Goal: Task Accomplishment & Management: Manage account settings

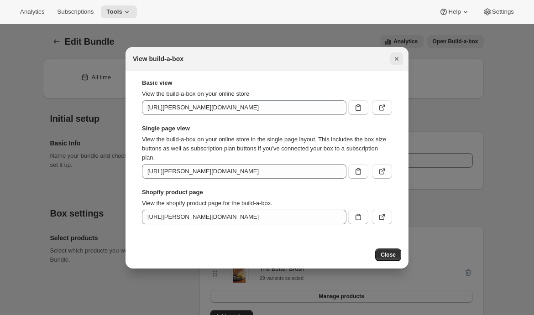
click at [394, 63] on icon "Close" at bounding box center [396, 58] width 9 height 9
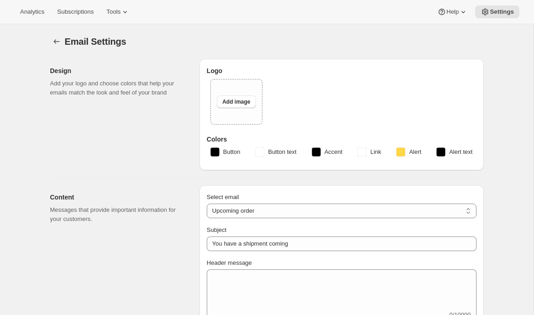
select select "subscriptionMessage"
select select "5"
select select "15"
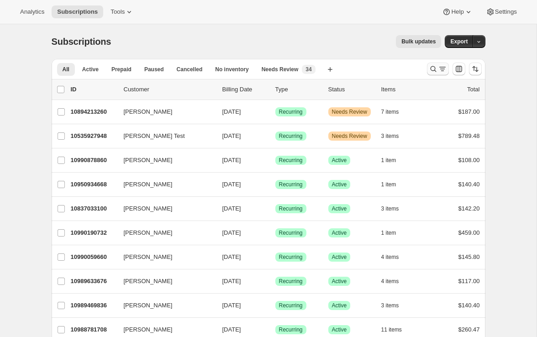
click at [443, 71] on icon "Search and filter results" at bounding box center [442, 68] width 9 height 9
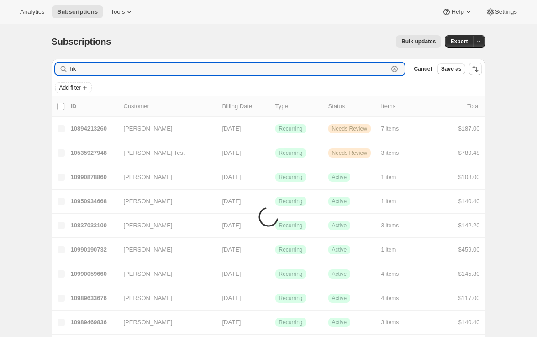
type input "h"
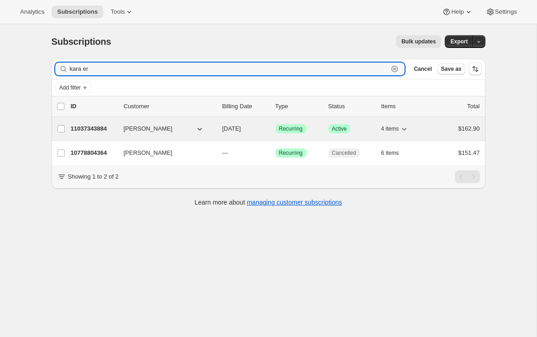
type input "kara er"
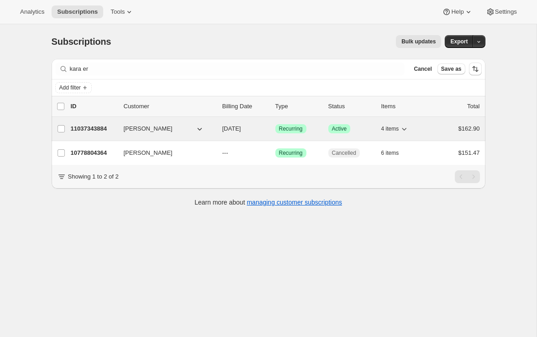
click at [89, 131] on p "11037343884" at bounding box center [94, 128] width 46 height 9
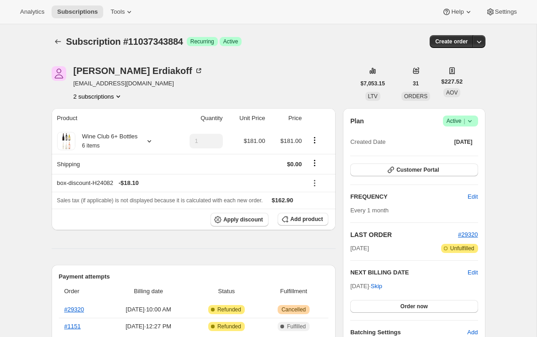
click at [143, 41] on span "Subscription #11037343884" at bounding box center [124, 41] width 117 height 10
copy span "11037343884"
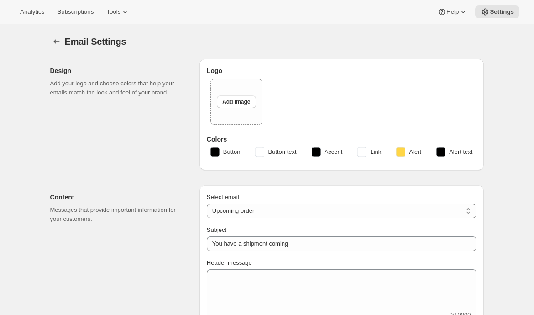
select select "subscriptionMessage"
select select "5"
select select "15"
click at [126, 9] on icon at bounding box center [124, 11] width 9 height 9
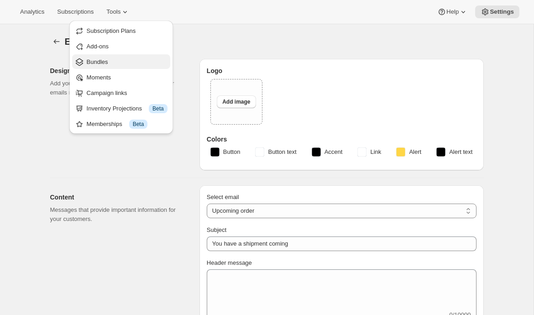
click at [133, 61] on span "Bundles" at bounding box center [127, 61] width 81 height 9
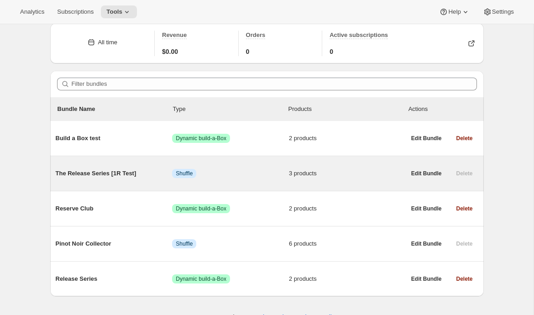
scroll to position [52, 0]
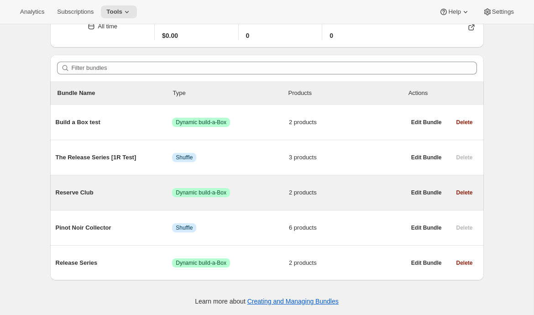
click at [140, 203] on div "Reserve Club Success Dynamic build-a-Box 2 products" at bounding box center [231, 193] width 350 height 24
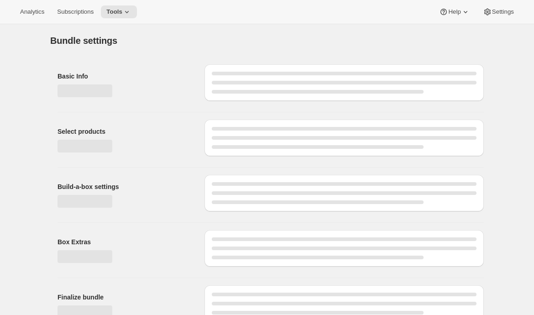
type input "Reserve Club"
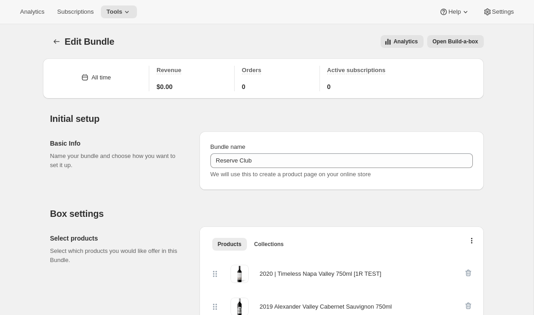
click at [448, 42] on span "Open Build-a-box" at bounding box center [456, 41] width 46 height 7
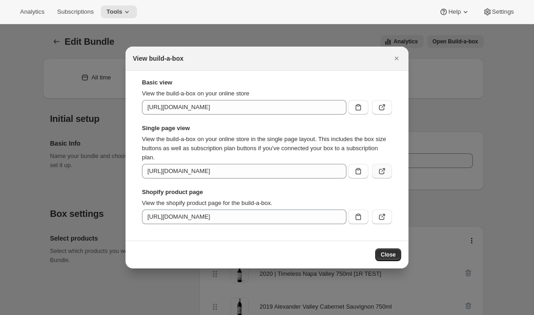
click at [380, 171] on icon ":r15b:" at bounding box center [381, 171] width 9 height 9
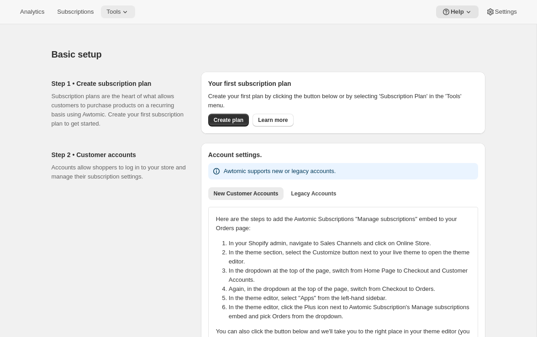
click at [125, 17] on button "Tools" at bounding box center [118, 11] width 34 height 13
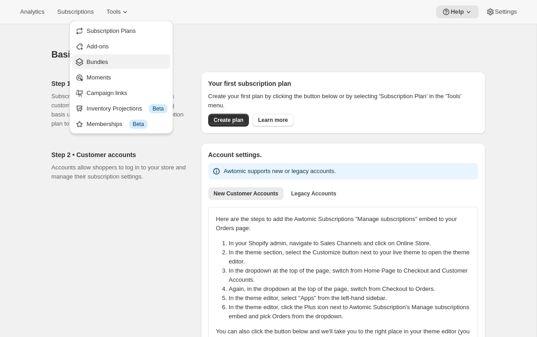
click at [115, 61] on span "Bundles" at bounding box center [127, 61] width 81 height 9
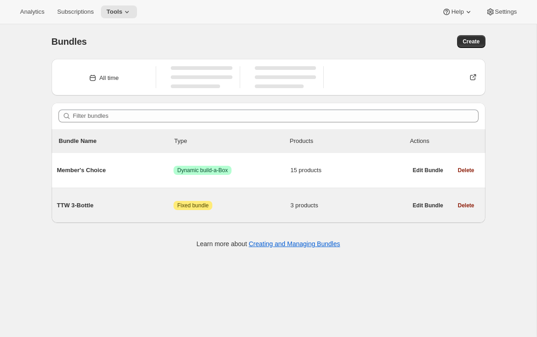
scroll to position [1, 0]
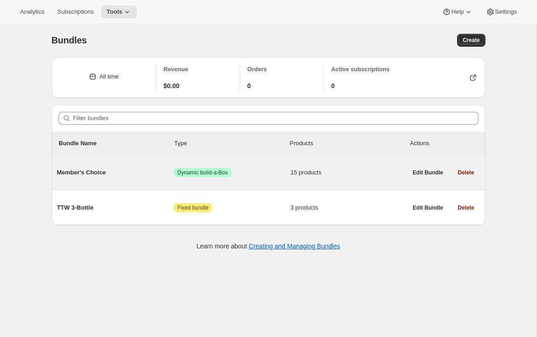
click at [256, 177] on div "Member's Choice Success Dynamic build-a-Box 15 products" at bounding box center [232, 173] width 350 height 24
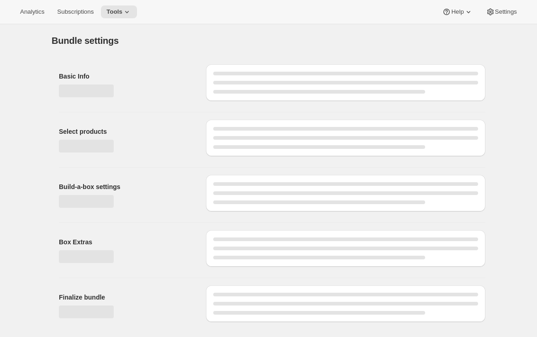
type input "Member's Choice"
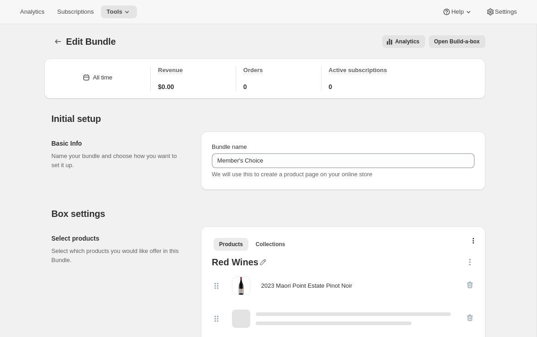
click at [445, 38] on button "Open Build-a-box" at bounding box center [456, 41] width 57 height 13
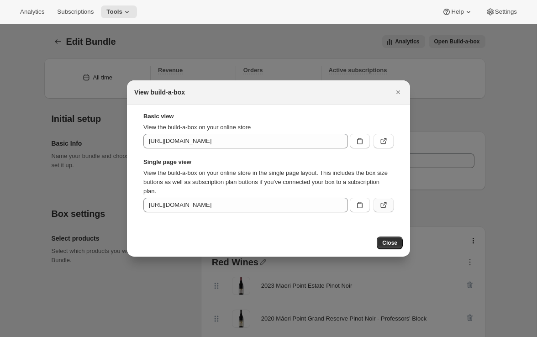
click at [388, 203] on button ":r49:" at bounding box center [383, 205] width 20 height 15
click at [400, 95] on icon "Close" at bounding box center [397, 92] width 9 height 9
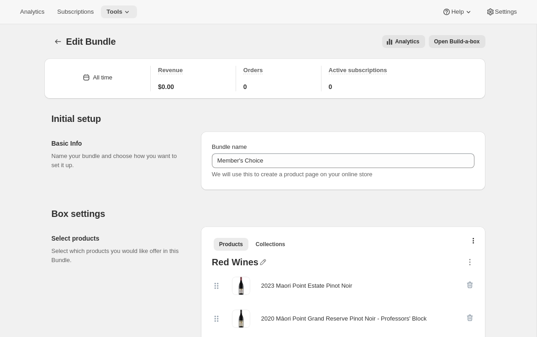
click at [122, 10] on span "Tools" at bounding box center [114, 11] width 16 height 7
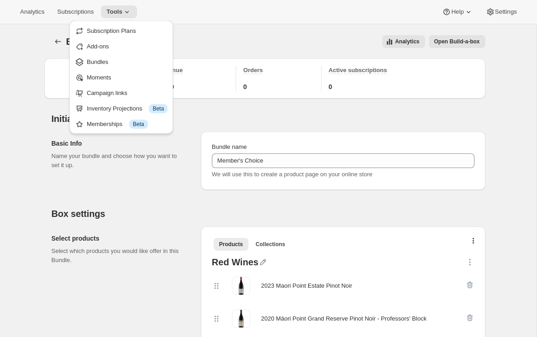
click at [202, 19] on div "Analytics Subscriptions Tools Help Settings" at bounding box center [268, 12] width 537 height 24
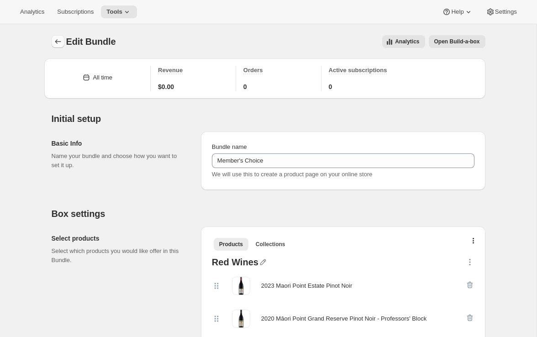
click at [60, 44] on icon "Bundles" at bounding box center [57, 41] width 9 height 9
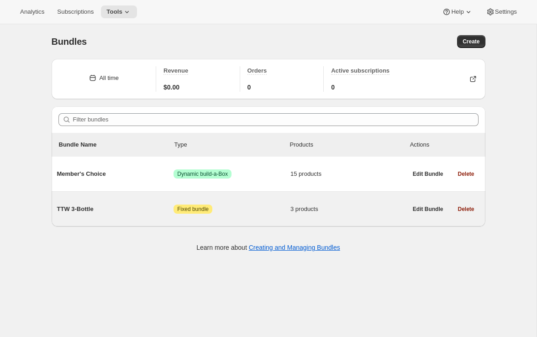
click at [108, 211] on span "TTW 3-Bottle" at bounding box center [115, 208] width 117 height 9
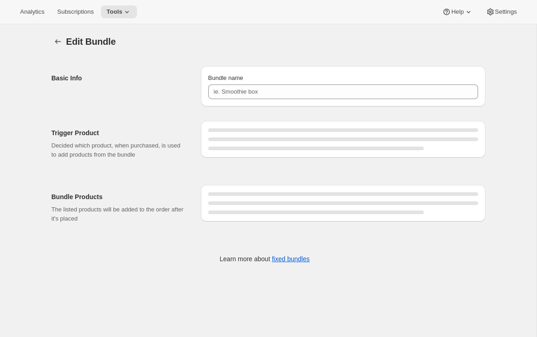
type input "TTW 3-Bottle"
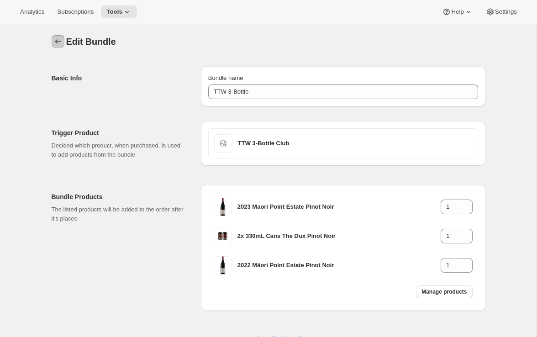
click at [59, 40] on icon "Bundles" at bounding box center [57, 41] width 9 height 9
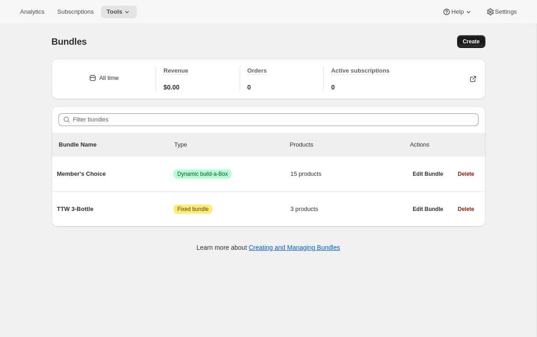
click at [474, 40] on span "Create" at bounding box center [470, 41] width 17 height 7
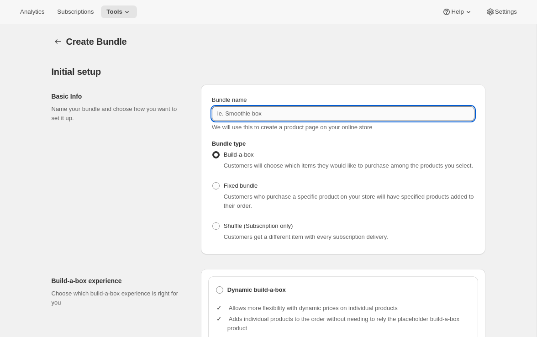
click at [261, 115] on input "Bundle name" at bounding box center [343, 113] width 262 height 15
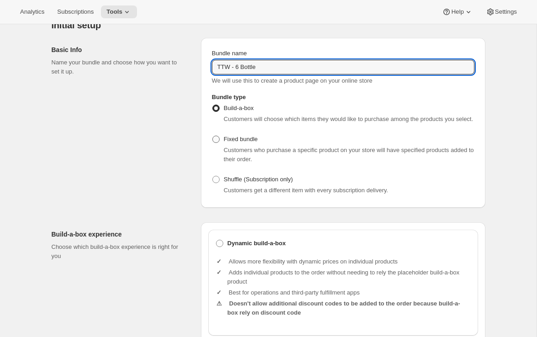
scroll to position [50, 0]
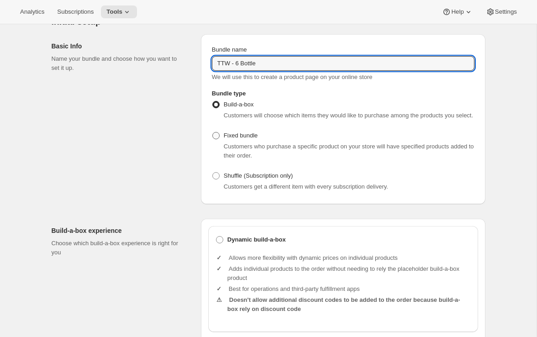
type input "TTW - 6 Bottle"
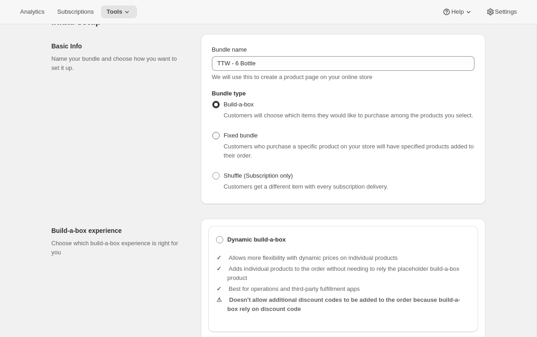
click at [229, 140] on span "Fixed bundle" at bounding box center [241, 135] width 34 height 9
click at [213, 132] on input "Fixed bundle" at bounding box center [212, 132] width 0 height 0
radio input "true"
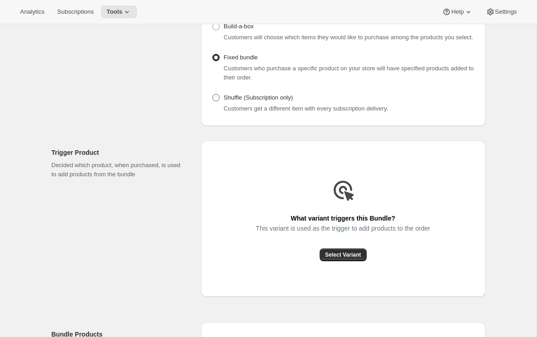
scroll to position [228, 0]
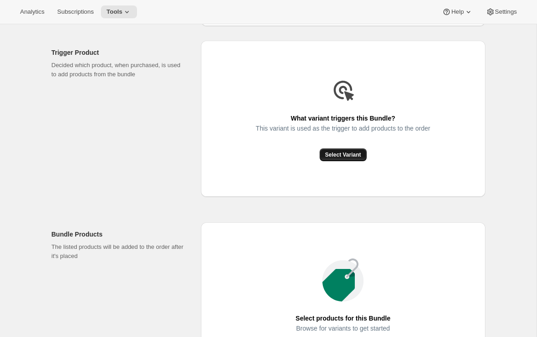
click at [341, 158] on span "Select Variant" at bounding box center [343, 154] width 36 height 7
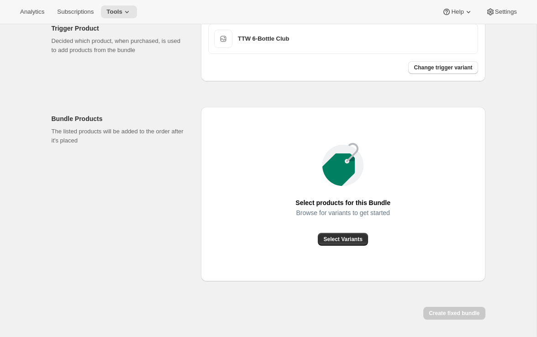
scroll to position [257, 0]
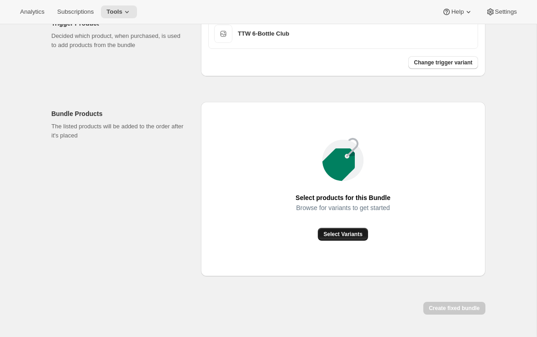
click at [347, 238] on span "Select Variants" at bounding box center [342, 233] width 39 height 7
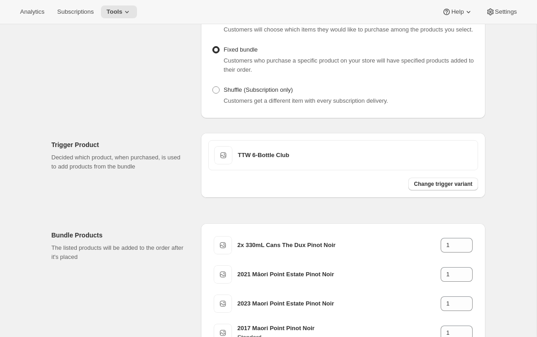
scroll to position [333, 0]
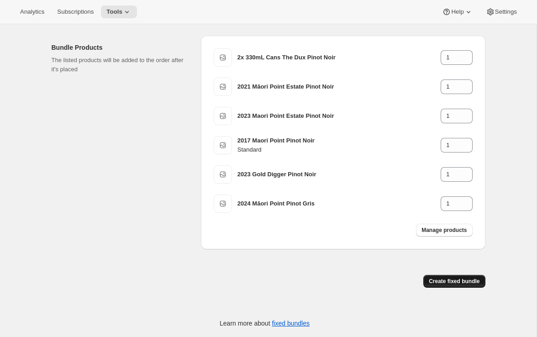
click at [459, 281] on span "Create fixed bundle" at bounding box center [453, 280] width 51 height 7
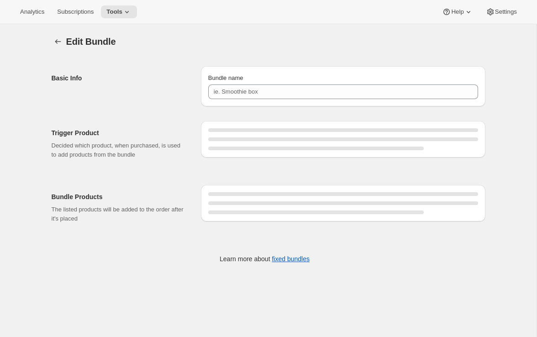
type input "TTW - 6 Bottle"
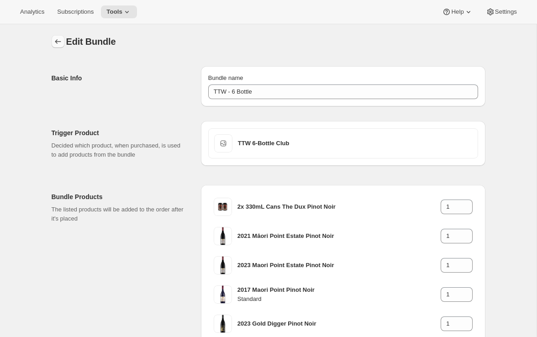
click at [56, 39] on icon "Bundles" at bounding box center [57, 41] width 9 height 9
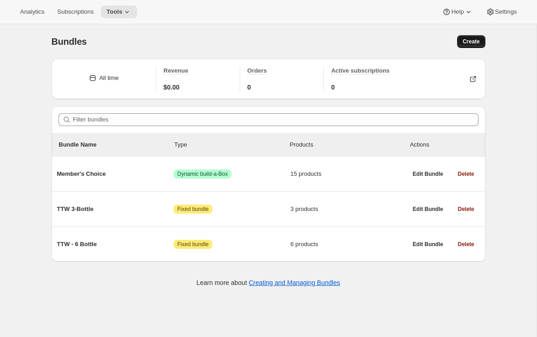
click at [468, 41] on span "Create" at bounding box center [470, 41] width 17 height 7
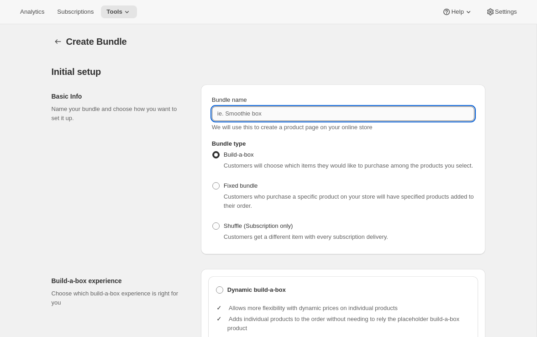
click at [232, 110] on input "Bundle name" at bounding box center [343, 113] width 262 height 15
type input "TTW 12 Bottle"
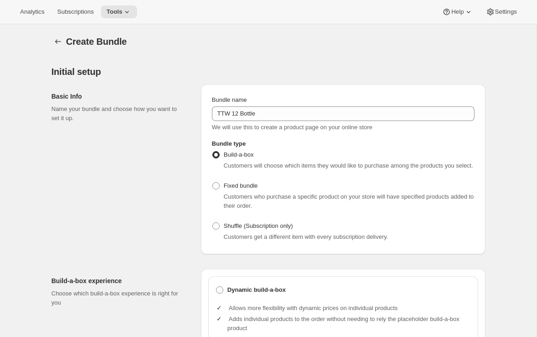
click at [220, 202] on div "Customers who purchase a specific product on your store will have specified pro…" at bounding box center [343, 201] width 262 height 18
click at [229, 204] on span "Customers who purchase a specific product on your store will have specified pro…" at bounding box center [349, 201] width 250 height 16
click at [235, 189] on span "Fixed bundle" at bounding box center [241, 185] width 34 height 7
click at [213, 182] on input "Fixed bundle" at bounding box center [212, 182] width 0 height 0
radio input "true"
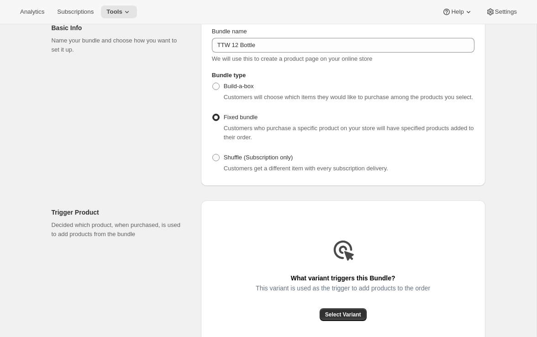
scroll to position [149, 0]
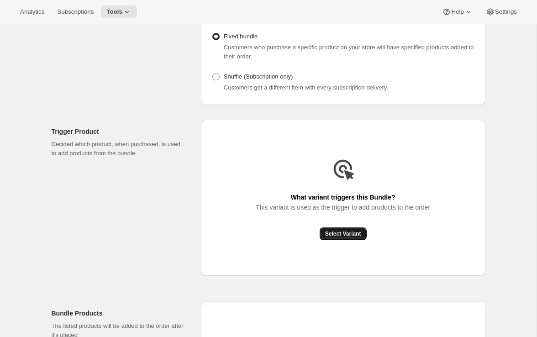
click at [350, 237] on span "Select Variant" at bounding box center [343, 233] width 36 height 7
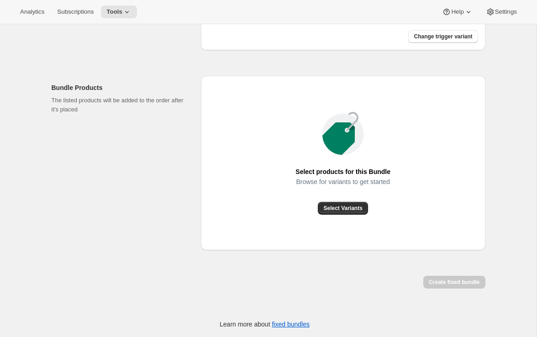
scroll to position [293, 0]
click at [329, 207] on span "Select Variants" at bounding box center [342, 206] width 39 height 7
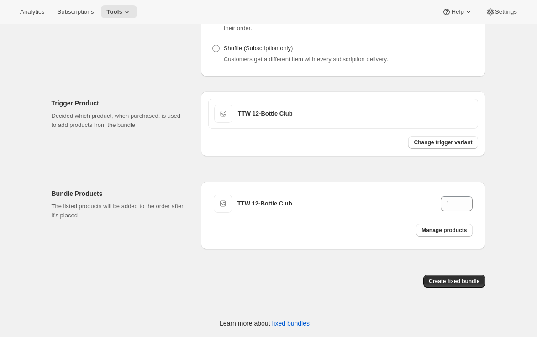
scroll to position [187, 0]
click at [446, 228] on span "Manage products" at bounding box center [443, 229] width 45 height 7
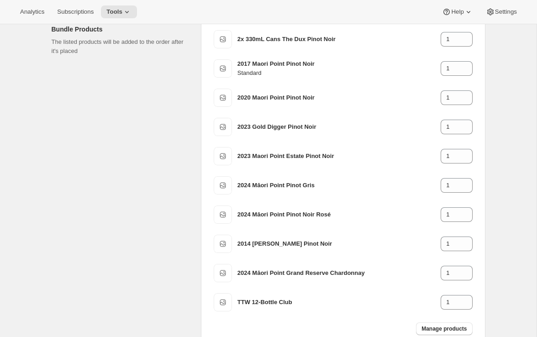
scroll to position [342, 0]
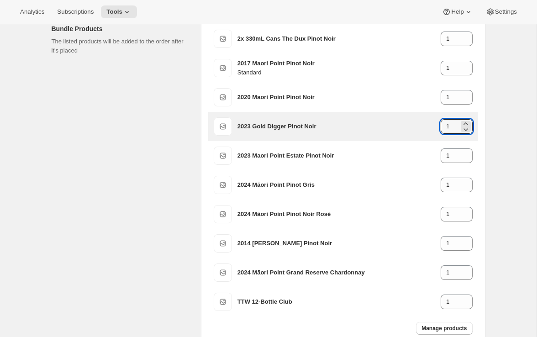
drag, startPoint x: 450, startPoint y: 136, endPoint x: 430, endPoint y: 136, distance: 20.5
click at [430, 134] on div "2023 Gold Digger Pinot Noir 1" at bounding box center [354, 126] width 235 height 15
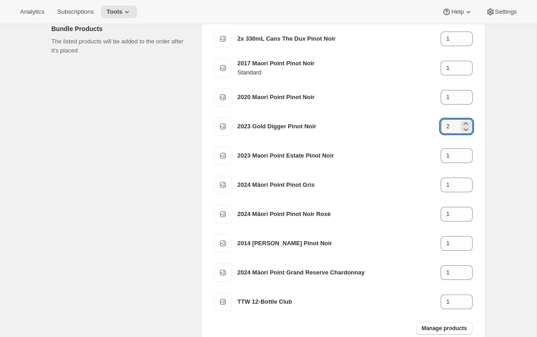
type input "2"
click at [500, 177] on div "Create Bundle. This page is ready Create Bundle Initial setup Basic Info Name y…" at bounding box center [268, 58] width 536 height 753
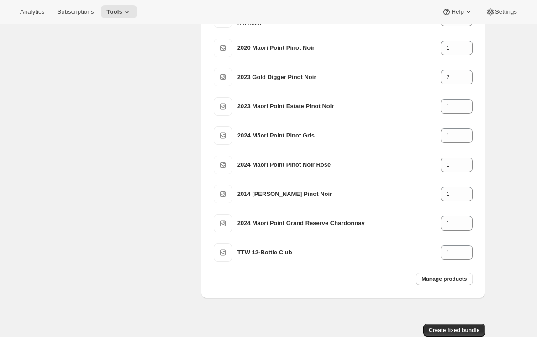
scroll to position [392, 0]
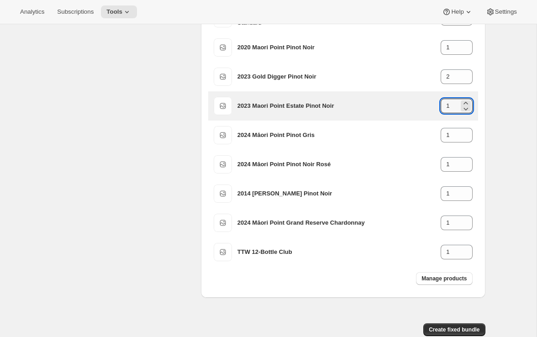
drag, startPoint x: 450, startPoint y: 115, endPoint x: 435, endPoint y: 115, distance: 15.5
click at [435, 113] on div "2023 Maori Point Estate Pinot Noir 1" at bounding box center [354, 106] width 235 height 15
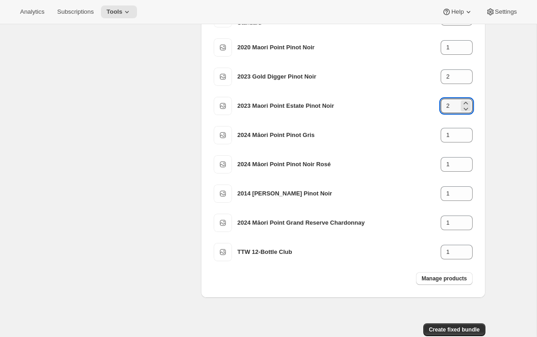
type input "2"
click at [493, 145] on div "Create Bundle. This page is ready Create Bundle Initial setup Basic Info Name y…" at bounding box center [268, 8] width 455 height 753
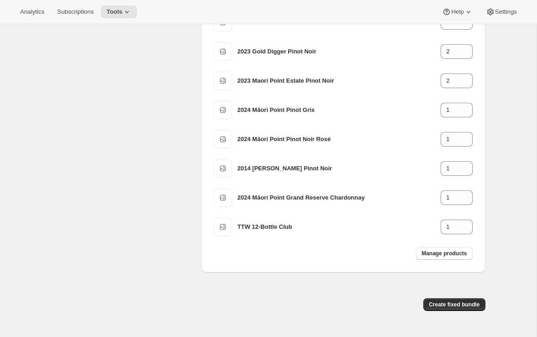
scroll to position [449, 0]
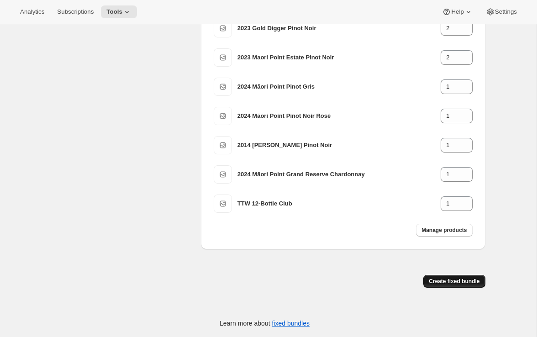
click at [427, 285] on button "Create fixed bundle" at bounding box center [454, 281] width 62 height 13
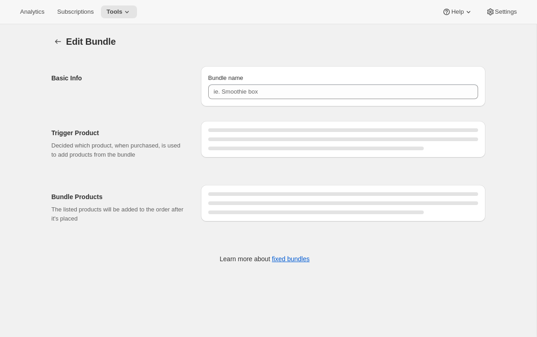
type input "TTW 12 Bottle"
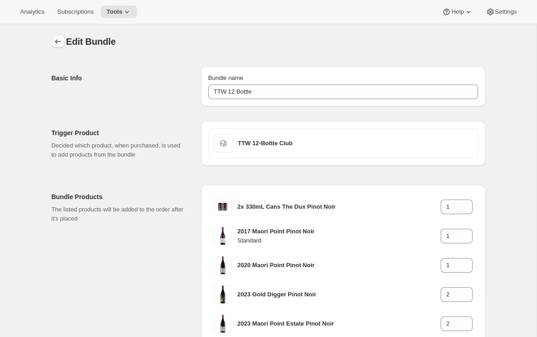
click at [56, 43] on icon "Bundles" at bounding box center [58, 41] width 6 height 5
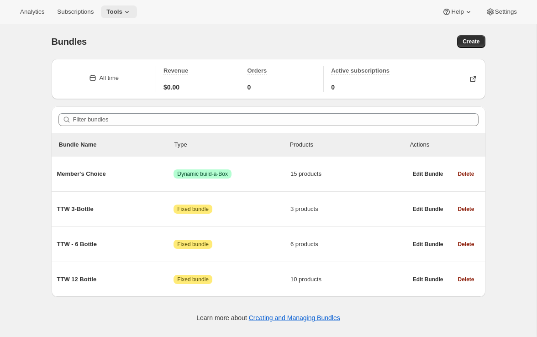
click at [127, 10] on icon at bounding box center [126, 11] width 9 height 9
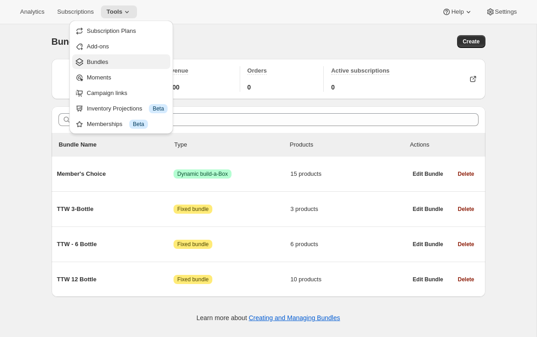
click at [109, 60] on span "Bundles" at bounding box center [127, 61] width 81 height 9
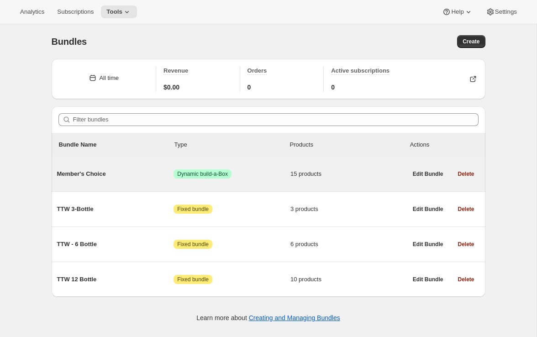
click at [118, 169] on span "Member's Choice" at bounding box center [115, 173] width 117 height 9
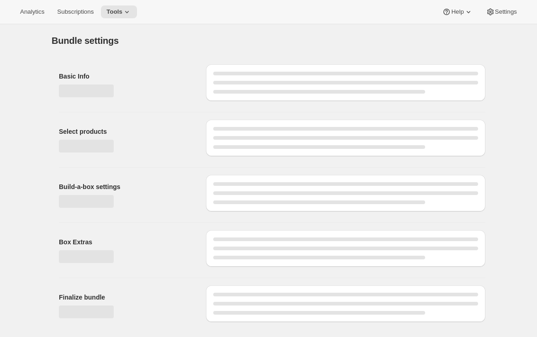
type input "Member's Choice"
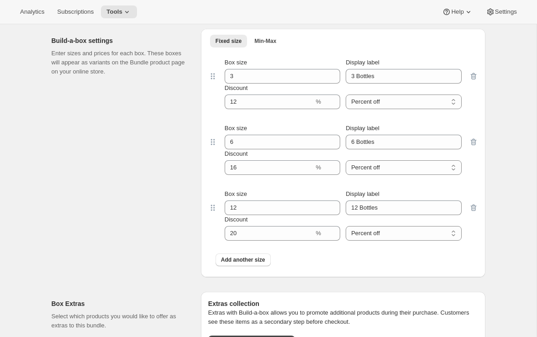
scroll to position [983, 0]
click at [122, 7] on button "Tools" at bounding box center [119, 11] width 36 height 13
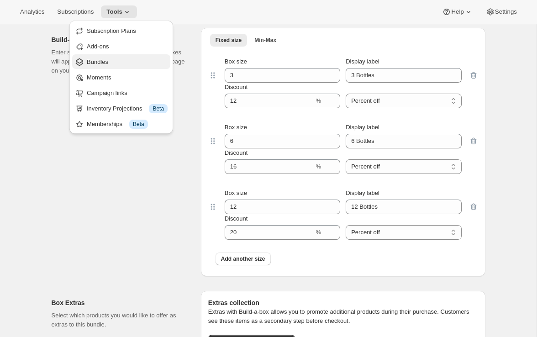
click at [115, 57] on span "Bundles" at bounding box center [127, 61] width 81 height 9
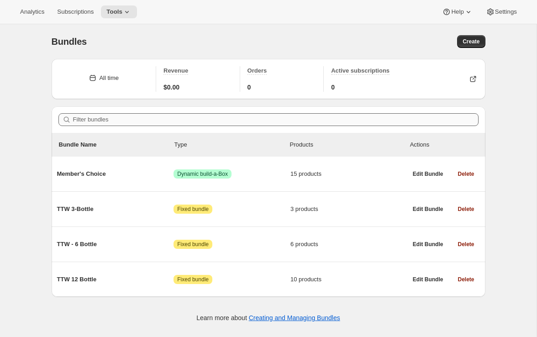
scroll to position [24, 0]
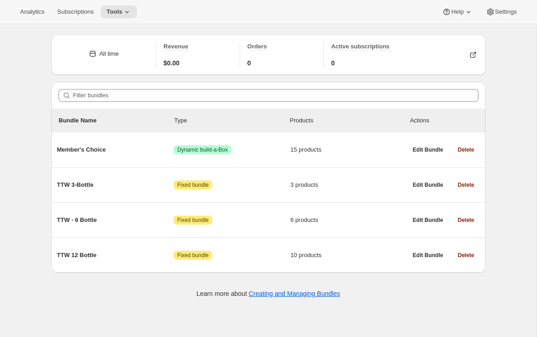
click at [186, 23] on div "Analytics Subscriptions Tools Help Settings" at bounding box center [268, 12] width 537 height 24
click at [504, 18] on button "Settings" at bounding box center [501, 11] width 42 height 13
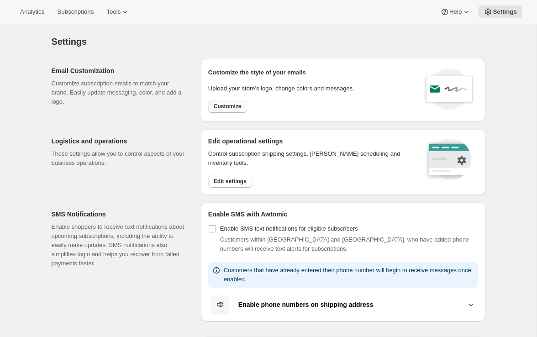
click at [219, 109] on span "Customize" at bounding box center [228, 106] width 28 height 7
select select "subscriptionMessage"
select select "5"
select select "15"
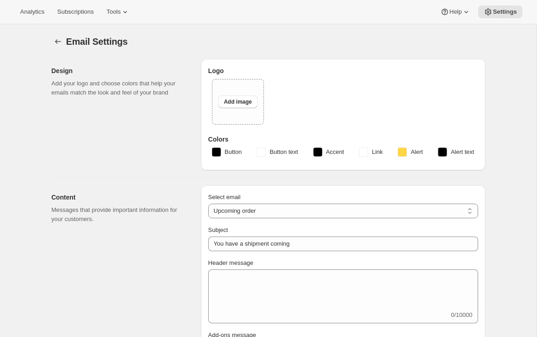
type input "Maori Point Wines"
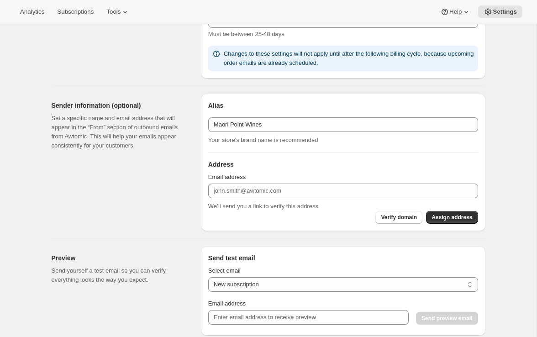
scroll to position [728, 0]
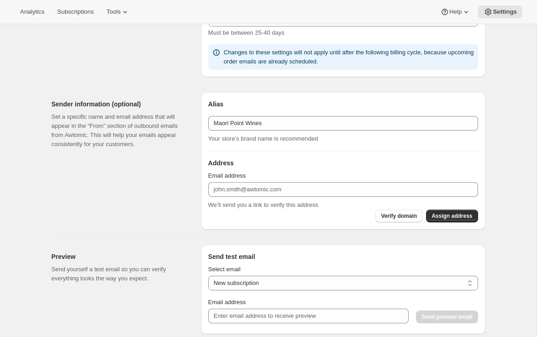
click at [176, 206] on div "Sender information (optional) Set a specific name and email address that will a…" at bounding box center [123, 160] width 142 height 137
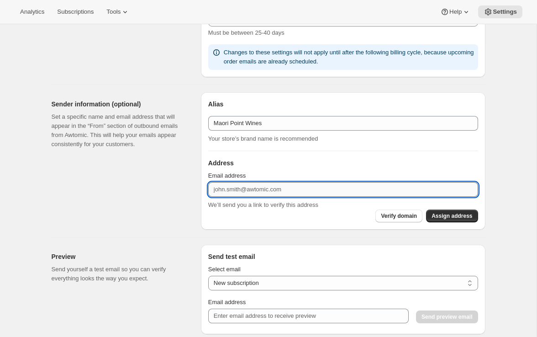
click at [250, 189] on input "Email address" at bounding box center [343, 189] width 270 height 15
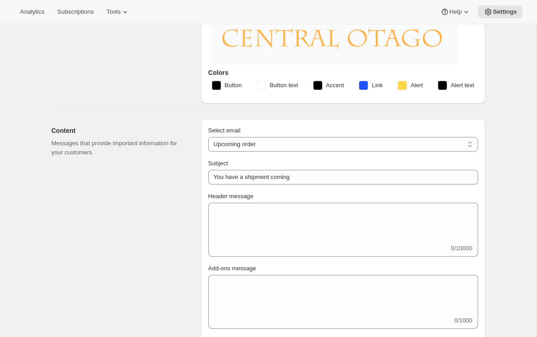
scroll to position [318, 0]
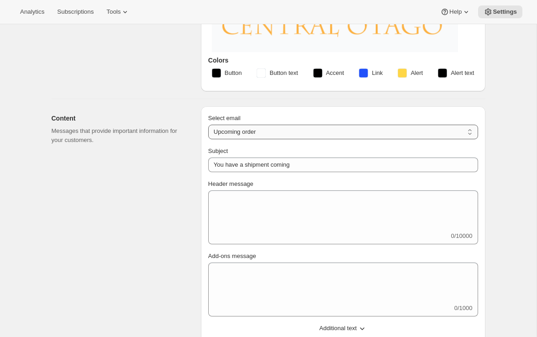
click at [250, 133] on select "New subscription Upcoming order Failed payment Delayed subscription (inventory …" at bounding box center [343, 132] width 270 height 15
select select "welcomeMessage"
click at [208, 125] on select "New subscription Upcoming order Failed payment Delayed subscription (inventory …" at bounding box center [343, 132] width 270 height 15
type input "Your new subscription"
type textarea "Welcome to the Professors’ Club! We’re delighted to have you as a member of our…"
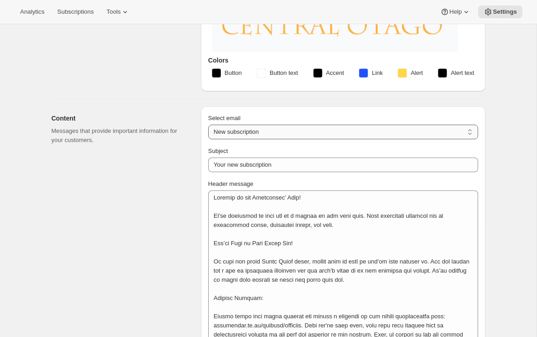
click at [254, 133] on select "New subscription Upcoming order Failed payment Delayed subscription (inventory …" at bounding box center [343, 132] width 270 height 15
select select "subscriptionMessage"
click at [208, 125] on select "New subscription Upcoming order Failed payment Delayed subscription (inventory …" at bounding box center [343, 132] width 270 height 15
type input "You have a shipment coming"
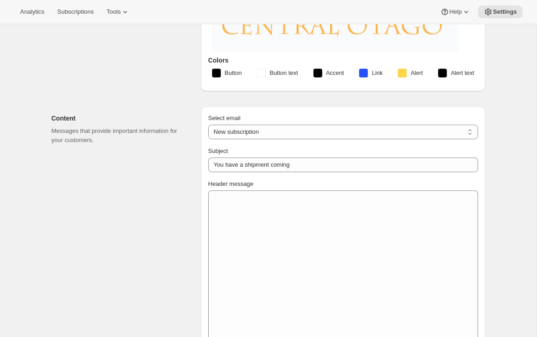
select select "5"
select select "15"
click at [236, 132] on select "New subscription Upcoming order Failed payment Delayed subscription (inventory …" at bounding box center [343, 132] width 270 height 15
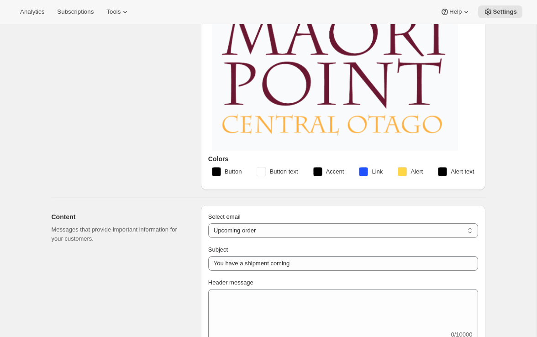
scroll to position [0, 0]
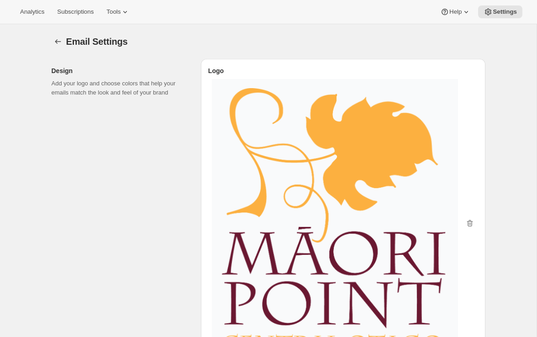
click at [128, 5] on div "Analytics Subscriptions Tools Help Settings" at bounding box center [268, 12] width 537 height 24
click at [126, 15] on icon at bounding box center [124, 11] width 9 height 9
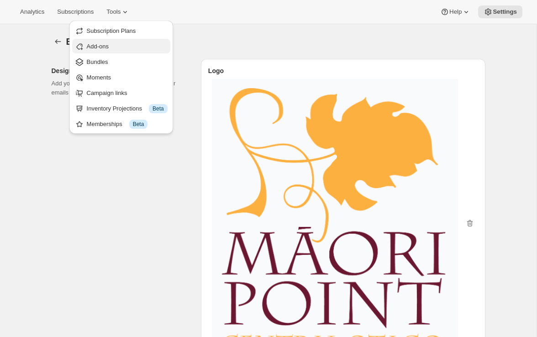
click at [111, 40] on button "Add-ons" at bounding box center [121, 46] width 98 height 15
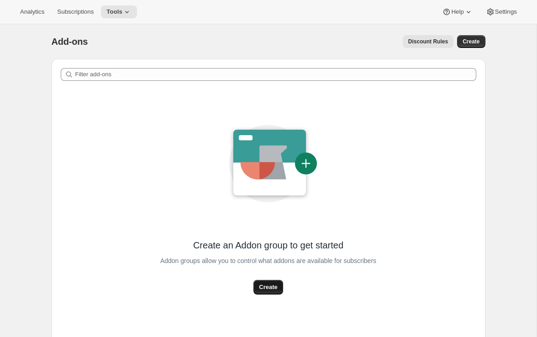
click at [272, 288] on span "Create" at bounding box center [268, 286] width 18 height 9
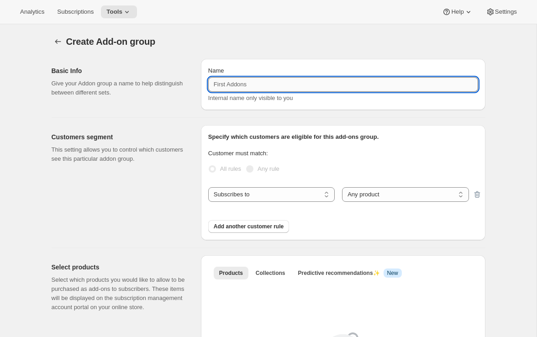
click at [283, 82] on input "Name" at bounding box center [343, 84] width 270 height 15
type input "TTW Addons"
click at [375, 195] on select "Any product Specific products Specific product variants" at bounding box center [405, 194] width 126 height 15
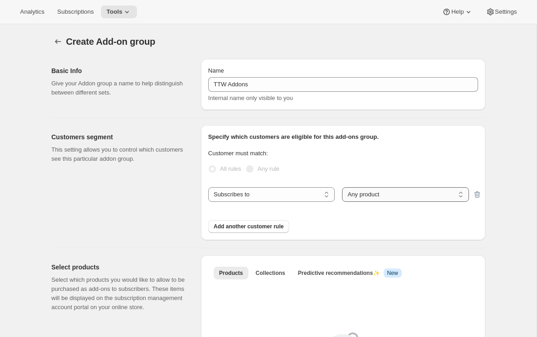
select select "selectedProducts"
click at [342, 187] on select "Any product Specific products Specific product variants" at bounding box center [405, 194] width 126 height 15
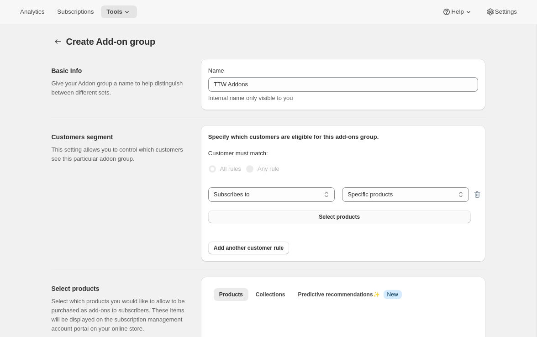
click at [256, 217] on button "Select products" at bounding box center [339, 216] width 262 height 13
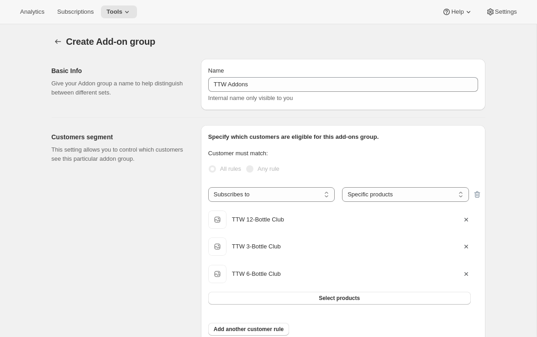
scroll to position [247, 0]
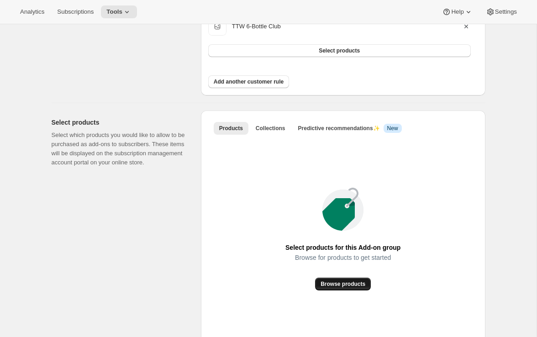
click at [334, 286] on span "Browse products" at bounding box center [342, 283] width 45 height 7
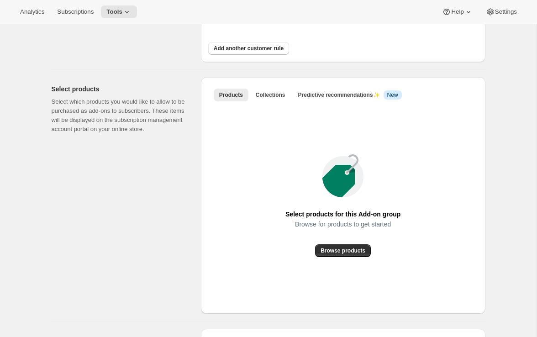
scroll to position [294, 0]
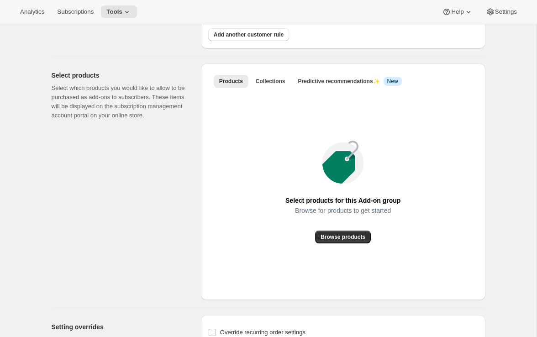
click at [170, 167] on div "Select products Select which products you would like to allow to be purchased a…" at bounding box center [123, 181] width 142 height 236
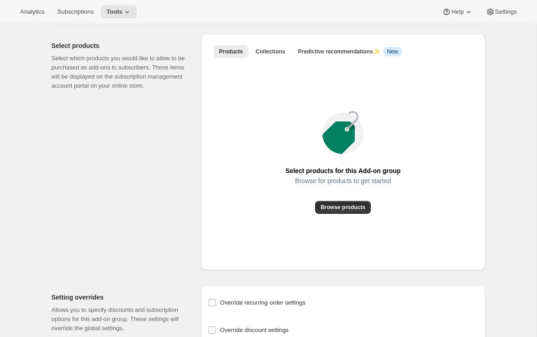
scroll to position [318, 0]
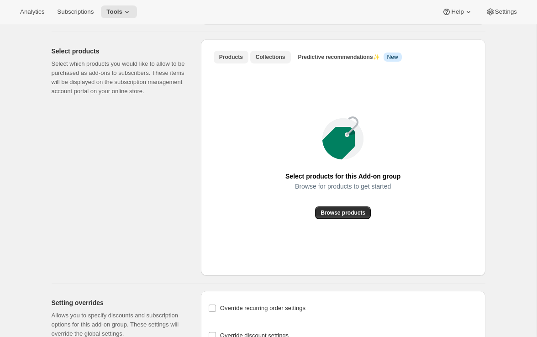
click at [257, 55] on span "Collections" at bounding box center [270, 56] width 30 height 7
click at [331, 213] on span "Add collection" at bounding box center [343, 212] width 38 height 7
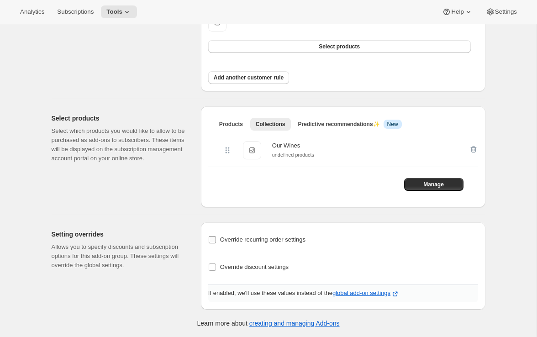
click at [270, 239] on span "Override recurring order settings" at bounding box center [262, 239] width 85 height 7
click at [216, 239] on input "Override recurring order settings" at bounding box center [211, 239] width 7 height 7
checkbox input "true"
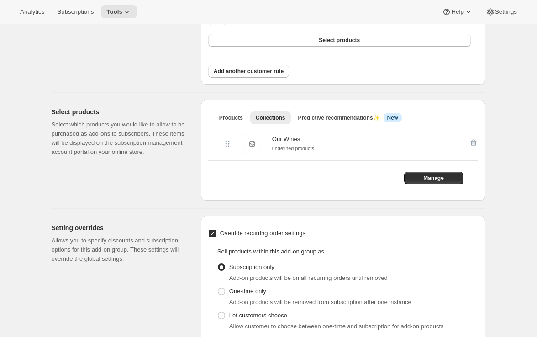
scroll to position [309, 0]
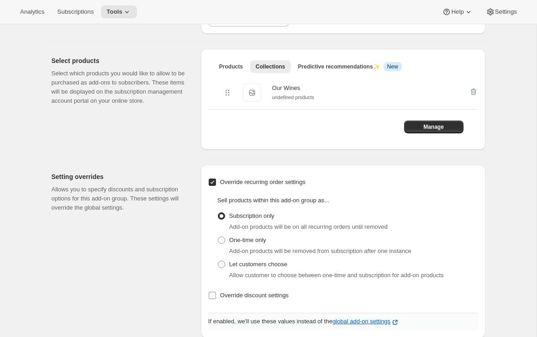
click at [244, 293] on span "Override discount settings" at bounding box center [254, 295] width 68 height 7
click at [216, 293] on input "Override discount settings" at bounding box center [211, 295] width 7 height 7
checkbox input "true"
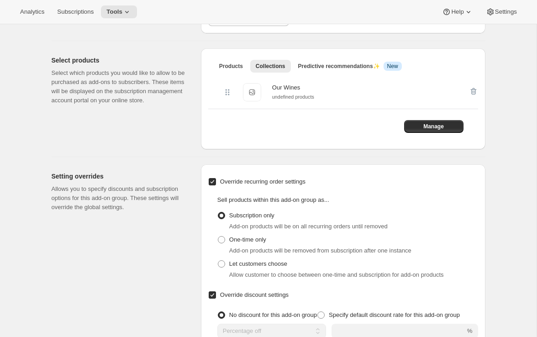
scroll to position [360, 0]
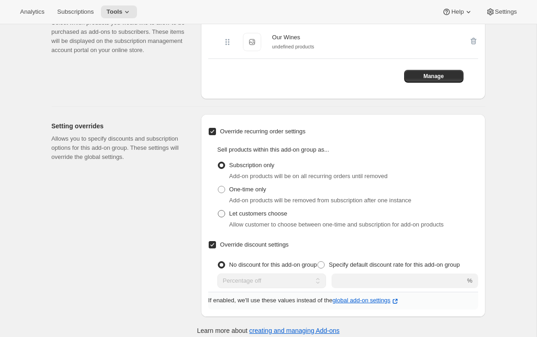
click at [278, 213] on span "Let customers choose" at bounding box center [258, 213] width 58 height 7
click at [218, 210] on input "Let customers choose" at bounding box center [218, 210] width 0 height 0
radio input "true"
click at [345, 263] on span "Specify default discount rate for this add-on group" at bounding box center [393, 264] width 131 height 7
click at [318, 261] on input "Specify default discount rate for this add-on group" at bounding box center [317, 261] width 0 height 0
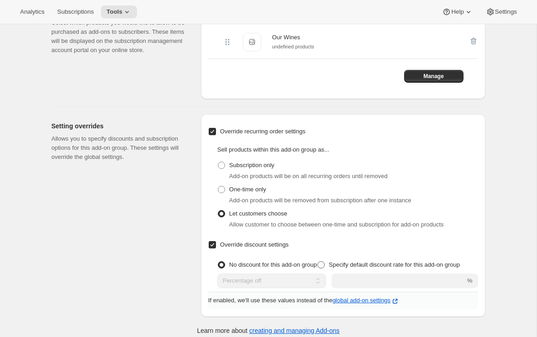
radio input "true"
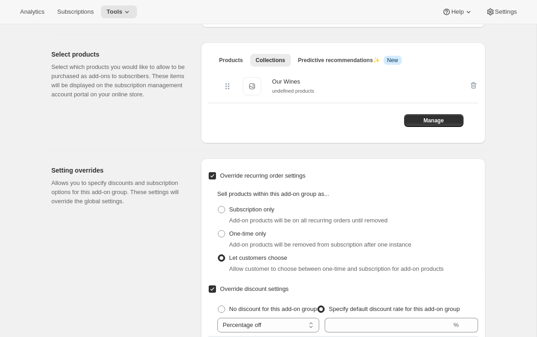
scroll to position [367, 0]
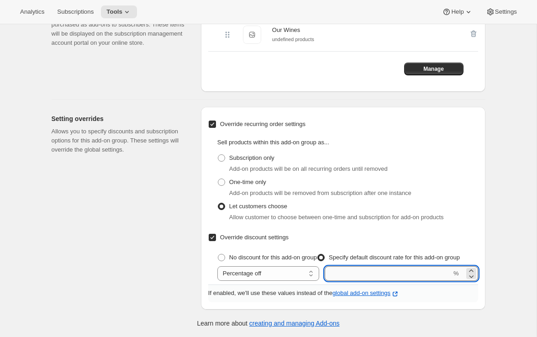
click at [389, 273] on input "integer" at bounding box center [387, 273] width 127 height 15
type input "12"
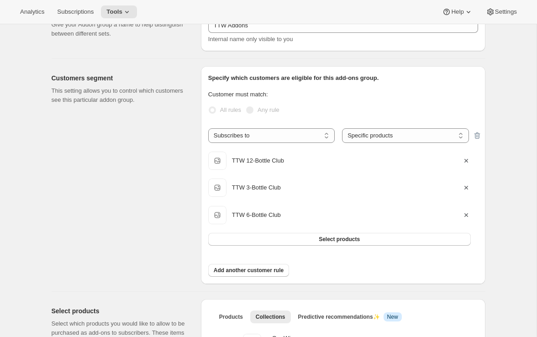
scroll to position [0, 0]
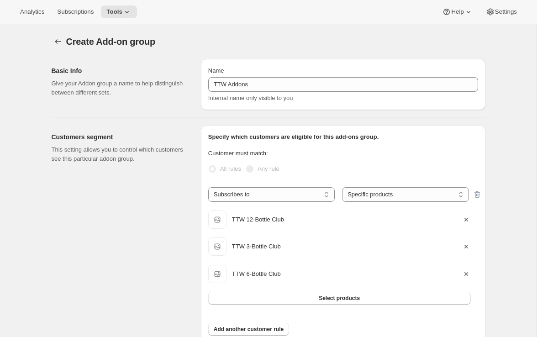
click at [466, 270] on icon "button" at bounding box center [465, 273] width 9 height 9
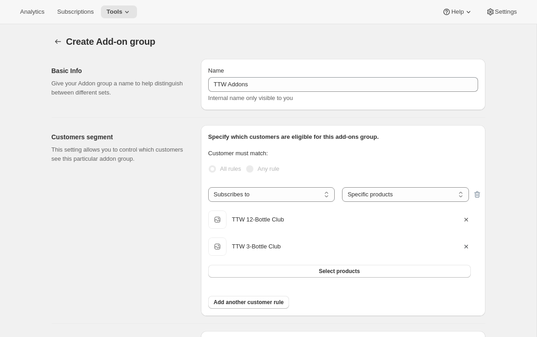
click at [468, 219] on icon "button" at bounding box center [465, 219] width 9 height 9
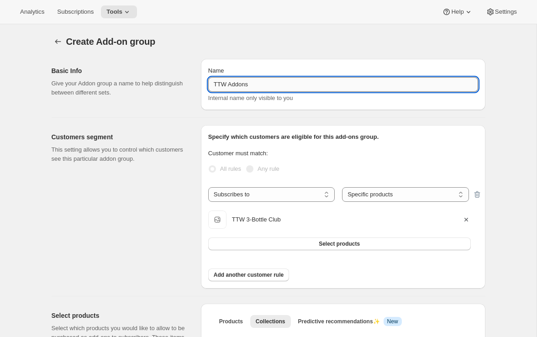
click at [257, 85] on input "TTW Addons" at bounding box center [343, 84] width 270 height 15
type input "TTW Addons - 3 Bottle"
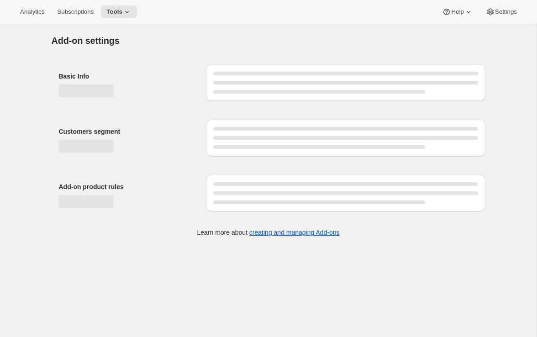
select select "selectedProducts"
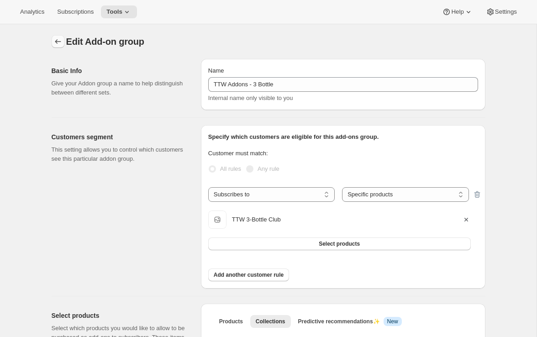
click at [52, 39] on button "Addon groups" at bounding box center [58, 41] width 13 height 13
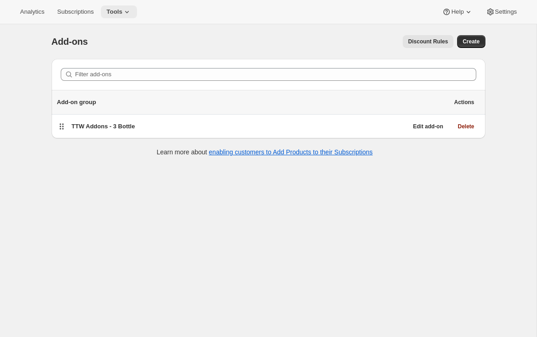
click at [129, 12] on icon at bounding box center [127, 12] width 4 height 2
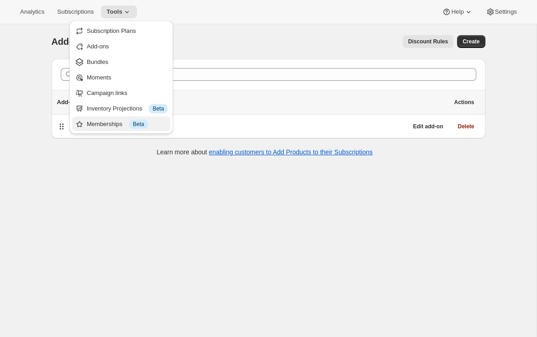
click at [105, 122] on div "Memberships Info Beta" at bounding box center [127, 124] width 81 height 9
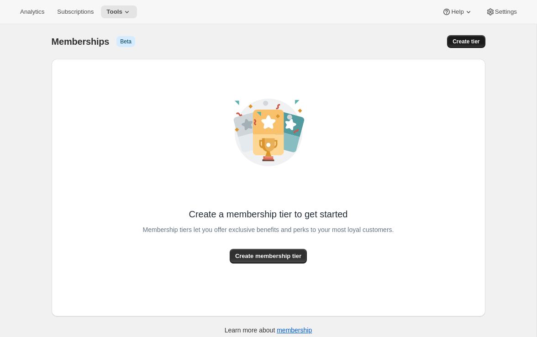
click at [467, 44] on span "Create tier" at bounding box center [465, 41] width 27 height 7
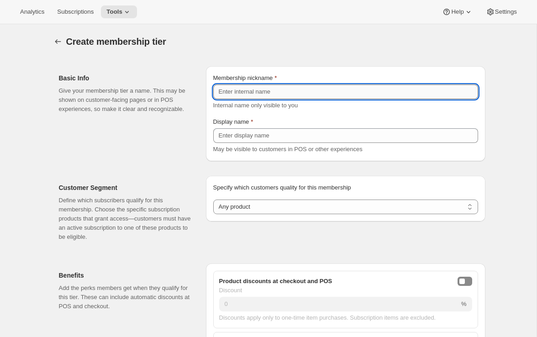
click at [318, 96] on input "Membership nickname" at bounding box center [345, 91] width 265 height 15
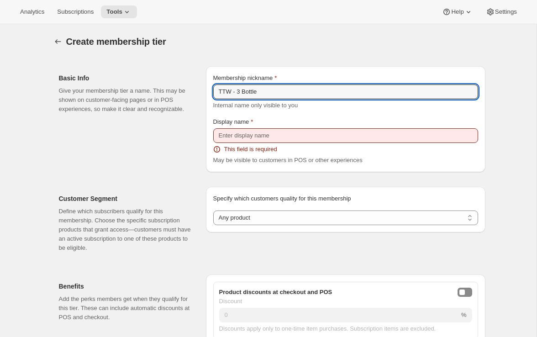
type input "TTW - 3 Bottle"
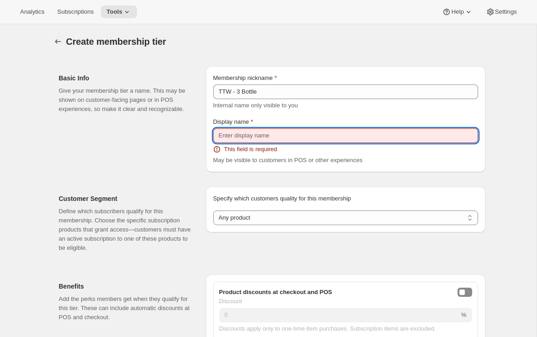
click at [320, 134] on input "Display name" at bounding box center [345, 135] width 265 height 15
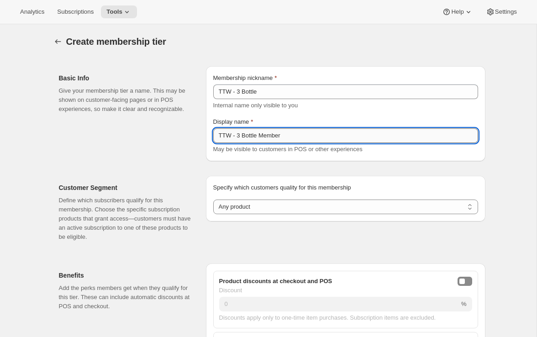
click at [274, 136] on input "TTW - 3 Bottle Member" at bounding box center [345, 135] width 265 height 15
click at [230, 139] on input "TTW - 3 Bottle" at bounding box center [345, 135] width 265 height 15
paste input "Member"
click at [234, 136] on input "TTWnMember - 3 Bottle" at bounding box center [345, 135] width 265 height 15
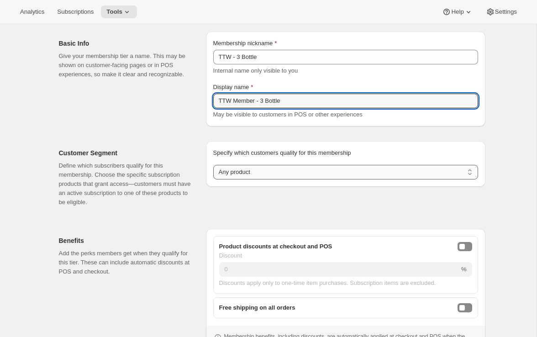
scroll to position [35, 0]
type input "TTW Member - 3 Bottle"
click at [275, 170] on select "Any product Subscribe to specific product(s) Subscribe to specific variant(s)" at bounding box center [345, 171] width 265 height 15
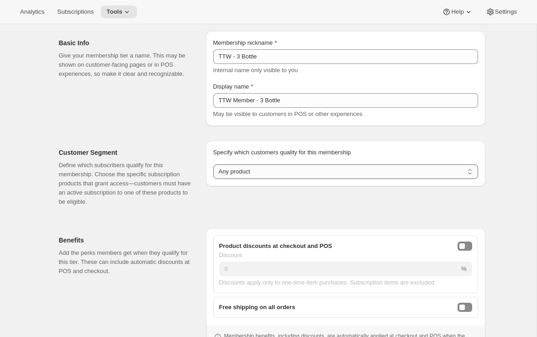
select select "variants"
click at [213, 164] on select "Any product Subscribe to specific product(s) Subscribe to specific variant(s)" at bounding box center [345, 171] width 265 height 15
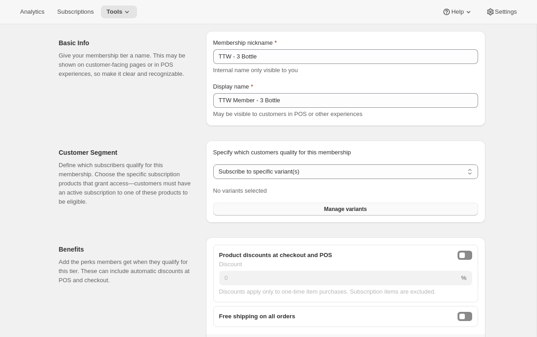
click at [280, 204] on button "Manage variants" at bounding box center [345, 209] width 265 height 13
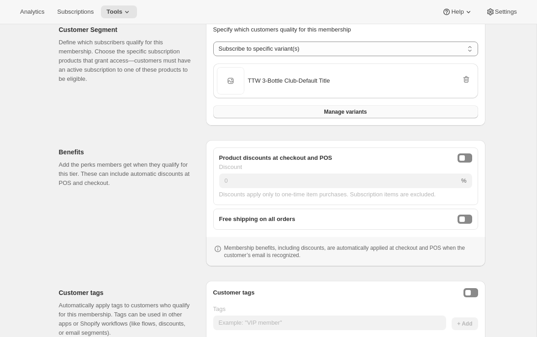
scroll to position [169, 0]
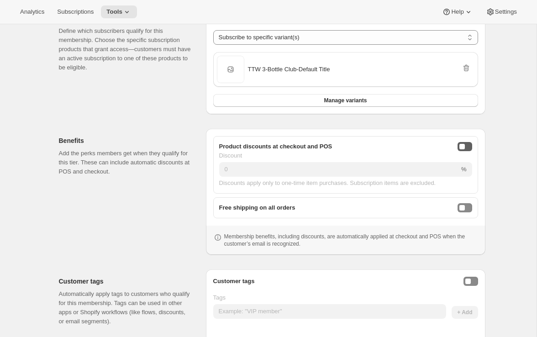
click at [466, 149] on button "onlineDiscountEnabled" at bounding box center [464, 146] width 15 height 9
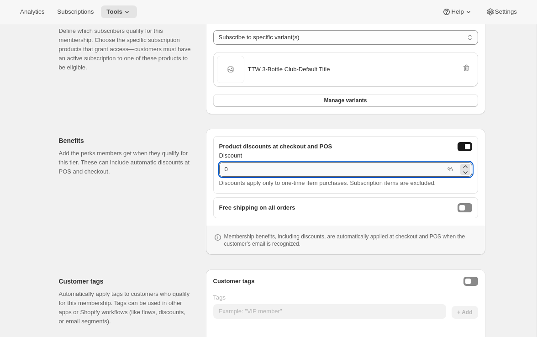
click at [378, 167] on input "0" at bounding box center [332, 169] width 226 height 15
type input "12"
click at [177, 222] on div "Benefits Add the perks members get when they qualify for this tier. These can i…" at bounding box center [129, 192] width 140 height 126
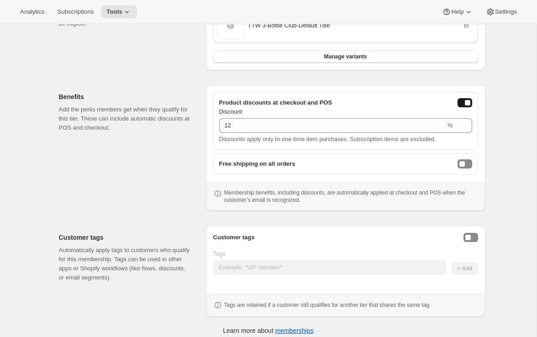
scroll to position [220, 0]
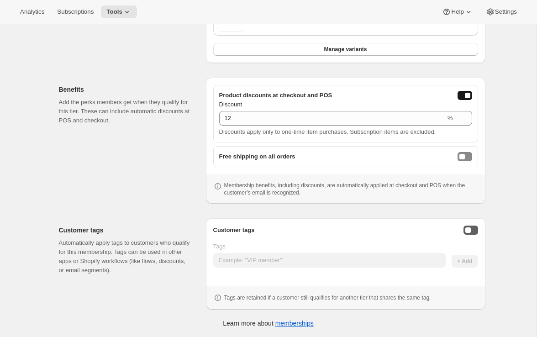
click at [468, 225] on button "Enable customer tags" at bounding box center [470, 229] width 15 height 9
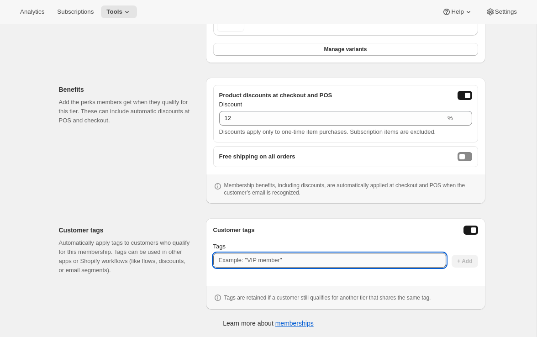
click at [352, 253] on input "Tags" at bounding box center [329, 260] width 233 height 15
type input "TTW3Bottle"
click at [461, 262] on span "+ Add" at bounding box center [464, 260] width 15 height 7
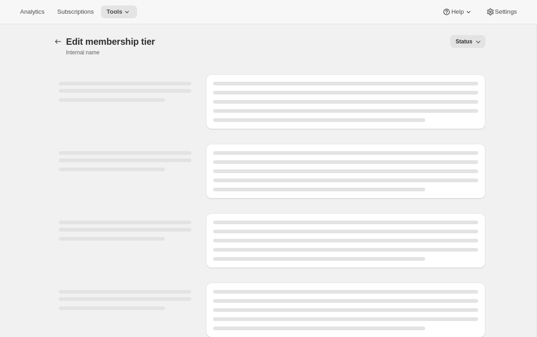
select select "variants"
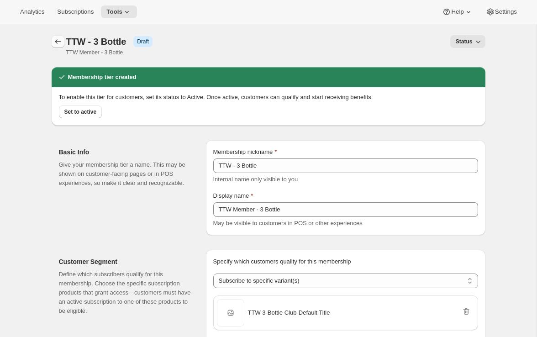
click at [58, 43] on icon "Memberships" at bounding box center [57, 41] width 9 height 9
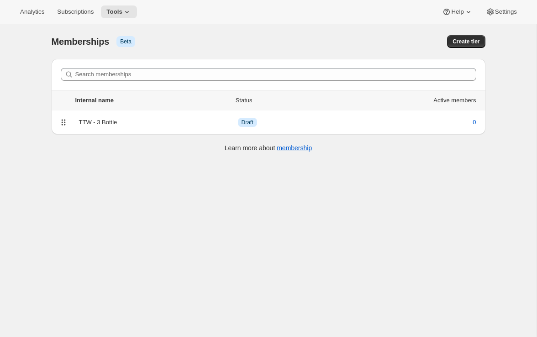
click at [122, 19] on div "Analytics Subscriptions Tools Help Settings" at bounding box center [268, 12] width 537 height 24
click at [122, 11] on span "Tools" at bounding box center [114, 11] width 16 height 7
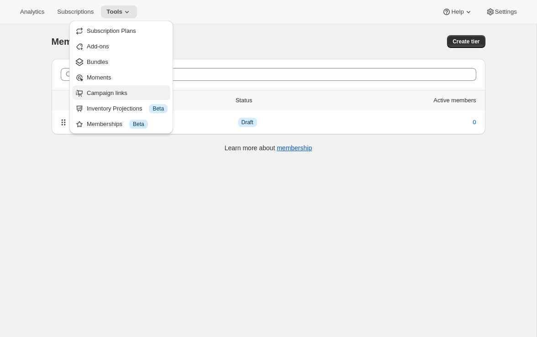
click at [108, 90] on span "Campaign links" at bounding box center [107, 92] width 41 height 7
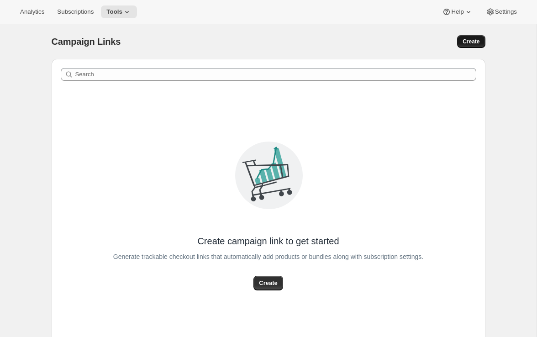
click at [465, 43] on span "Create" at bounding box center [470, 41] width 17 height 7
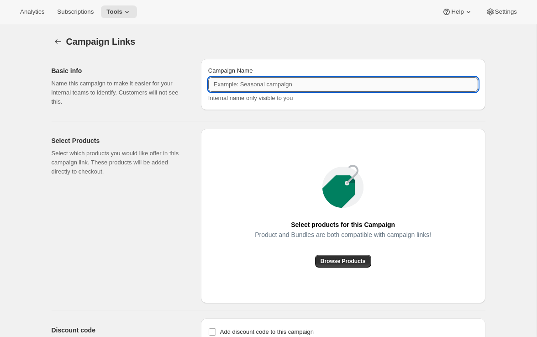
click at [258, 88] on input "Campaign Name" at bounding box center [343, 84] width 270 height 15
type input "TTW - 3 Bottle Signup"
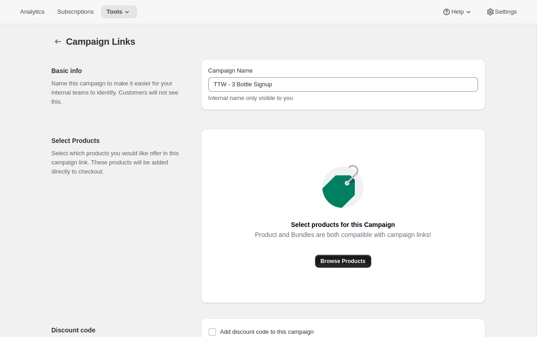
click at [335, 255] on button "Browse Products" at bounding box center [343, 261] width 56 height 13
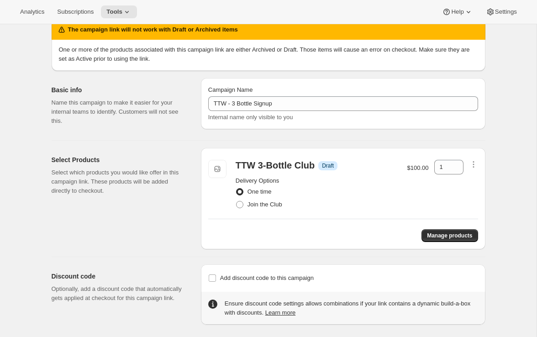
scroll to position [45, 0]
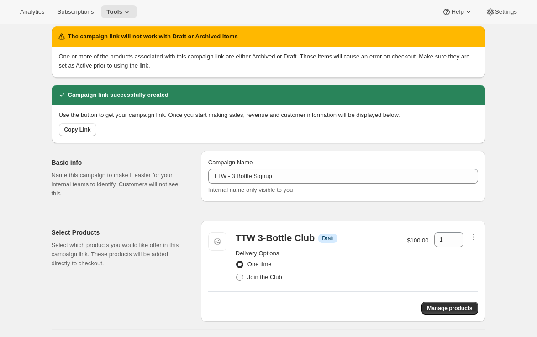
scroll to position [47, 0]
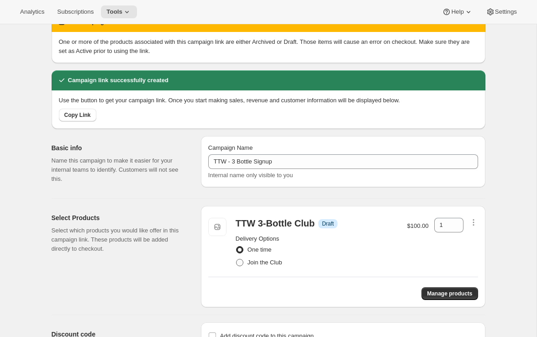
click at [261, 261] on span "Join the Club" at bounding box center [264, 262] width 35 height 7
click at [236, 259] on input "Join the Club" at bounding box center [236, 259] width 0 height 0
radio input "true"
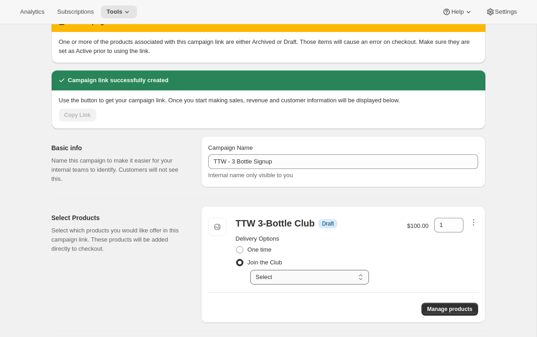
scroll to position [49, 0]
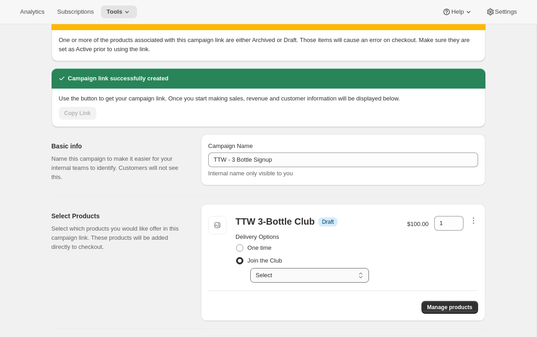
click at [266, 271] on select "Select Deliver every 3 month" at bounding box center [309, 275] width 119 height 15
select select "gid://shopify/SellingPlan/2068512810"
click at [250, 268] on select "Select Deliver every 3 month" at bounding box center [309, 275] width 119 height 15
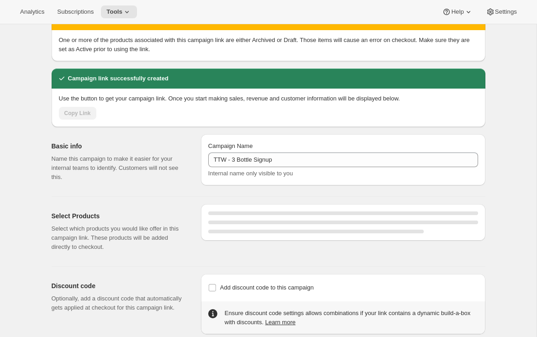
select select "gid://shopify/SellingPlan/2068512810"
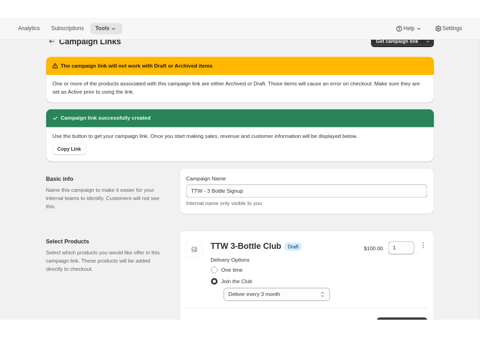
scroll to position [0, 0]
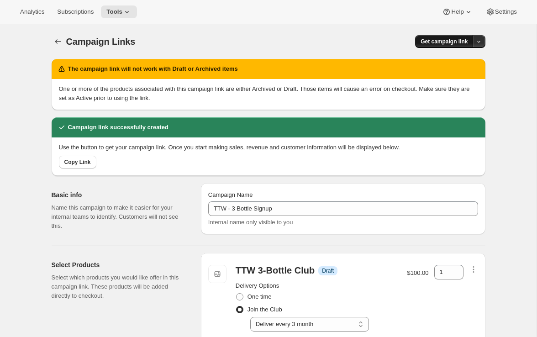
click at [453, 43] on span "Get campaign link" at bounding box center [443, 41] width 47 height 7
click at [459, 59] on span "Copy Link" at bounding box center [466, 60] width 26 height 7
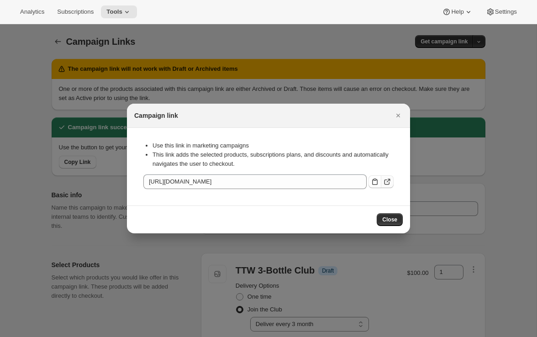
click at [385, 181] on icon ":rjc:" at bounding box center [386, 181] width 9 height 9
click at [398, 116] on icon "Close" at bounding box center [398, 116] width 4 height 4
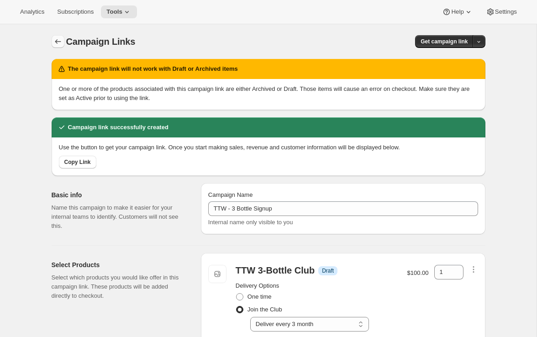
click at [58, 42] on icon "button" at bounding box center [57, 41] width 9 height 9
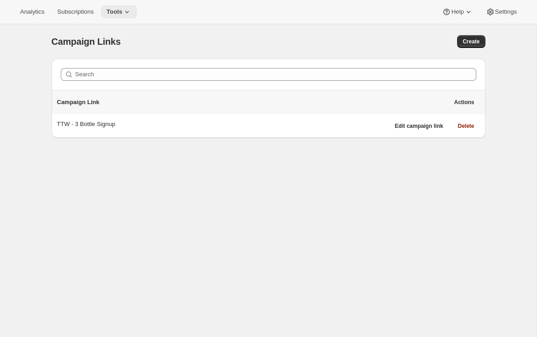
click at [129, 11] on icon at bounding box center [127, 12] width 4 height 2
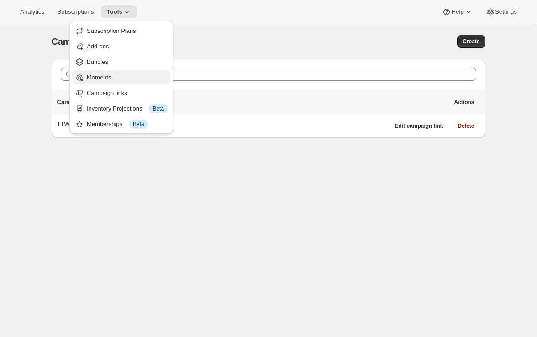
click at [109, 76] on span "Moments" at bounding box center [99, 77] width 24 height 7
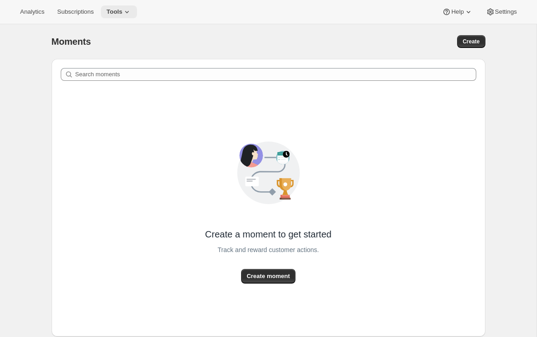
click at [128, 15] on icon at bounding box center [126, 11] width 9 height 9
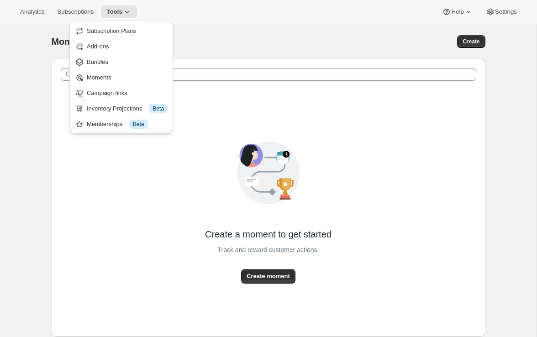
click at [249, 33] on div "Moments. This page is ready Moments Create" at bounding box center [268, 41] width 433 height 35
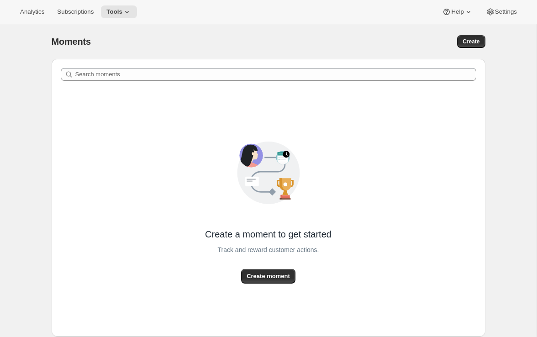
click at [509, 18] on div "Analytics Subscriptions Tools Help Settings" at bounding box center [268, 12] width 537 height 24
click at [505, 11] on span "Settings" at bounding box center [506, 11] width 22 height 7
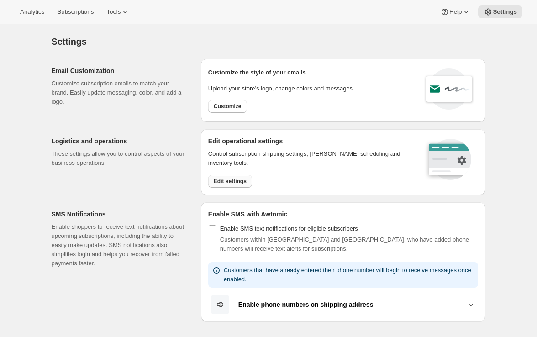
click at [224, 186] on button "Edit settings" at bounding box center [230, 181] width 44 height 13
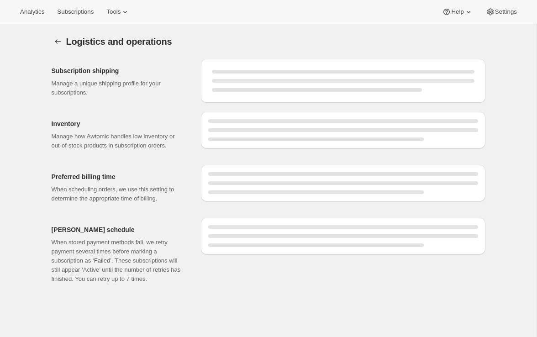
select select "DAY"
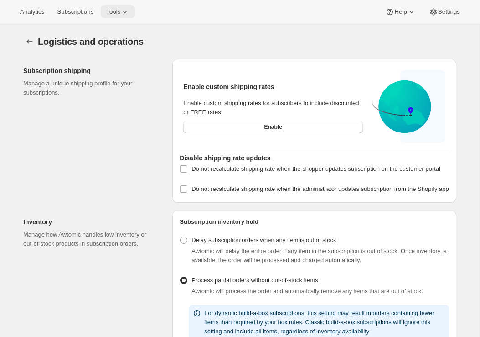
click at [119, 16] on button "Tools" at bounding box center [118, 11] width 34 height 13
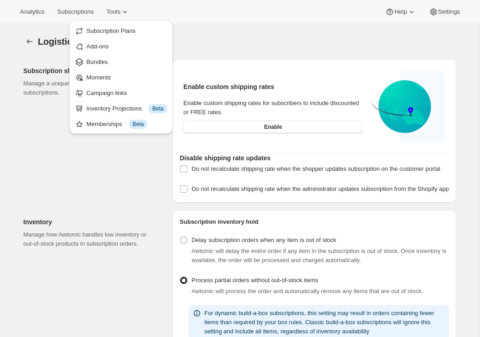
click at [117, 186] on div "Subscription shipping Manage a unique shipping profile for your subscriptions." at bounding box center [94, 131] width 142 height 144
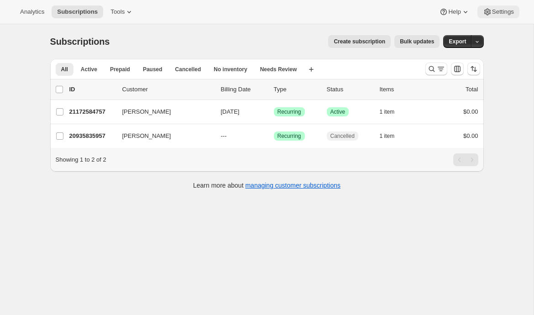
click at [499, 13] on span "Settings" at bounding box center [503, 11] width 22 height 7
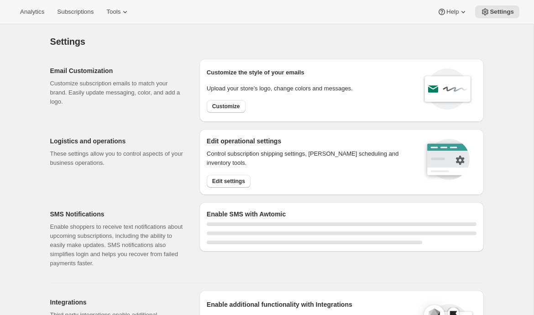
select select "22:00"
select select "09:00"
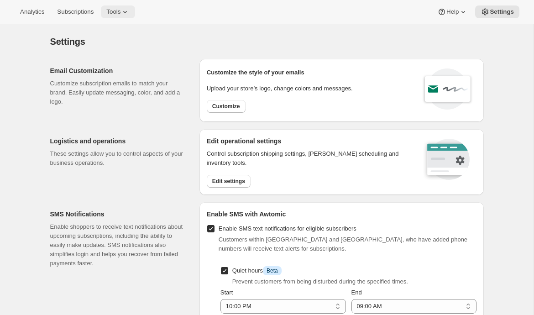
click at [126, 14] on icon at bounding box center [124, 11] width 9 height 9
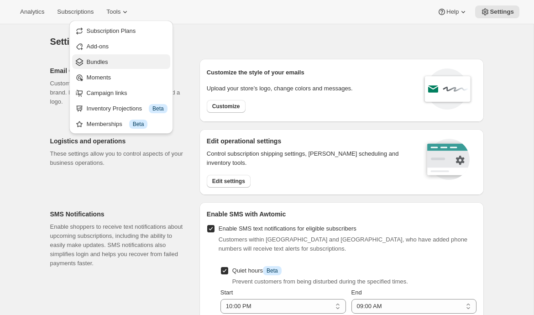
click at [121, 60] on span "Bundles" at bounding box center [127, 61] width 81 height 9
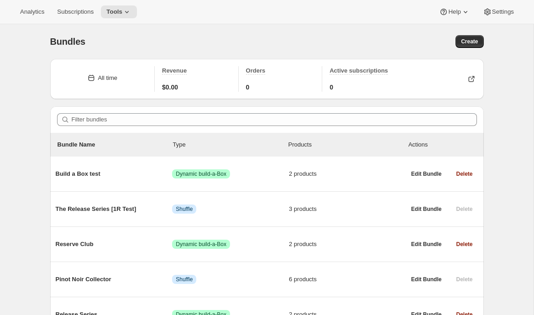
scroll to position [52, 0]
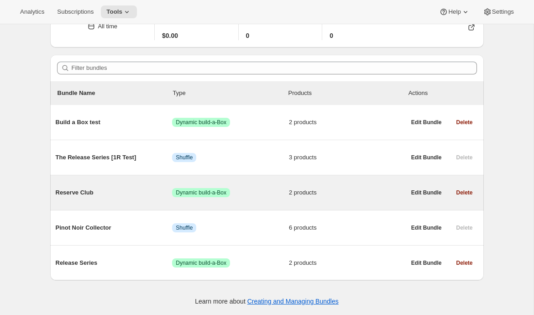
click at [139, 199] on div "Reserve Club Success Dynamic build-a-Box 2 products" at bounding box center [231, 193] width 350 height 24
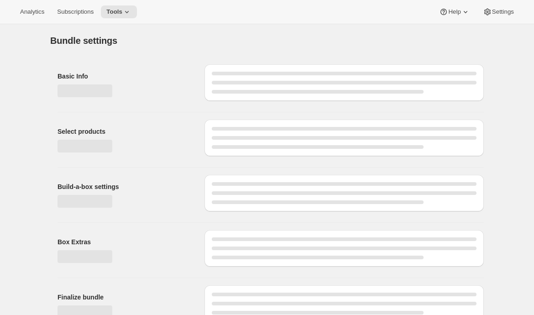
type input "Reserve Club"
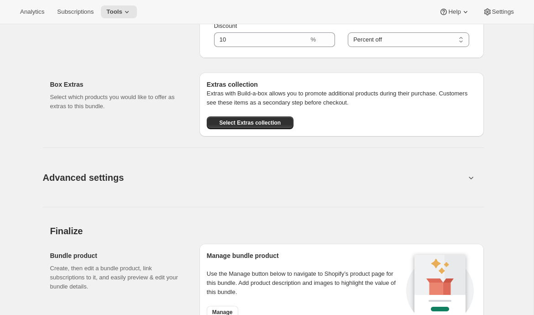
scroll to position [655, 0]
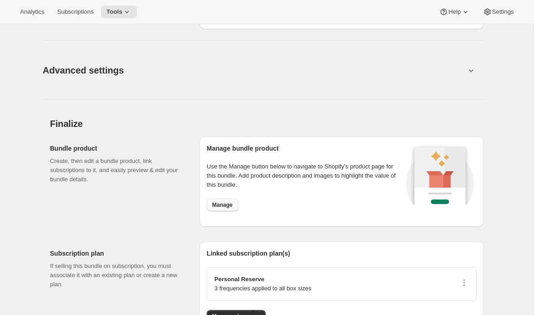
click at [228, 208] on span "Manage" at bounding box center [222, 204] width 21 height 7
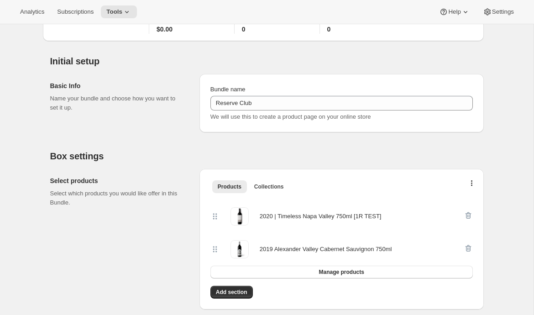
scroll to position [0, 0]
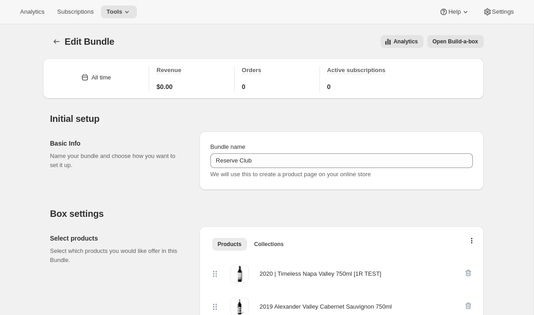
click at [439, 37] on button "Open Build-a-box" at bounding box center [455, 41] width 57 height 13
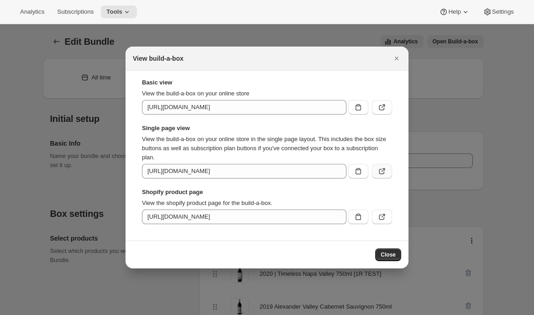
click at [380, 172] on icon ":r4t:" at bounding box center [381, 171] width 9 height 9
click at [399, 57] on icon "Close" at bounding box center [396, 58] width 9 height 9
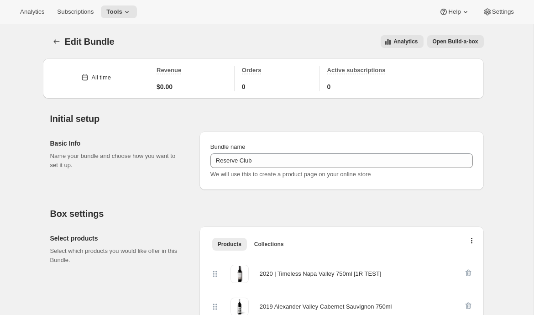
click at [55, 41] on icon "Bundles" at bounding box center [56, 41] width 9 height 9
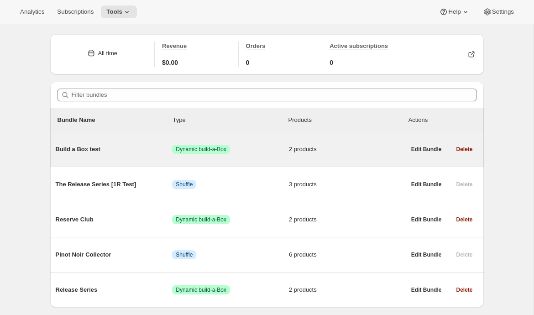
scroll to position [52, 0]
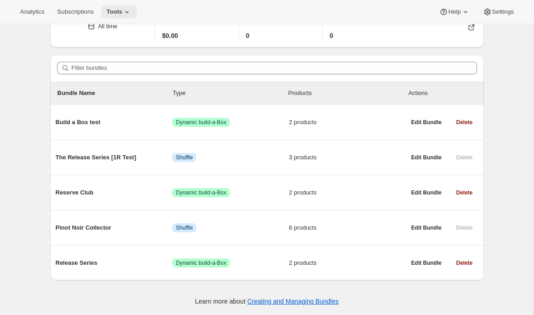
click at [131, 10] on icon at bounding box center [126, 11] width 9 height 9
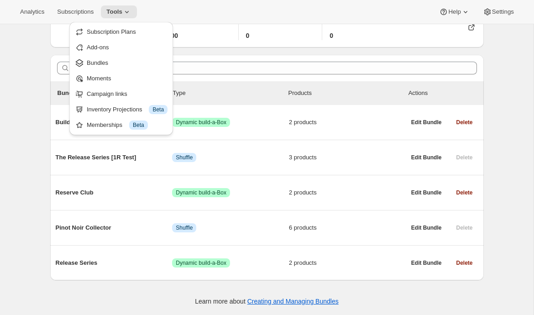
click at [21, 126] on div "Bundles. This page is ready Bundles Create All time Revenue $0.00 Orders 0 Acti…" at bounding box center [266, 144] width 533 height 342
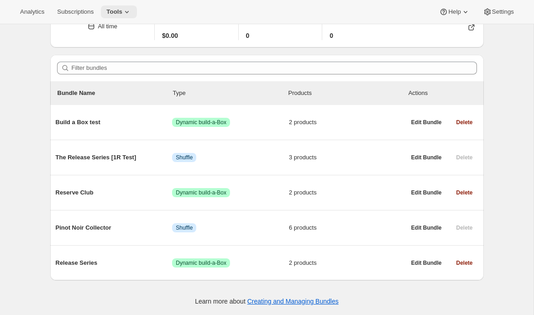
click at [131, 11] on icon at bounding box center [126, 11] width 9 height 9
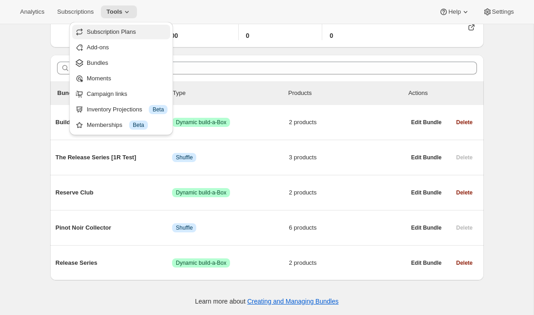
click at [124, 28] on span "Subscription Plans" at bounding box center [111, 31] width 49 height 7
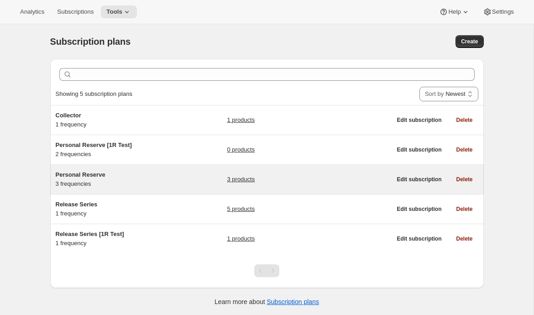
click at [110, 183] on div "Personal Reserve 3 frequencies" at bounding box center [113, 179] width 114 height 18
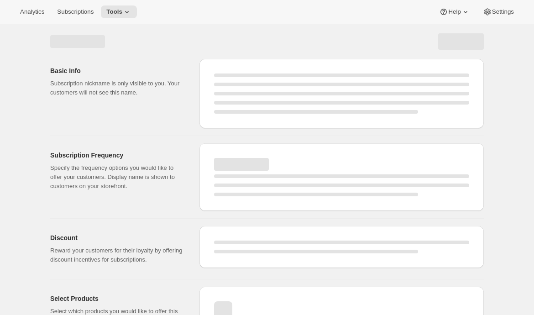
select select "WEEK"
select select "MONTH"
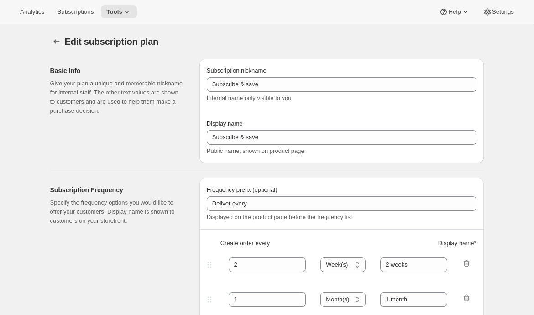
type input "Personal Reserve"
type input "1"
select select "MONTH"
type input "1 month"
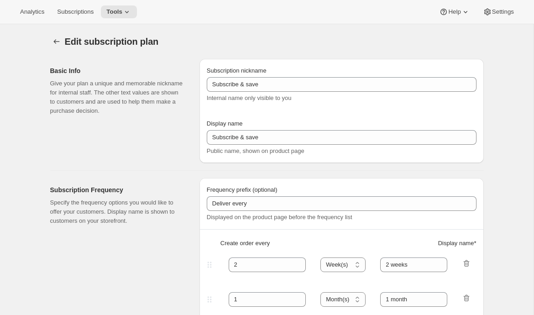
type input "2"
type input "2 Months"
type input "Choose which wines you’d like, how many bottles you’d like of each, and how oft…"
select select "MONTH"
click at [56, 43] on icon "Subscription plans" at bounding box center [56, 41] width 9 height 9
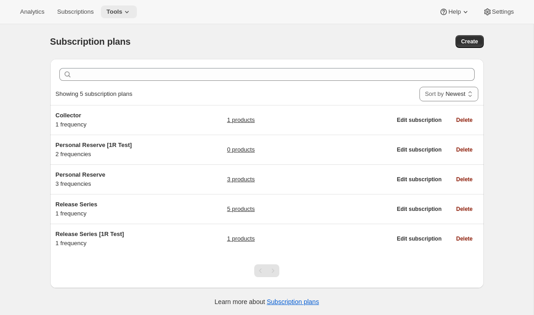
click at [137, 16] on button "Tools" at bounding box center [119, 11] width 36 height 13
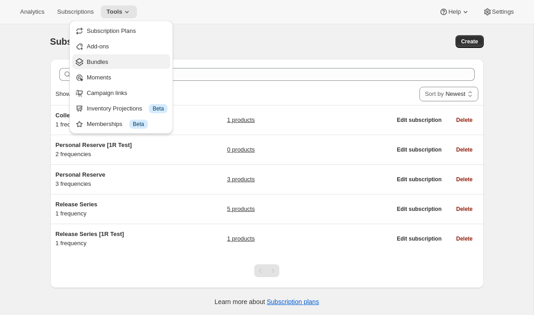
click at [116, 62] on span "Bundles" at bounding box center [127, 61] width 81 height 9
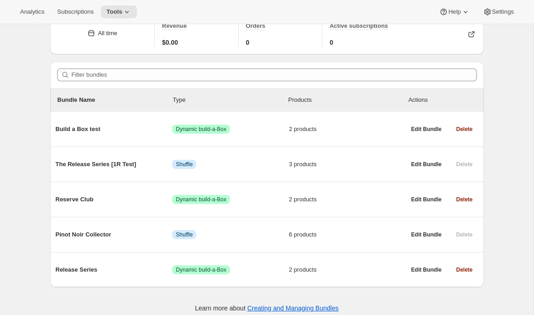
scroll to position [52, 0]
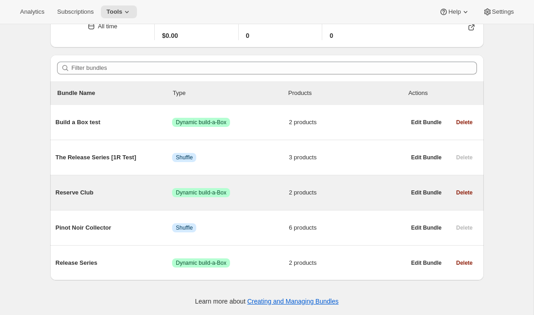
click at [84, 195] on span "Reserve Club" at bounding box center [114, 192] width 117 height 9
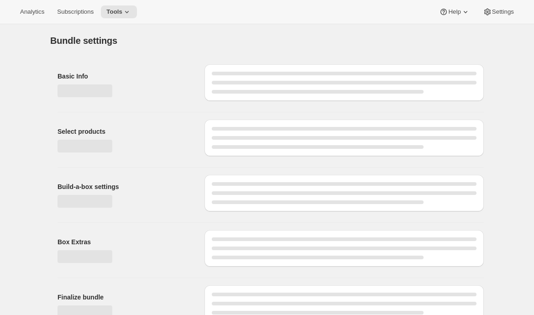
type input "Reserve Club"
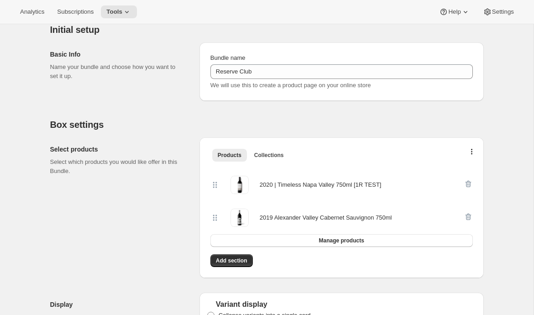
scroll to position [128, 0]
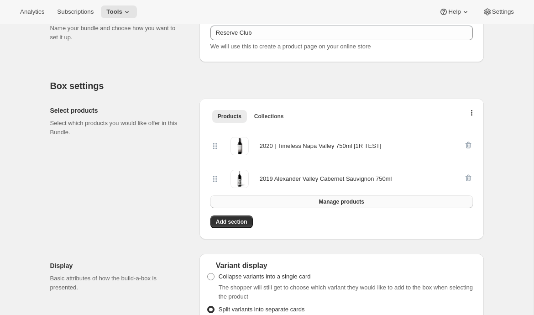
click at [311, 201] on button "Manage products" at bounding box center [341, 201] width 262 height 13
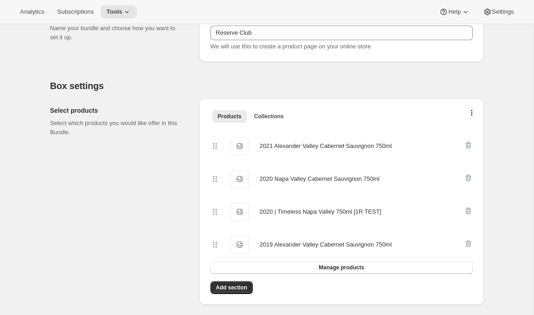
click at [310, 177] on div "2020 Napa Valley Cabernet Sauvignon 750ml" at bounding box center [320, 178] width 120 height 9
click at [467, 245] on icon "button" at bounding box center [468, 243] width 9 height 9
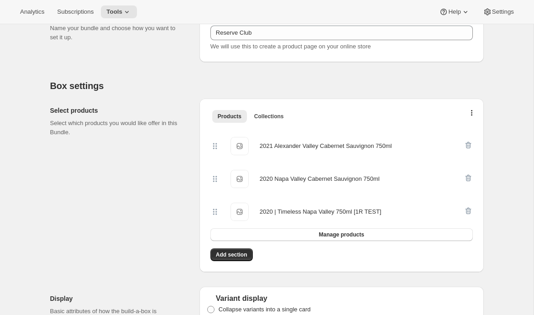
scroll to position [0, 0]
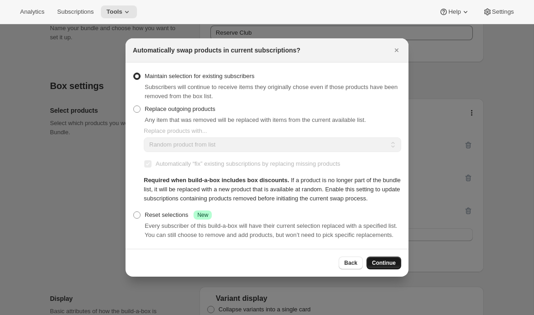
click at [377, 266] on span "Continue" at bounding box center [384, 262] width 24 height 7
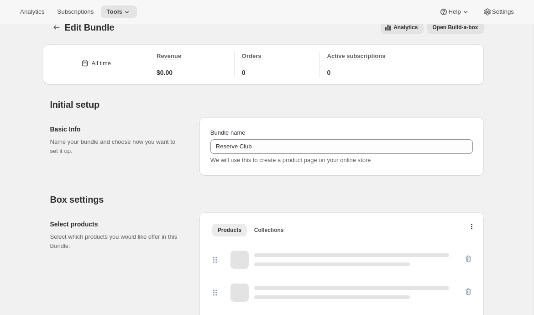
scroll to position [128, 0]
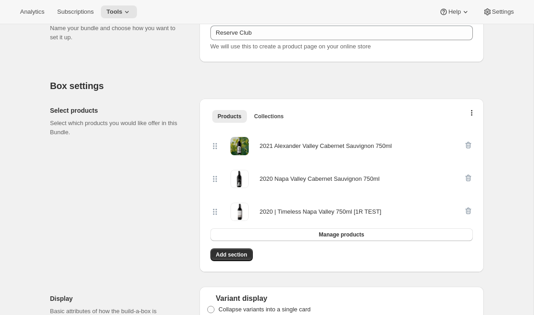
click at [475, 209] on div "2021 Alexander Valley Cabernet Sauvignon 750ml 2020 Napa Valley Cabernet Sauvig…" at bounding box center [342, 185] width 270 height 119
click at [465, 212] on icon "button" at bounding box center [468, 210] width 9 height 9
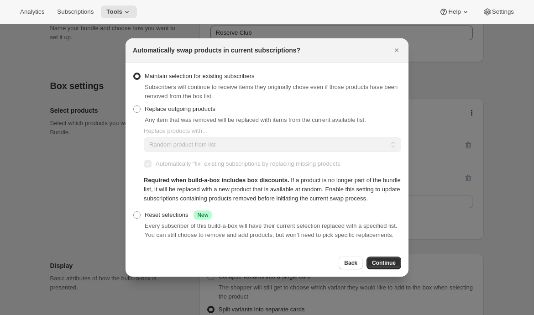
scroll to position [0, 0]
click at [386, 266] on span "Continue" at bounding box center [384, 262] width 24 height 7
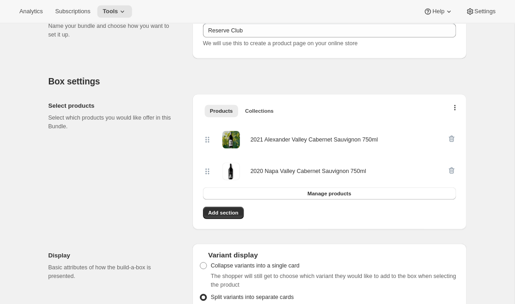
scroll to position [140, 0]
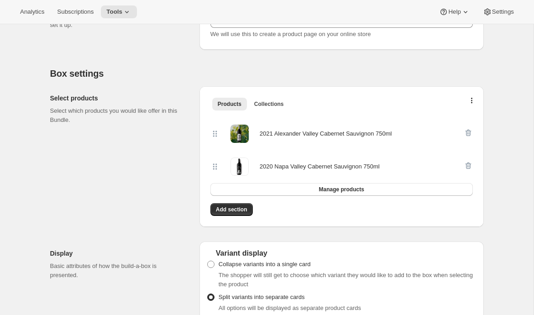
click at [291, 166] on div "2020 Napa Valley Cabernet Sauvignon 750ml" at bounding box center [320, 166] width 120 height 9
copy div "2020 Napa Valley Cabernet Sauvignon 750ml Manage products Add section"
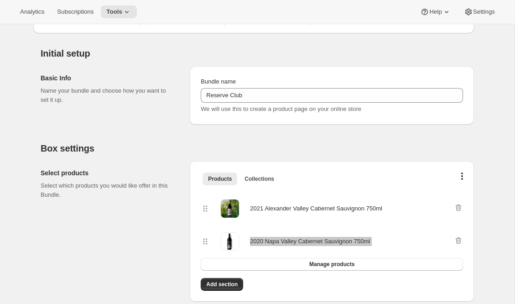
scroll to position [0, 0]
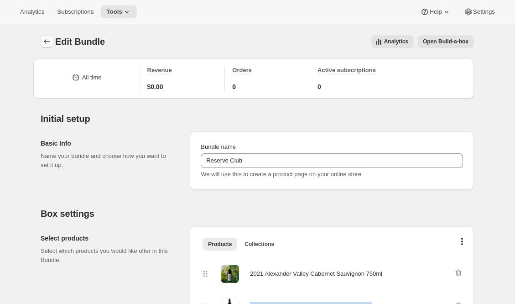
click at [46, 39] on icon "Bundles" at bounding box center [46, 41] width 9 height 9
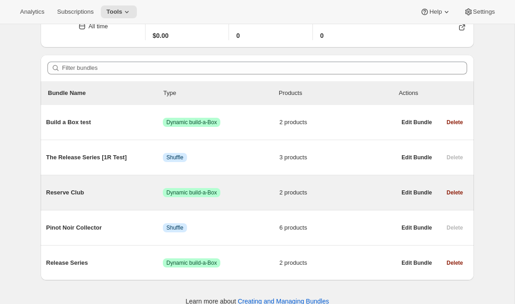
scroll to position [63, 0]
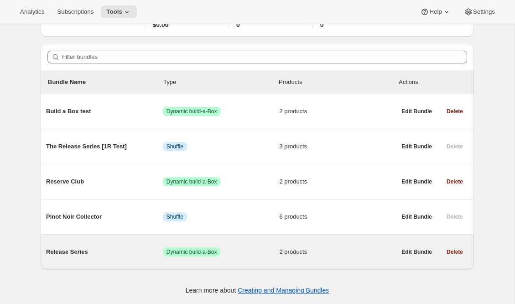
click at [97, 258] on div "Release Series Success Dynamic build-a-Box 2 products" at bounding box center [221, 252] width 350 height 24
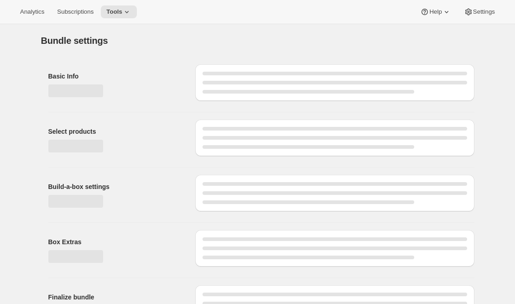
type input "Release Series"
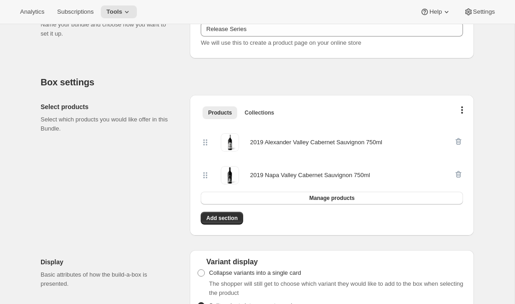
scroll to position [144, 0]
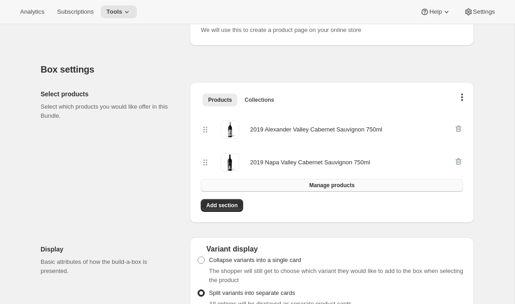
click at [294, 186] on button "Manage products" at bounding box center [332, 185] width 262 height 13
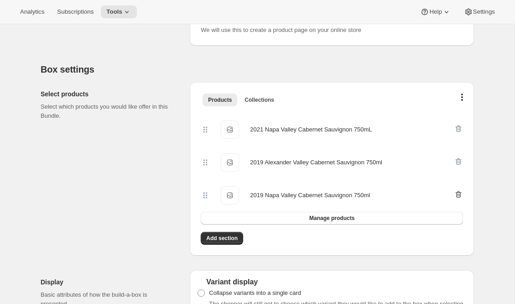
click at [460, 194] on icon "button" at bounding box center [459, 194] width 6 height 7
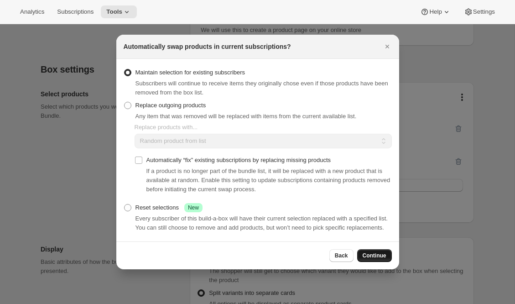
click at [370, 259] on span "Continue" at bounding box center [375, 255] width 24 height 7
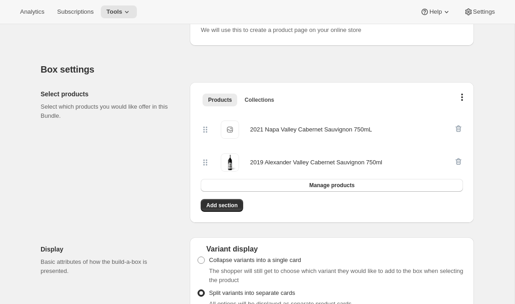
scroll to position [146, 0]
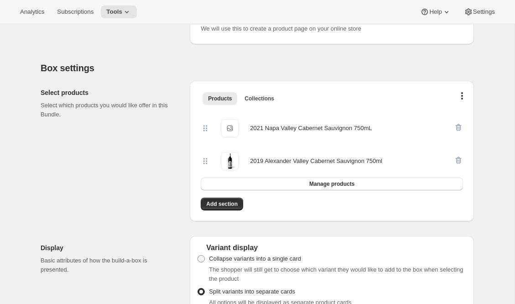
click at [323, 129] on div "2021 Napa Valley Cabernet Sauvignon 750mL" at bounding box center [311, 128] width 122 height 9
click at [459, 161] on icon "button" at bounding box center [458, 160] width 9 height 9
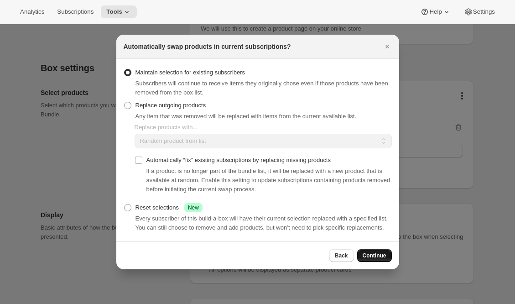
click at [377, 262] on button "Continue" at bounding box center [374, 255] width 35 height 13
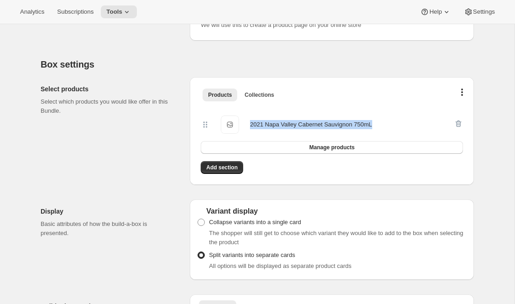
scroll to position [0, 0]
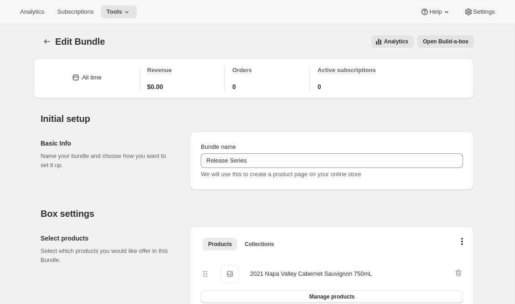
click at [173, 225] on div "Select products Select which products you would like offer in this Bundle. Prod…" at bounding box center [257, 276] width 433 height 115
click at [122, 12] on span "Tools" at bounding box center [114, 11] width 16 height 7
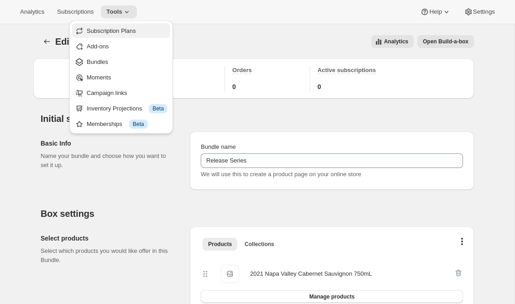
click at [125, 32] on span "Subscription Plans" at bounding box center [111, 30] width 49 height 7
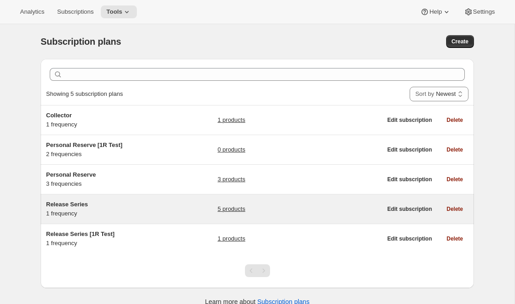
click at [80, 211] on div "Release Series 1 frequency" at bounding box center [103, 209] width 114 height 18
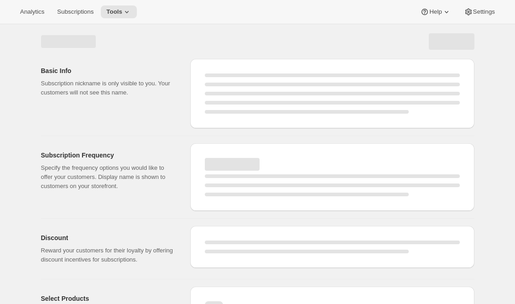
select select "WEEK"
select select "MONTH"
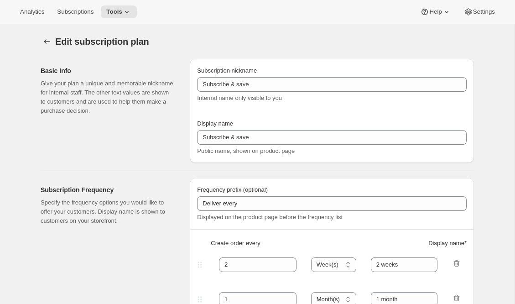
type input "Release Series"
type input "4"
select select "MONTH"
type input "4 months"
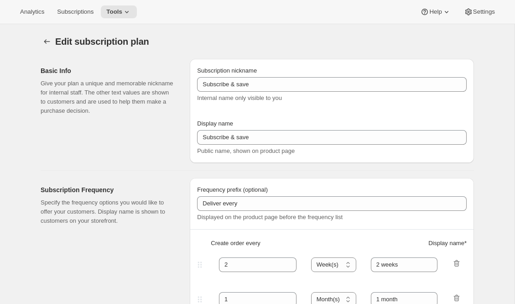
type input "Choose how many bottles you want of the Napa Valley Release​, Alexander Valley …"
checkbox input "true"
select select "YEARDAY"
select select "6"
select select "10"
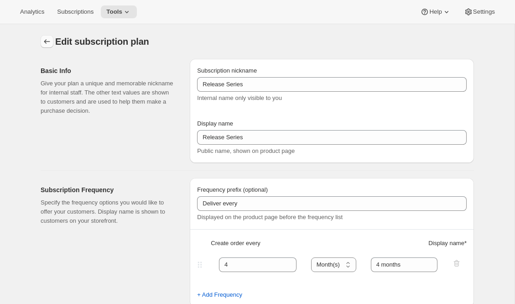
click at [47, 40] on icon "Subscription plans" at bounding box center [46, 41] width 9 height 9
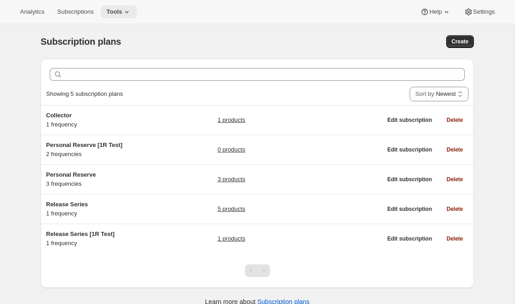
click at [127, 11] on icon at bounding box center [126, 11] width 9 height 9
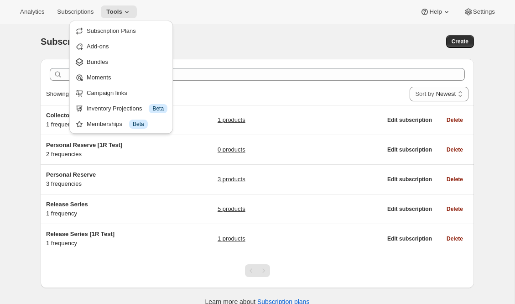
click at [220, 51] on div "Subscription plans. This page is ready Subscription plans Create" at bounding box center [257, 41] width 433 height 35
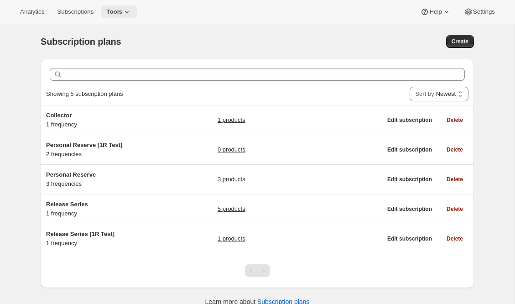
click at [119, 10] on span "Tools" at bounding box center [114, 11] width 16 height 7
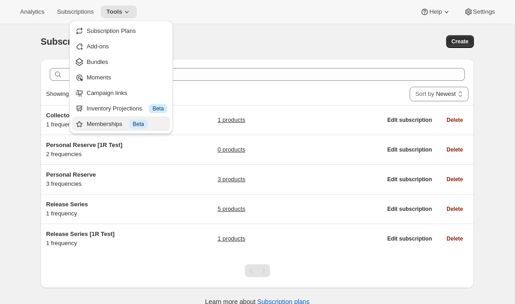
click at [96, 124] on div "Memberships Info Beta" at bounding box center [127, 124] width 81 height 9
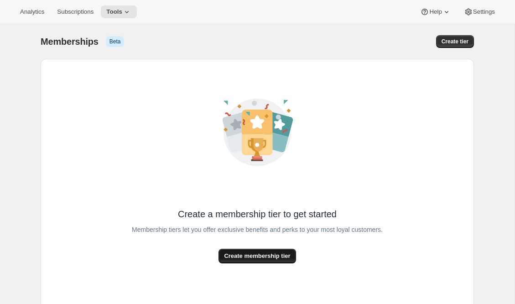
click at [261, 260] on span "Create membership tier" at bounding box center [257, 255] width 66 height 9
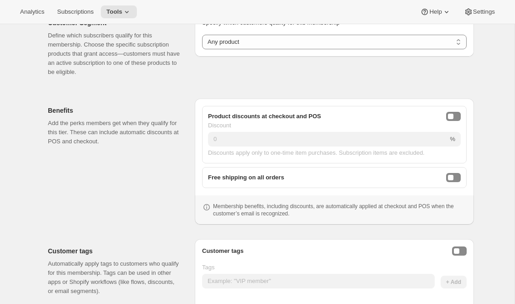
scroll to position [219, 0]
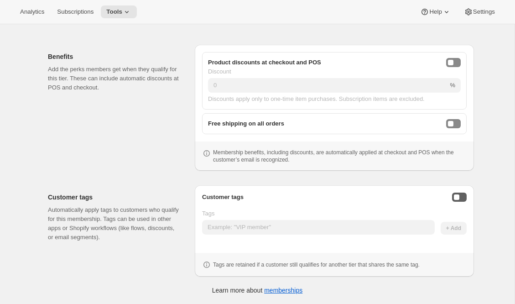
click at [464, 196] on button "Enable customer tags" at bounding box center [459, 197] width 15 height 9
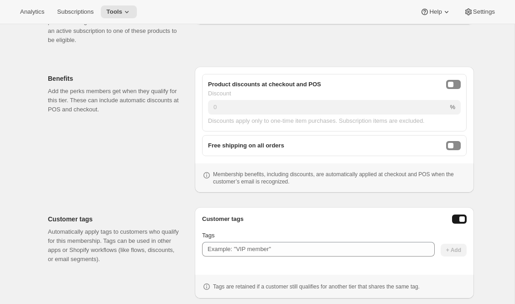
scroll to position [240, 0]
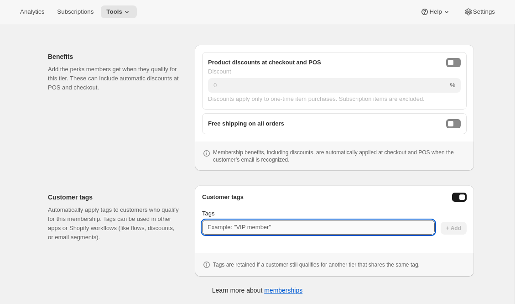
click at [224, 226] on input "Tags" at bounding box center [318, 227] width 233 height 15
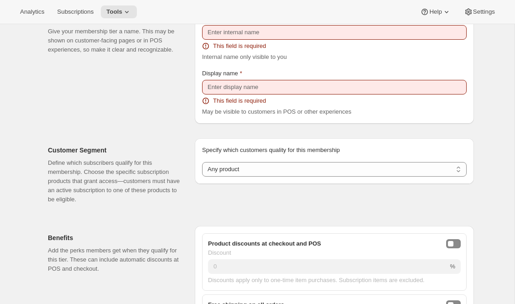
scroll to position [0, 0]
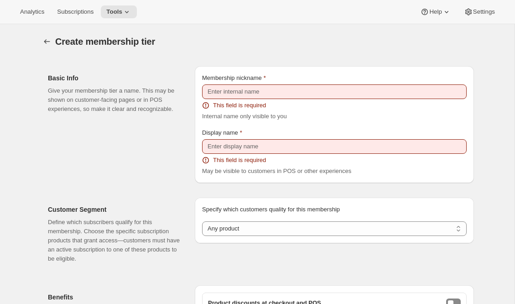
type input "ReserveClub"
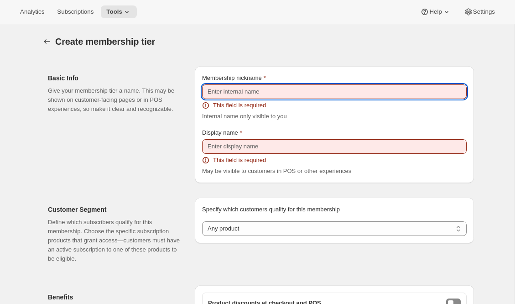
click at [252, 94] on input "Membership nickname" at bounding box center [334, 91] width 265 height 15
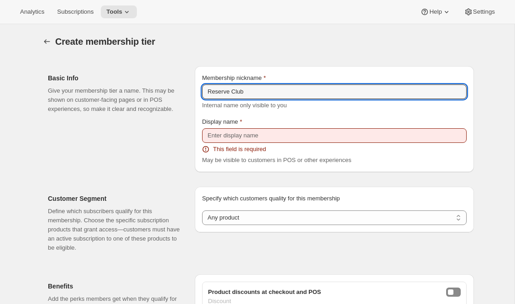
type input "Reserve Club"
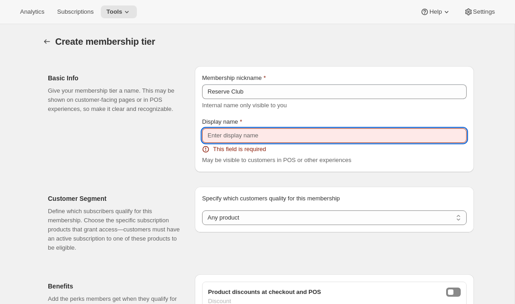
click at [251, 134] on input "Display name" at bounding box center [334, 135] width 265 height 15
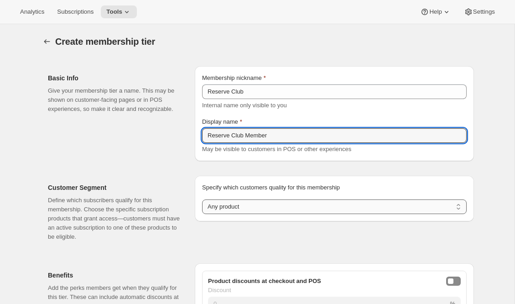
type input "Reserve Club Member"
click at [237, 206] on select "Any product Subscribe to specific product(s) Subscribe to specific variant(s)" at bounding box center [334, 206] width 265 height 15
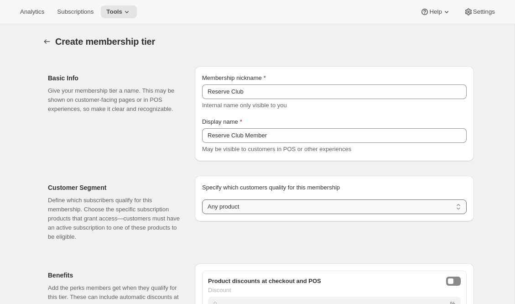
select select "variants"
click at [202, 199] on select "Any product Subscribe to specific product(s) Subscribe to specific variant(s)" at bounding box center [334, 206] width 265 height 15
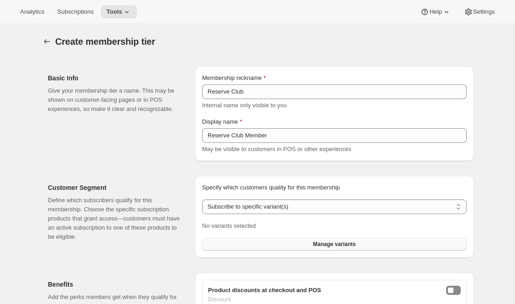
click at [252, 241] on button "Manage variants" at bounding box center [334, 244] width 265 height 13
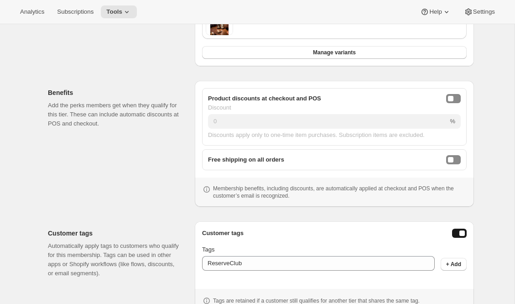
scroll to position [253, 0]
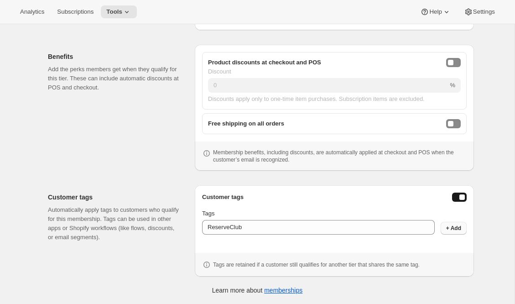
click at [451, 232] on button "+ Add" at bounding box center [454, 228] width 26 height 13
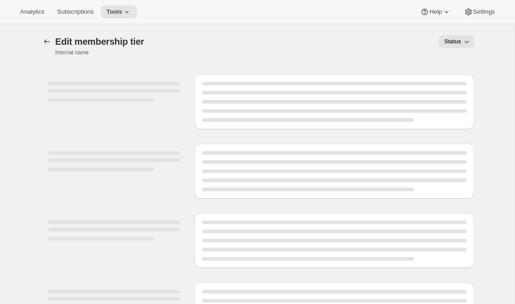
select select "variants"
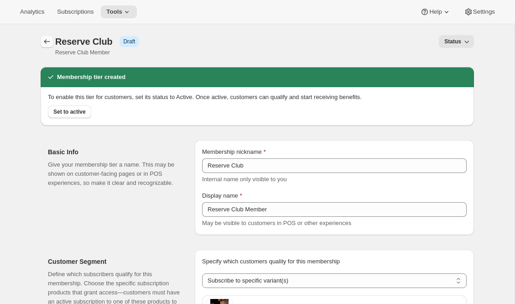
click at [46, 42] on icon "Memberships" at bounding box center [47, 41] width 6 height 5
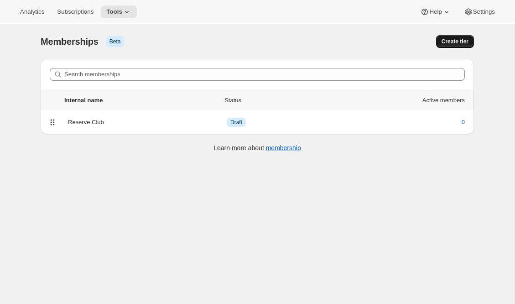
click at [444, 44] on span "Create tier" at bounding box center [455, 41] width 27 height 7
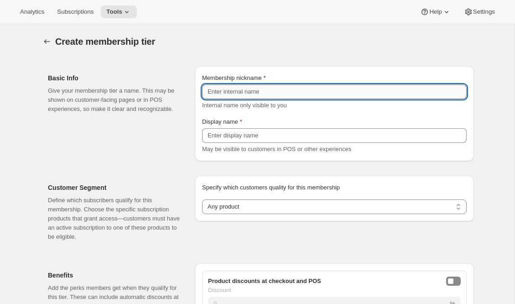
click at [264, 94] on input "Membership nickname" at bounding box center [334, 91] width 265 height 15
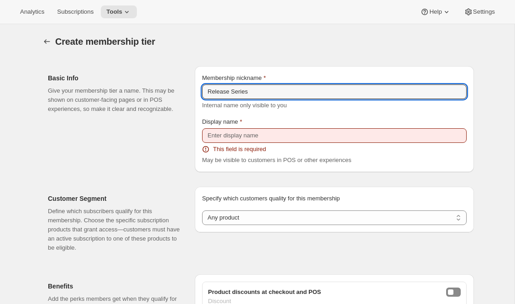
type input "Release Series"
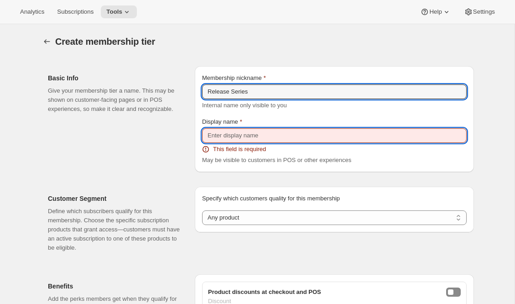
click at [255, 133] on input "Display name" at bounding box center [334, 135] width 265 height 15
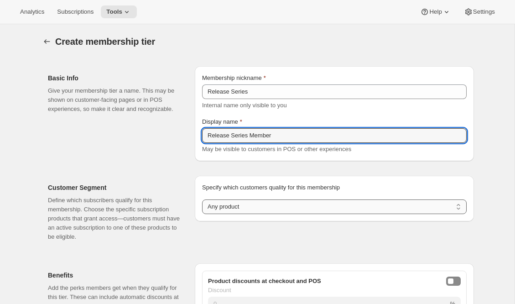
type input "Release Series Member"
click at [238, 206] on select "Any product Subscribe to specific product(s) Subscribe to specific variant(s)" at bounding box center [334, 206] width 265 height 15
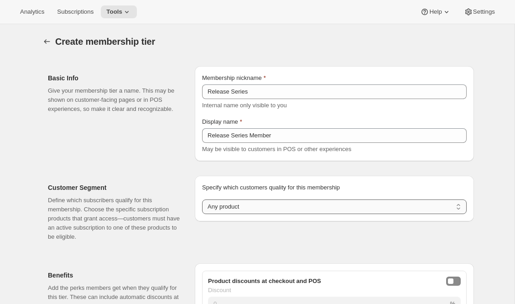
select select "variants"
click at [202, 199] on select "Any product Subscribe to specific product(s) Subscribe to specific variant(s)" at bounding box center [334, 206] width 265 height 15
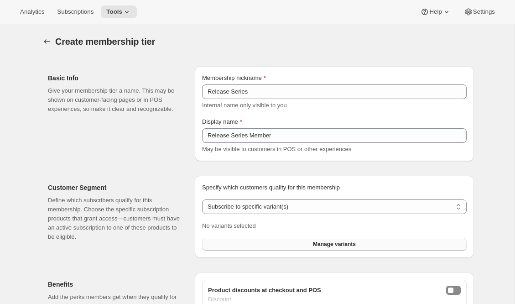
click at [247, 242] on button "Manage variants" at bounding box center [334, 244] width 265 height 13
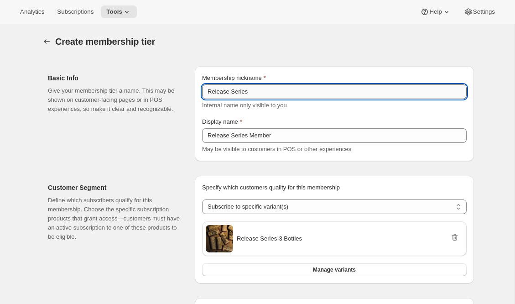
click at [269, 88] on input "Release Series" at bounding box center [334, 91] width 265 height 15
drag, startPoint x: 307, startPoint y: 89, endPoint x: 252, endPoint y: 91, distance: 54.8
click at [252, 91] on input "Release Series - 3 Bottle" at bounding box center [334, 91] width 265 height 15
type input "Release Series - 3 Bottle"
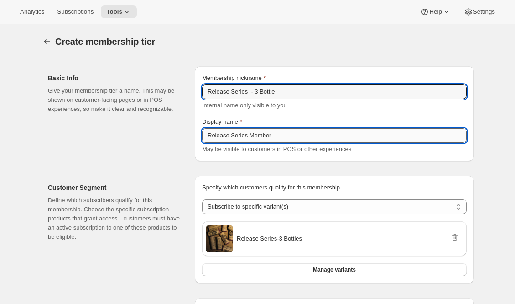
click at [285, 128] on input "Release Series Member" at bounding box center [334, 135] width 265 height 15
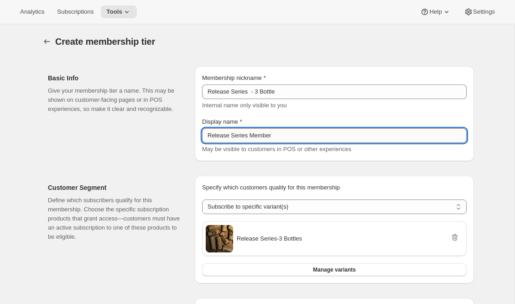
click at [285, 137] on input "Release Series Member" at bounding box center [334, 135] width 265 height 15
paste input "- 3 Bottle"
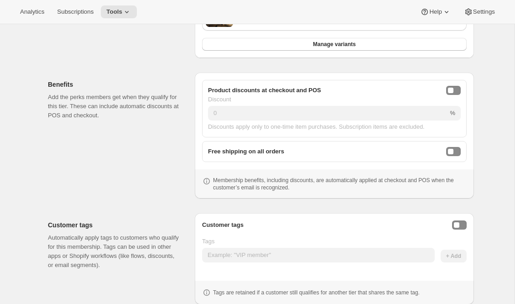
scroll to position [253, 0]
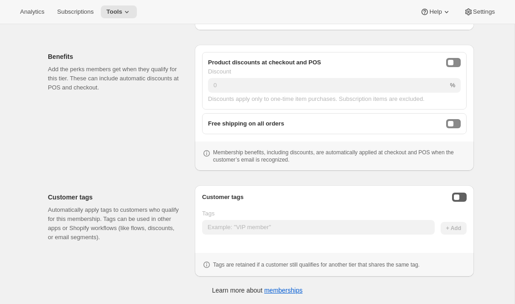
type input "Release Series Member - 3 Bottle"
click at [461, 199] on button "Enable customer tags" at bounding box center [459, 197] width 15 height 9
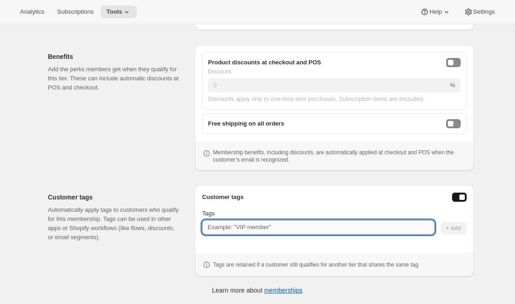
click at [343, 225] on input "Tags" at bounding box center [318, 227] width 233 height 15
type input "Release3Bottle"
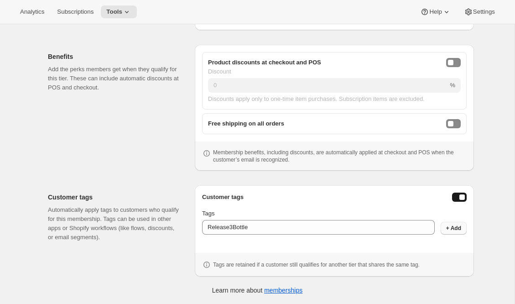
click at [449, 229] on span "+ Add" at bounding box center [453, 227] width 15 height 7
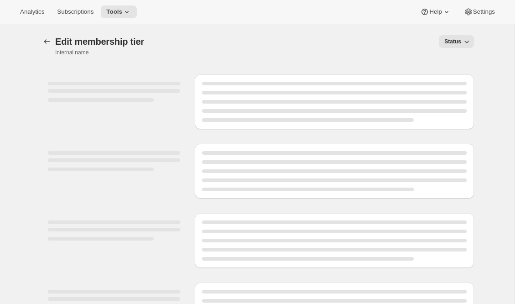
select select "variants"
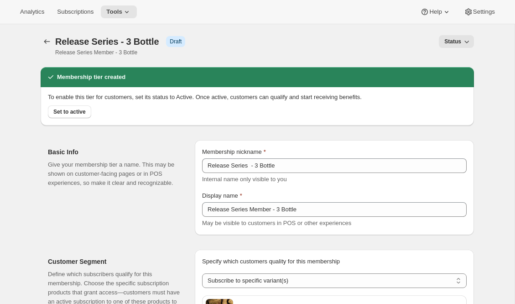
click at [42, 40] on button "Memberships" at bounding box center [47, 41] width 13 height 13
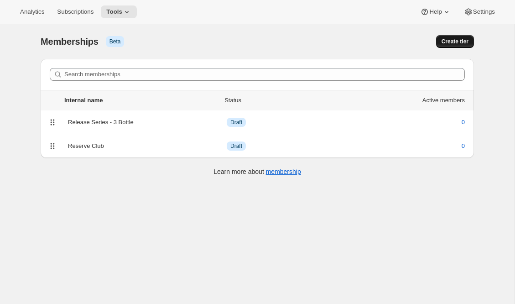
click at [449, 41] on span "Create tier" at bounding box center [455, 41] width 27 height 7
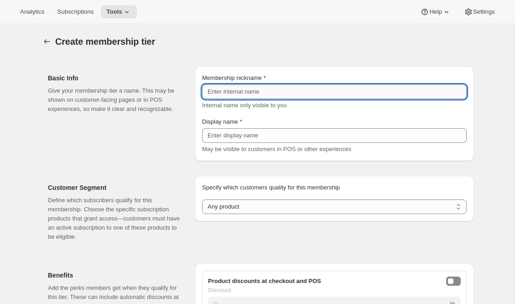
click at [287, 89] on input "Membership nickname" at bounding box center [334, 91] width 265 height 15
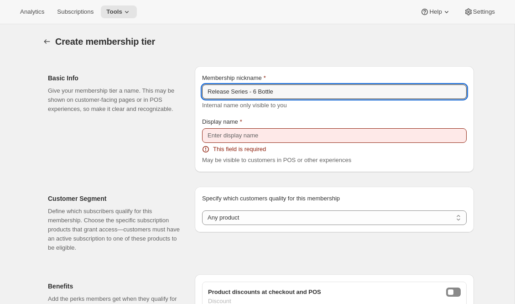
drag, startPoint x: 292, startPoint y: 91, endPoint x: 181, endPoint y: 93, distance: 111.3
click at [181, 93] on div "Basic Info Give your membership tier a name. This may be shown on customer-faci…" at bounding box center [257, 115] width 433 height 113
type input "Release Series - 6 Bottle"
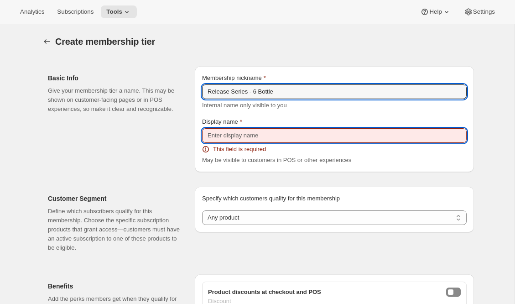
click at [223, 140] on input "Display name" at bounding box center [334, 135] width 265 height 15
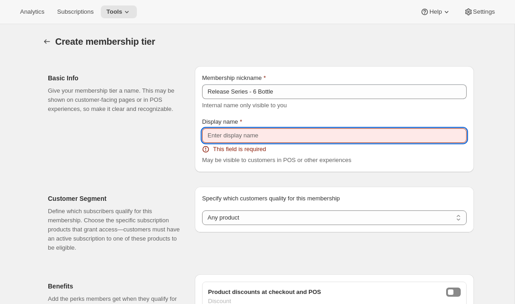
paste input "Release Series - 6 Bottle"
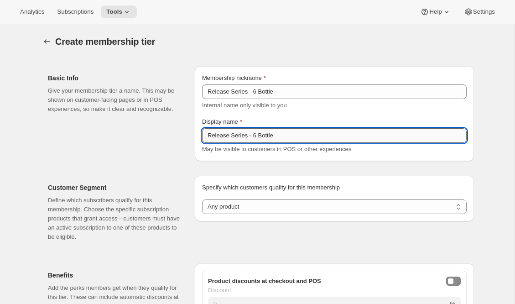
click at [248, 136] on input "Release Series - 6 Bottle" at bounding box center [334, 135] width 265 height 15
type input "Release Series Member - 6 Bottle"
click at [245, 168] on div "Customer Segment Define which subscribers qualify for this membership. Choose t…" at bounding box center [257, 208] width 433 height 80
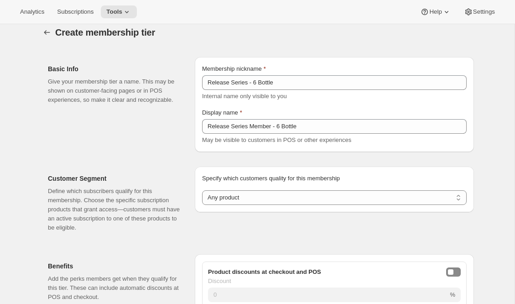
scroll to position [11, 0]
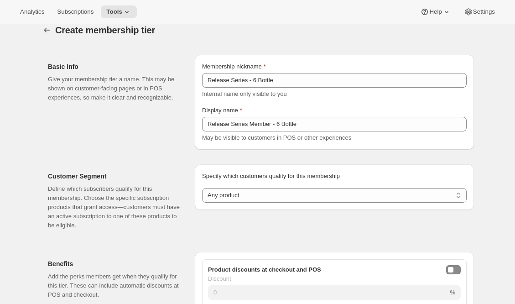
click at [228, 222] on div "Specify which customers quality for this membership Specify which customers qua…" at bounding box center [334, 200] width 279 height 73
click at [239, 196] on select "Any product Subscribe to specific product(s) Subscribe to specific variant(s)" at bounding box center [334, 195] width 265 height 15
select select "variants"
click at [202, 188] on select "Any product Subscribe to specific product(s) Subscribe to specific variant(s)" at bounding box center [334, 195] width 265 height 15
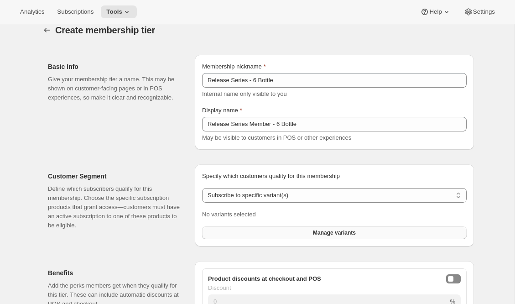
click at [292, 229] on button "Manage variants" at bounding box center [334, 232] width 265 height 13
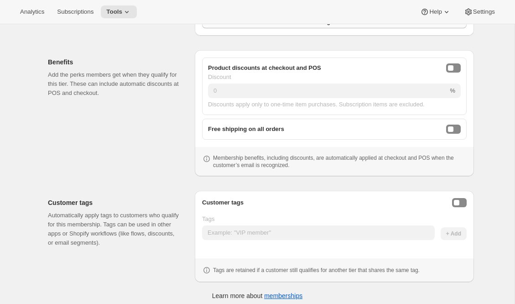
scroll to position [253, 0]
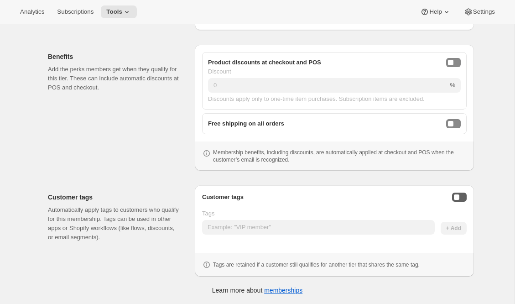
click at [464, 197] on button "Enable customer tags" at bounding box center [459, 197] width 15 height 9
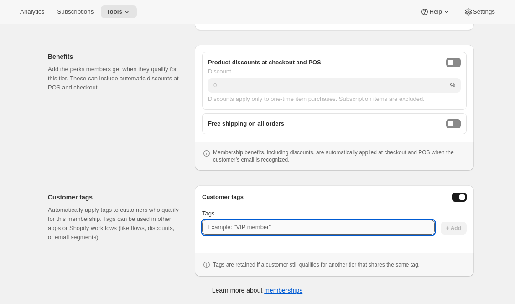
click at [323, 232] on input "Tags" at bounding box center [318, 227] width 233 height 15
type input "Release6Bottle"
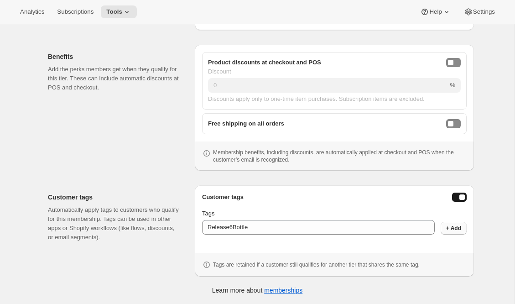
click at [456, 227] on span "+ Add" at bounding box center [453, 227] width 15 height 7
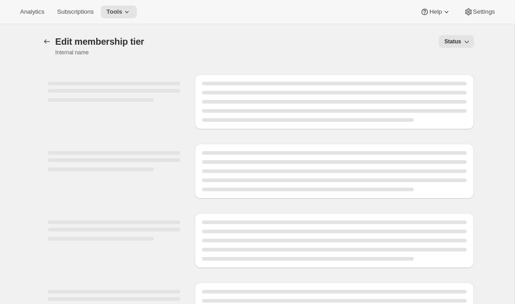
select select "variants"
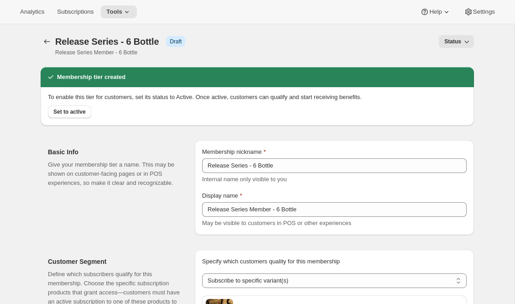
click at [119, 138] on div "Basic Info Give your membership tier a name. This may be shown on customer-faci…" at bounding box center [257, 184] width 433 height 102
click at [46, 42] on icon "Memberships" at bounding box center [46, 41] width 9 height 9
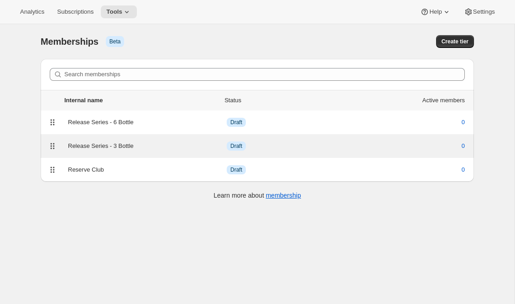
click at [146, 140] on div "Release Series - 3 Bottle Info Draft 0" at bounding box center [257, 146] width 422 height 13
select select "variants"
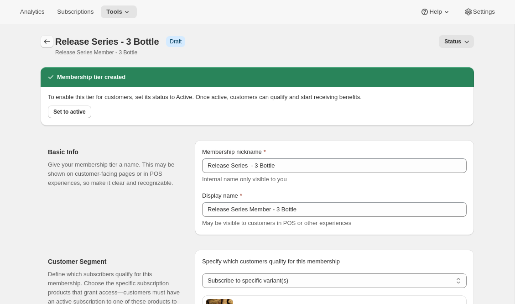
click at [43, 41] on icon "Memberships" at bounding box center [46, 41] width 9 height 9
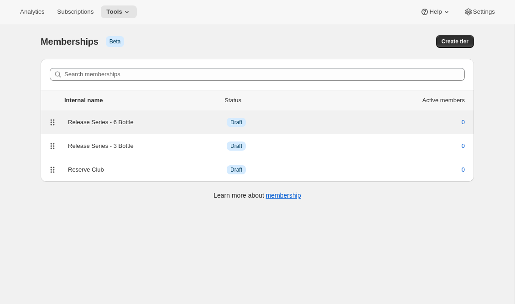
click at [168, 120] on div "Release Series - 6 Bottle" at bounding box center [147, 122] width 159 height 9
select select "variants"
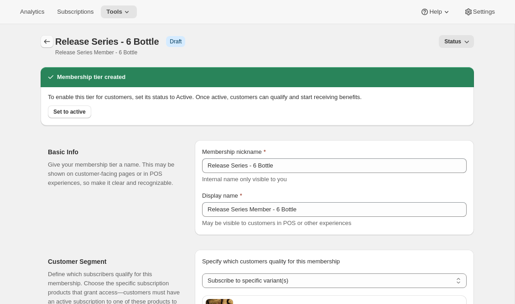
click at [41, 44] on button "Memberships" at bounding box center [47, 41] width 13 height 13
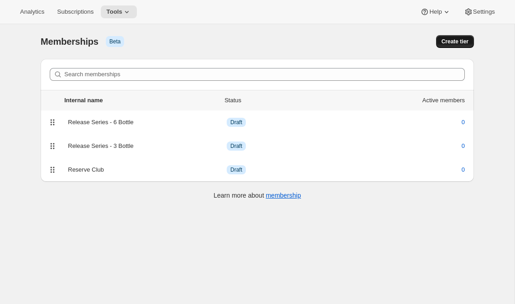
click at [447, 42] on span "Create tier" at bounding box center [455, 41] width 27 height 7
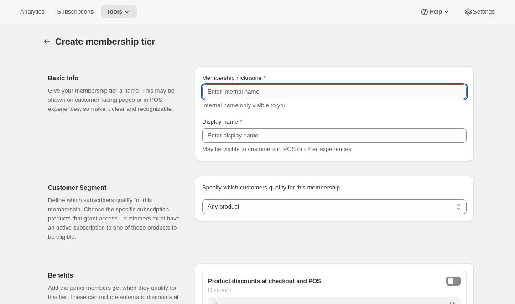
click at [254, 91] on input "Membership nickname" at bounding box center [334, 91] width 265 height 15
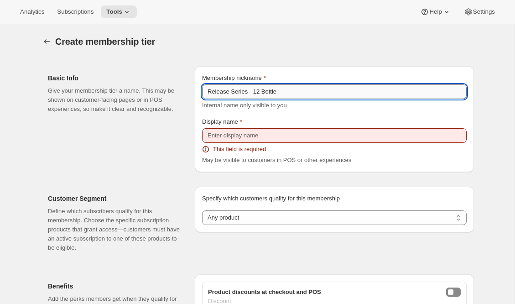
type input "Release Series - 12 Bottle"
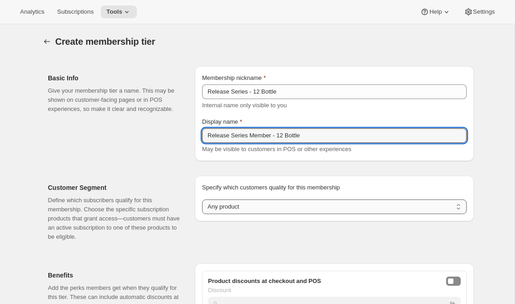
type input "Release Series Member - 12 Bottle"
click at [219, 211] on select "Any product Subscribe to specific product(s) Subscribe to specific variant(s)" at bounding box center [334, 206] width 265 height 15
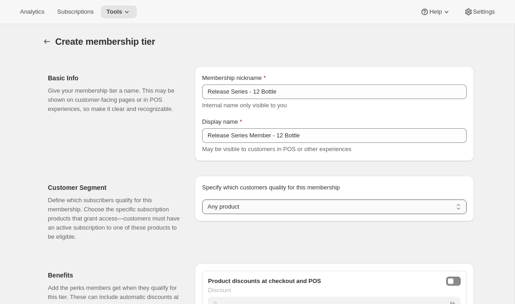
select select "variants"
click at [202, 199] on select "Any product Subscribe to specific product(s) Subscribe to specific variant(s)" at bounding box center [334, 206] width 265 height 15
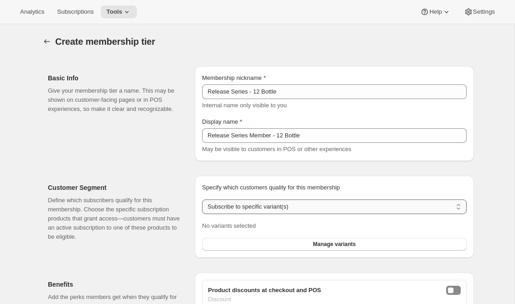
click at [235, 206] on select "Any product Subscribe to specific product(s) Subscribe to specific variant(s)" at bounding box center [334, 206] width 265 height 15
click at [230, 245] on button "Manage variants" at bounding box center [334, 244] width 265 height 13
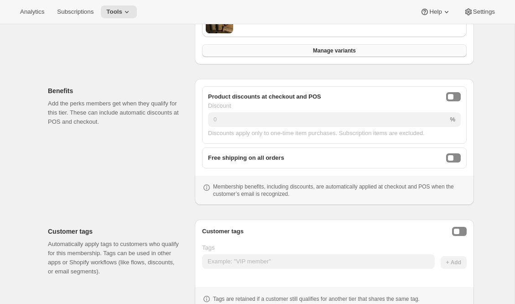
scroll to position [253, 0]
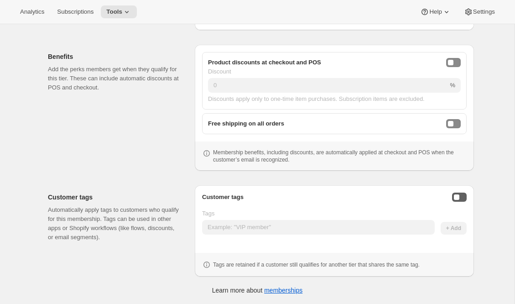
click at [466, 195] on button "Enable customer tags" at bounding box center [459, 197] width 15 height 9
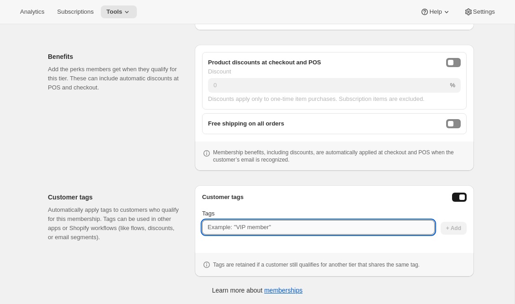
click at [341, 229] on input "Tags" at bounding box center [318, 227] width 233 height 15
type input "Release12Bottle"
click at [460, 231] on span "+ Add" at bounding box center [453, 227] width 15 height 7
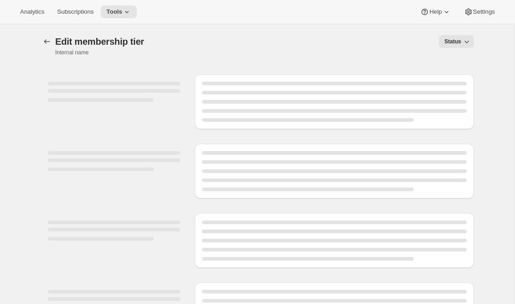
select select "variants"
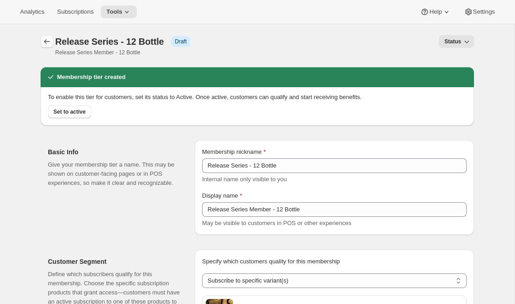
click at [45, 39] on icon "Memberships" at bounding box center [46, 41] width 9 height 9
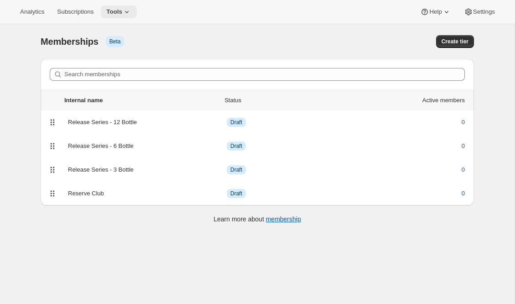
click at [127, 9] on icon at bounding box center [126, 11] width 9 height 9
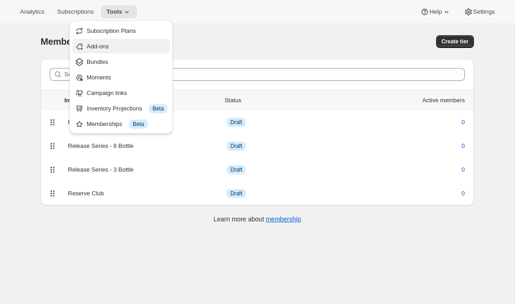
click at [111, 49] on span "Add-ons" at bounding box center [127, 46] width 81 height 9
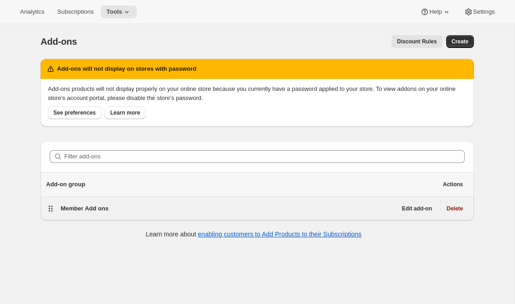
click at [221, 206] on div "Member Add ons" at bounding box center [229, 208] width 336 height 9
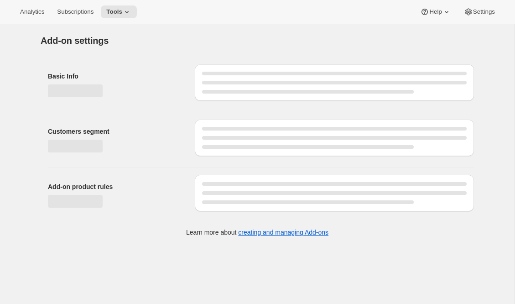
select select "selectedProducts"
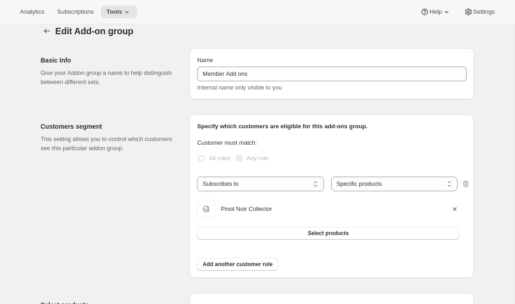
scroll to position [12, 0]
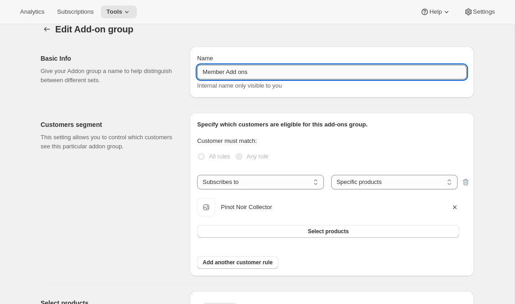
click at [204, 73] on input "Member Add ons" at bounding box center [332, 72] width 270 height 15
drag, startPoint x: 263, startPoint y: 71, endPoint x: 196, endPoint y: 68, distance: 67.1
click at [196, 68] on div "Name Member Add ons Internal name only visible to you" at bounding box center [332, 72] width 284 height 51
type input "Release Series Add-ons"
click at [268, 43] on div "Edit Add-on group. This page is ready Edit Add-on group" at bounding box center [257, 29] width 433 height 35
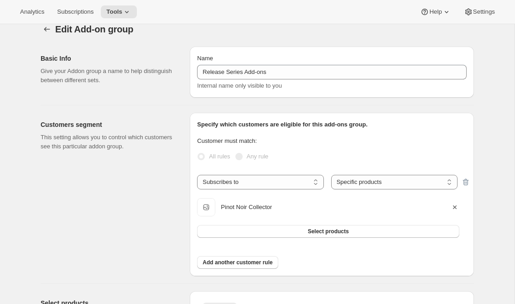
click at [456, 208] on icon "button" at bounding box center [455, 207] width 4 height 4
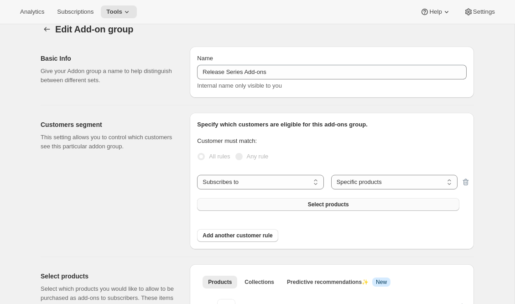
click at [388, 207] on button "Select products" at bounding box center [328, 204] width 262 height 13
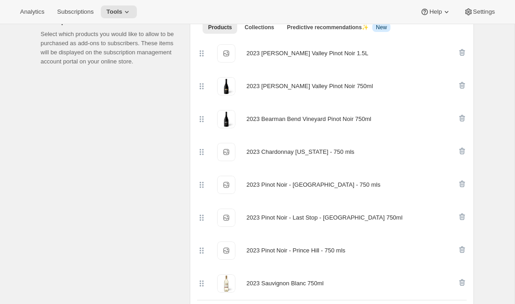
scroll to position [296, 0]
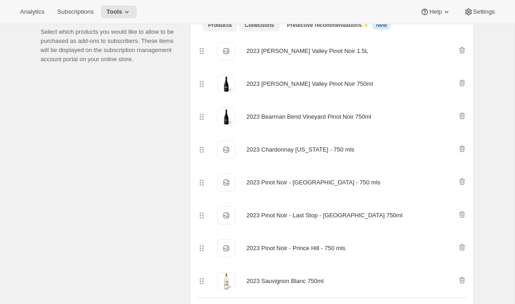
click at [269, 30] on button "Collections" at bounding box center [259, 25] width 41 height 13
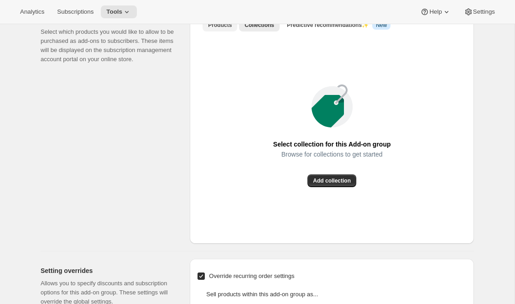
click at [225, 30] on button "Products" at bounding box center [220, 25] width 35 height 13
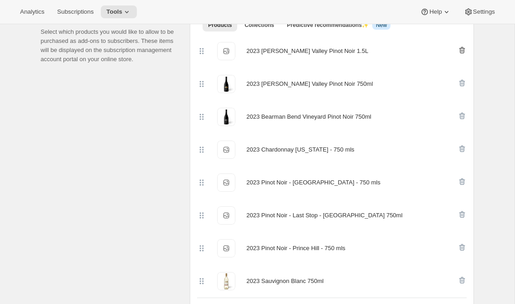
click at [461, 47] on icon "button" at bounding box center [462, 50] width 6 height 7
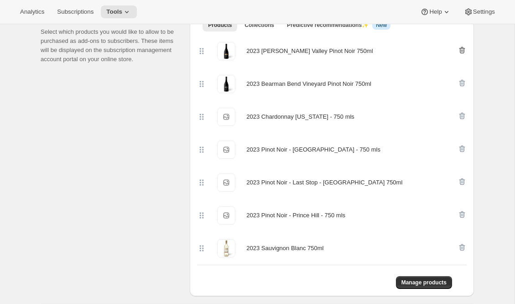
click at [461, 51] on icon "button" at bounding box center [462, 50] width 9 height 9
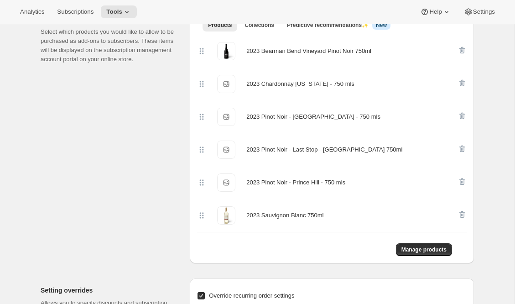
click at [461, 51] on icon "button" at bounding box center [462, 50] width 9 height 9
click at [461, 78] on icon "button" at bounding box center [462, 82] width 9 height 9
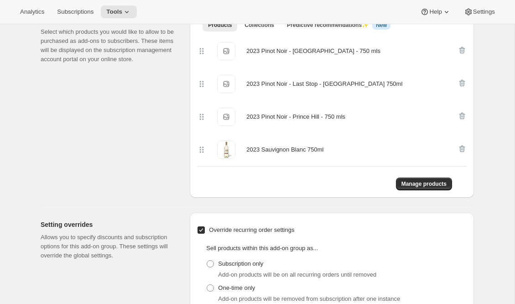
click at [461, 51] on icon "button" at bounding box center [462, 50] width 9 height 9
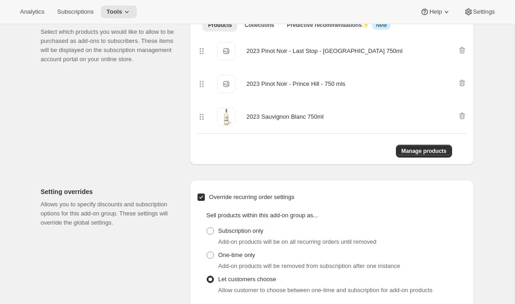
click at [461, 51] on icon "button" at bounding box center [462, 50] width 9 height 9
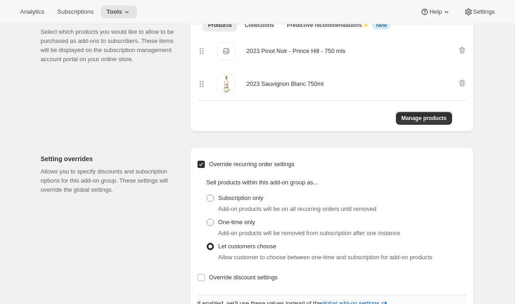
click at [461, 51] on icon "button" at bounding box center [462, 50] width 9 height 9
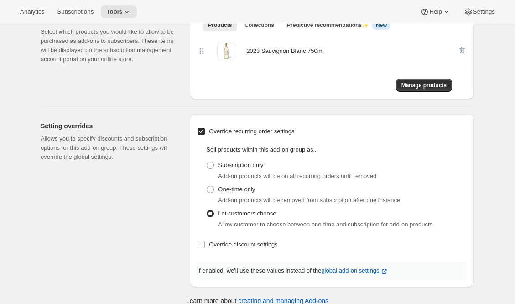
click at [461, 51] on icon "button" at bounding box center [462, 50] width 9 height 9
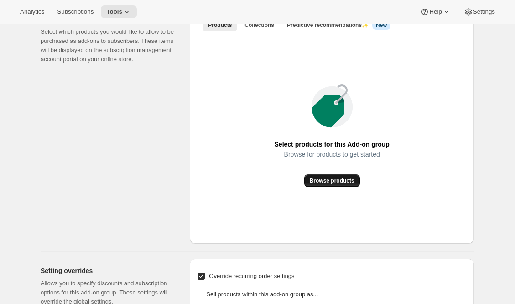
click at [330, 180] on span "Browse products" at bounding box center [332, 180] width 45 height 7
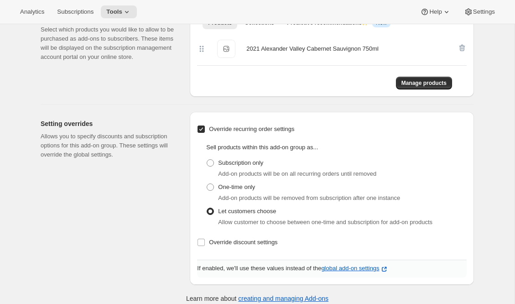
scroll to position [299, 0]
click at [245, 190] on span "One-time only" at bounding box center [236, 186] width 37 height 9
click at [207, 183] on input "One-time only" at bounding box center [207, 183] width 0 height 0
radio input "true"
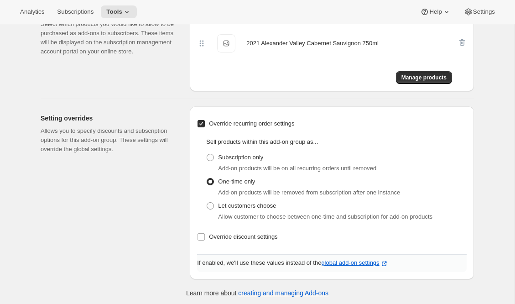
scroll to position [307, 0]
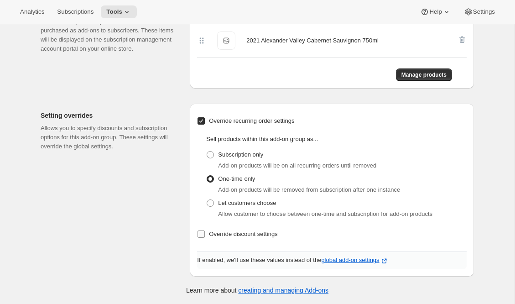
click at [250, 237] on span "Override discount settings" at bounding box center [243, 233] width 68 height 7
click at [205, 237] on input "Override discount settings" at bounding box center [201, 233] width 7 height 7
checkbox input "true"
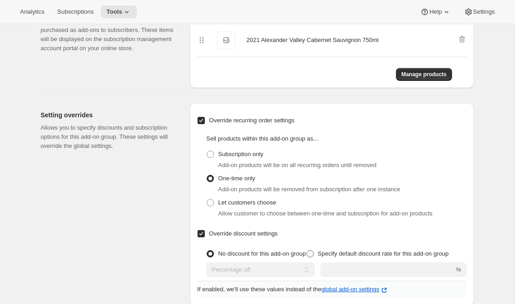
click at [339, 252] on span "Specify default discount rate for this add-on group" at bounding box center [383, 253] width 131 height 7
click at [307, 250] on input "Specify default discount rate for this add-on group" at bounding box center [307, 250] width 0 height 0
radio input "true"
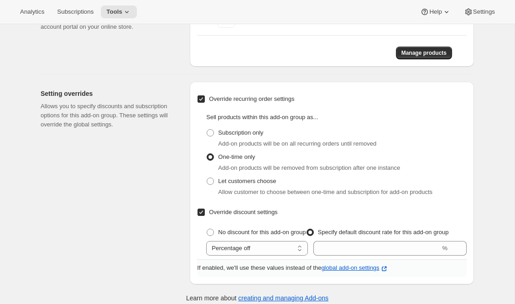
scroll to position [337, 0]
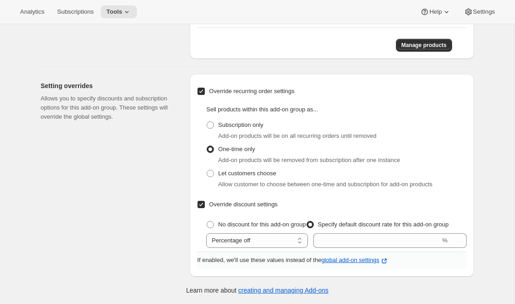
click at [358, 248] on div "Override recurring order settings Sell products within this add-on group as... …" at bounding box center [332, 166] width 270 height 170
click at [363, 240] on input "number" at bounding box center [376, 240] width 127 height 15
click at [424, 240] on input "number" at bounding box center [376, 240] width 127 height 15
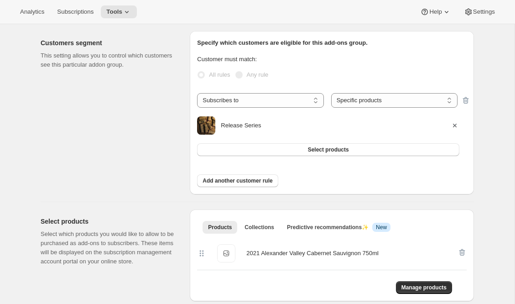
scroll to position [89, 0]
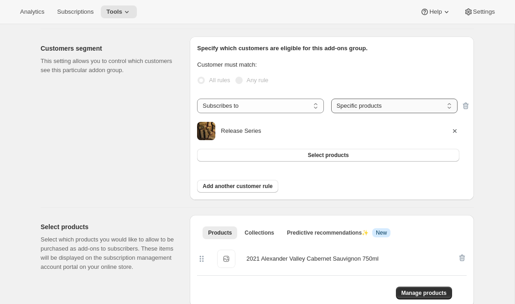
click at [422, 105] on select "Any product Specific products Specific product variants" at bounding box center [394, 106] width 126 height 15
select select "selectedVariants"
click at [331, 99] on select "Any product Specific products Specific product variants" at bounding box center [394, 106] width 126 height 15
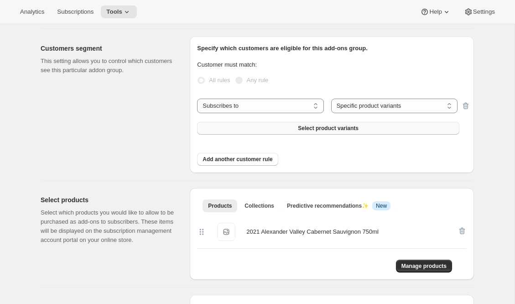
click at [326, 127] on span "Select product variants" at bounding box center [328, 128] width 61 height 7
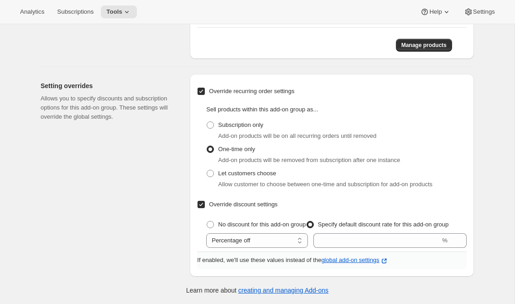
scroll to position [337, 0]
click at [341, 238] on input "number" at bounding box center [376, 240] width 127 height 15
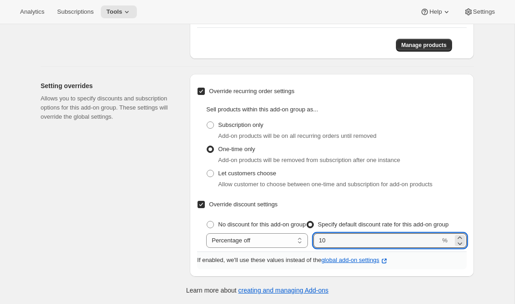
type input "10"
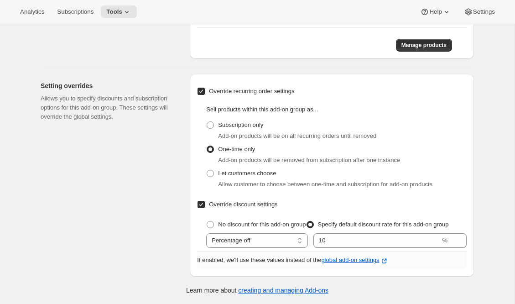
click at [181, 233] on div "Setting overrides Allows you to specify discounts and subscription options for …" at bounding box center [112, 175] width 142 height 203
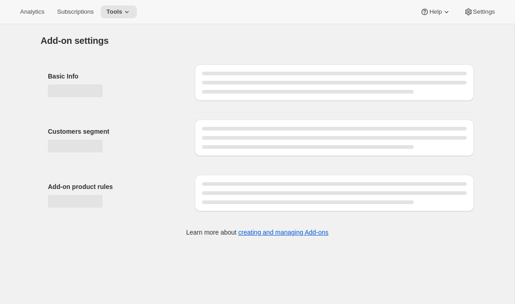
select select "selectedVariants"
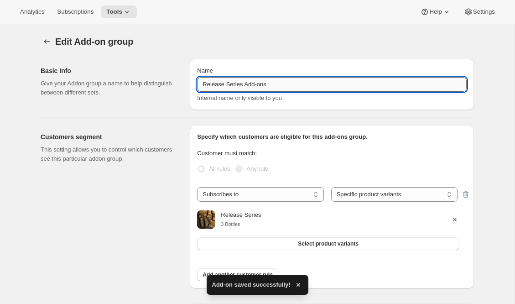
click at [277, 86] on input "Release Series Add-ons" at bounding box center [332, 84] width 270 height 15
type input "Release Series Add-ons - 3 Bottle"
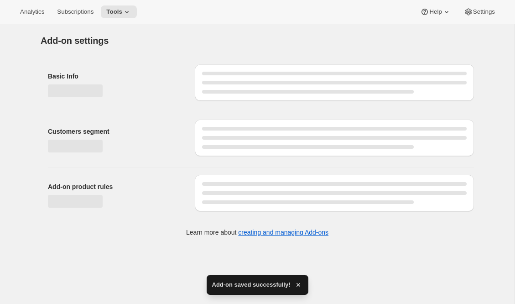
select select "selectedVariants"
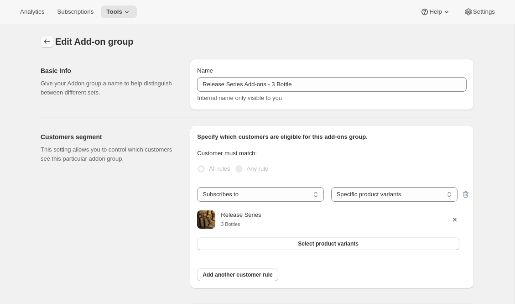
click at [47, 40] on icon "Addon groups" at bounding box center [46, 41] width 9 height 9
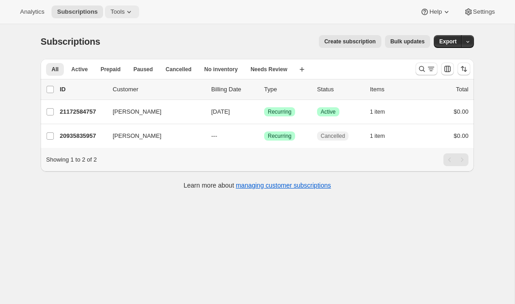
click at [128, 10] on icon at bounding box center [129, 11] width 9 height 9
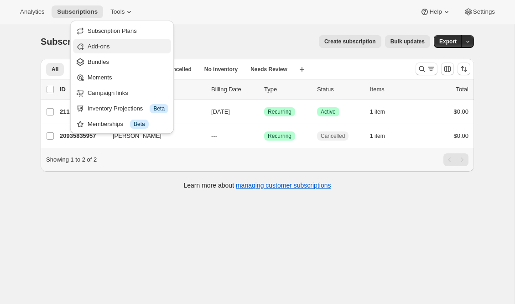
click at [123, 49] on span "Add-ons" at bounding box center [128, 46] width 81 height 9
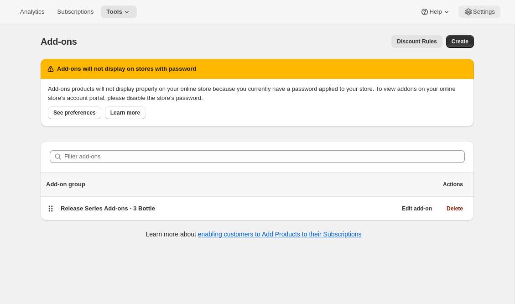
click at [479, 13] on span "Settings" at bounding box center [484, 11] width 22 height 7
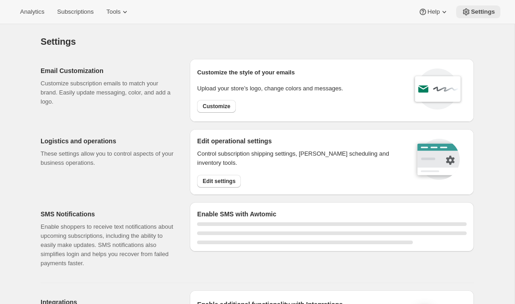
select select "22:00"
select select "09:00"
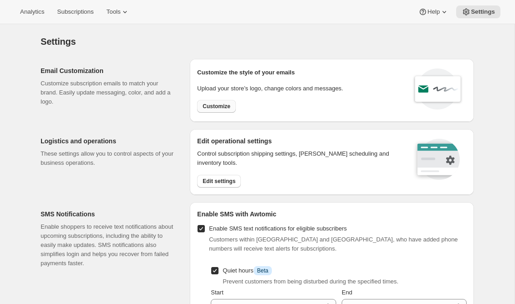
click at [226, 105] on span "Customize" at bounding box center [217, 106] width 28 height 7
select select "subscriptionMessage"
select select "5"
select select "15"
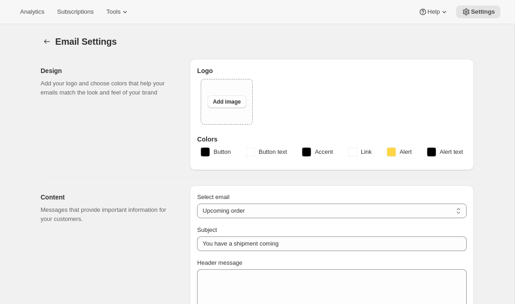
type input "Silver Oak Cellars"
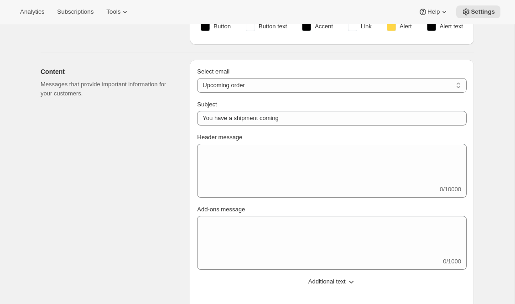
scroll to position [126, 0]
click at [252, 85] on select "New subscription Upcoming order Failed payment Delayed subscription (inventory …" at bounding box center [332, 85] width 270 height 15
select select "welcomeMessage"
click at [197, 78] on select "New subscription Upcoming order Failed payment Delayed subscription (inventory …" at bounding box center [332, 85] width 270 height 15
type input "Your new subscription"
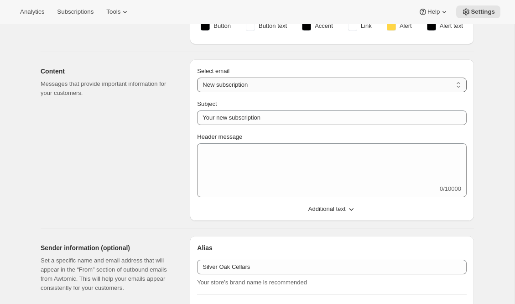
click at [266, 86] on select "New subscription Upcoming order Failed payment Delayed subscription (inventory …" at bounding box center [332, 85] width 270 height 15
select select "subscriptionMessage"
click at [197, 78] on select "New subscription Upcoming order Failed payment Delayed subscription (inventory …" at bounding box center [332, 85] width 270 height 15
type input "You have a shipment coming"
select select "5"
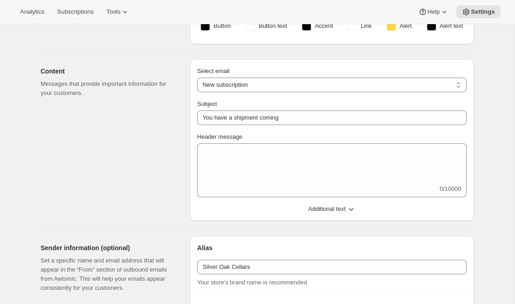
select select "15"
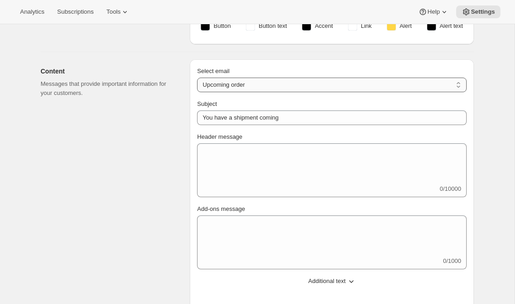
click at [259, 84] on select "New subscription Upcoming order Failed payment Delayed subscription (inventory …" at bounding box center [332, 85] width 270 height 15
select select "failedPaymentMessage"
click at [197, 78] on select "New subscription Upcoming order Failed payment Delayed subscription (inventory …" at bounding box center [332, 85] width 270 height 15
type input "Issue with Payment"
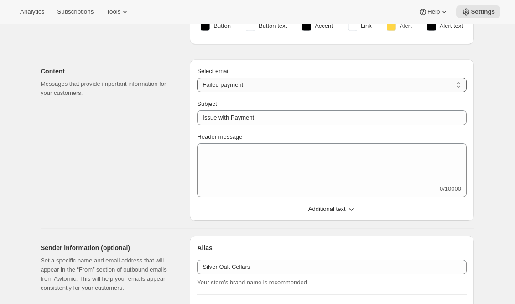
click at [258, 86] on select "New subscription Upcoming order Failed payment Delayed subscription (inventory …" at bounding box center [332, 85] width 270 height 15
select select "subscriptionMessage"
click at [197, 78] on select "New subscription Upcoming order Failed payment Delayed subscription (inventory …" at bounding box center [332, 85] width 270 height 15
type input "You have a shipment coming"
select select "5"
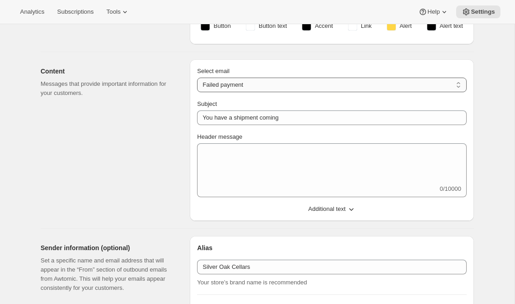
select select "15"
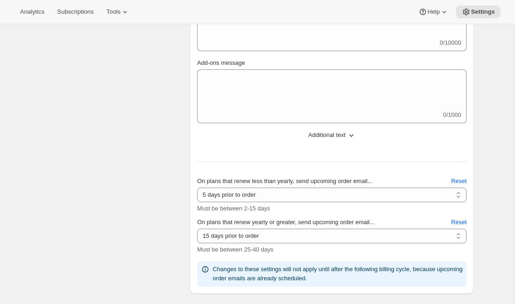
scroll to position [276, 0]
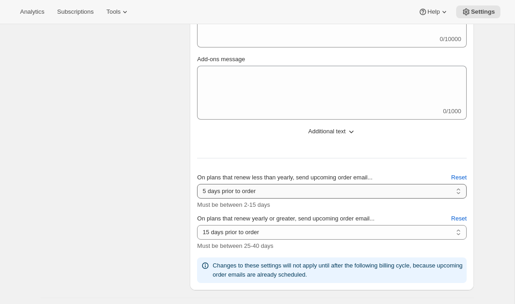
click at [267, 188] on select "2 days prior to order 3 days prior to order 4 days prior to order 5 days prior …" at bounding box center [332, 191] width 270 height 15
click at [197, 184] on select "2 days prior to order 3 days prior to order 4 days prior to order 5 days prior …" at bounding box center [332, 191] width 270 height 15
click at [133, 175] on div "Content Messages that provide important information for your customers." at bounding box center [112, 100] width 142 height 380
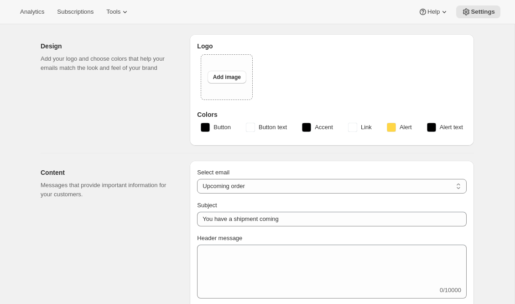
scroll to position [0, 0]
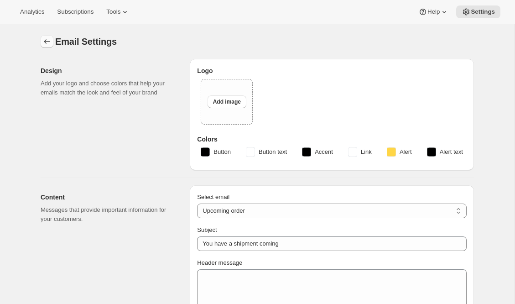
click at [43, 37] on icon "Settings" at bounding box center [46, 41] width 9 height 9
select select "5"
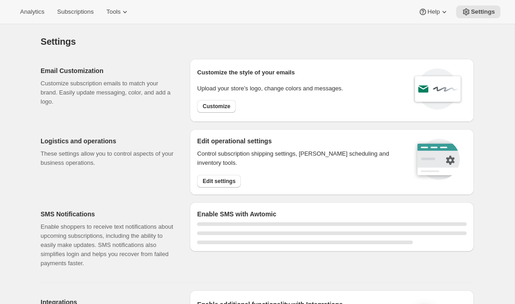
select select "22:00"
select select "09:00"
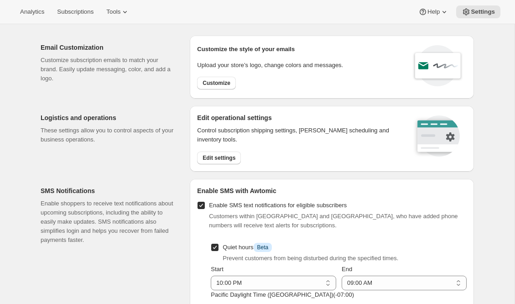
scroll to position [24, 0]
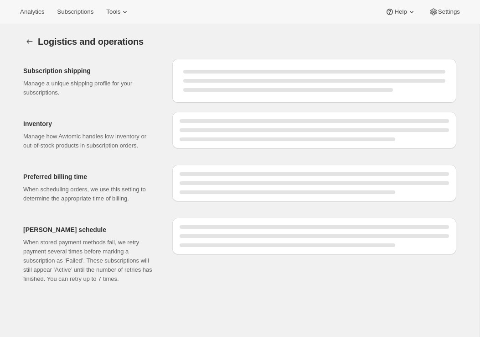
select select "DAY"
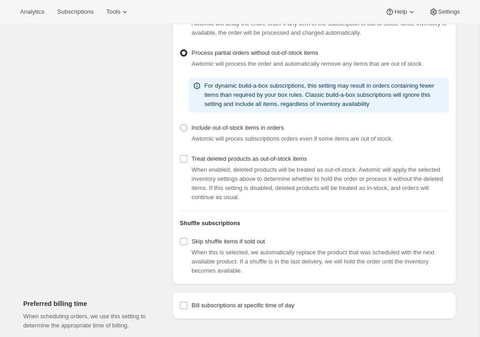
scroll to position [185, 0]
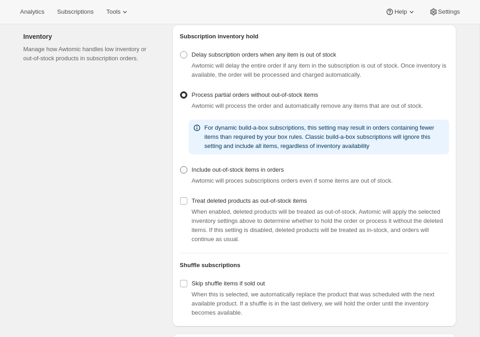
click at [216, 174] on span "Include out-of-stock items in orders" at bounding box center [238, 169] width 92 height 9
click at [181, 167] on input "Include out-of-stock items in orders" at bounding box center [180, 166] width 0 height 0
radio input "true"
click at [215, 98] on span "Process partial orders without out-of-stock items" at bounding box center [255, 94] width 126 height 7
click at [181, 92] on input "Process partial orders without out-of-stock items" at bounding box center [180, 91] width 0 height 0
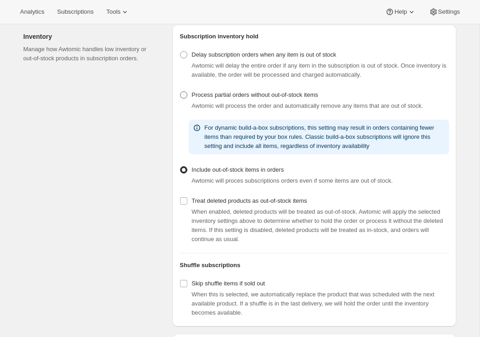
radio input "true"
click at [236, 78] on span "Awtomic will delay the entire order if any item in the subscription is out of s…" at bounding box center [319, 70] width 255 height 16
click at [235, 58] on span "Delay subscription orders when any item is out of stock" at bounding box center [264, 54] width 145 height 7
click at [181, 52] on input "Delay subscription orders when any item is out of stock" at bounding box center [180, 51] width 0 height 0
radio input "true"
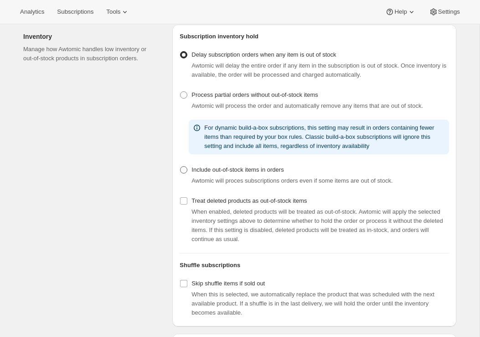
click at [225, 176] on label "Include out-of-stock items in orders" at bounding box center [232, 169] width 104 height 13
click at [181, 167] on input "Include out-of-stock items in orders" at bounding box center [180, 166] width 0 height 0
radio input "true"
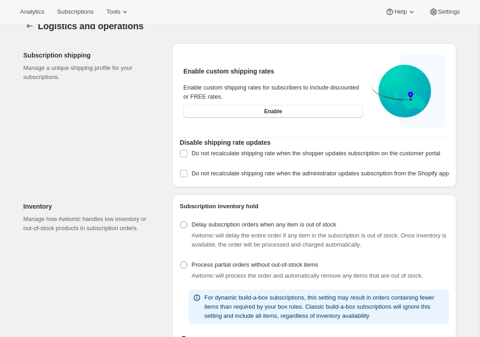
scroll to position [0, 0]
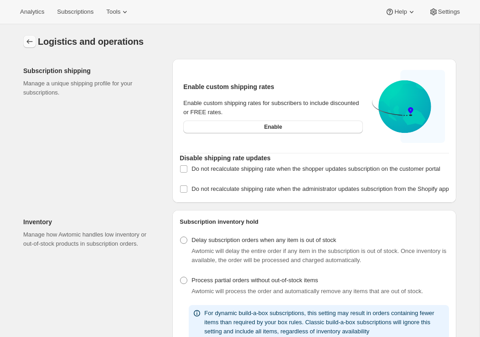
click at [31, 40] on icon "Settings" at bounding box center [29, 41] width 9 height 9
